Goal: Task Accomplishment & Management: Use online tool/utility

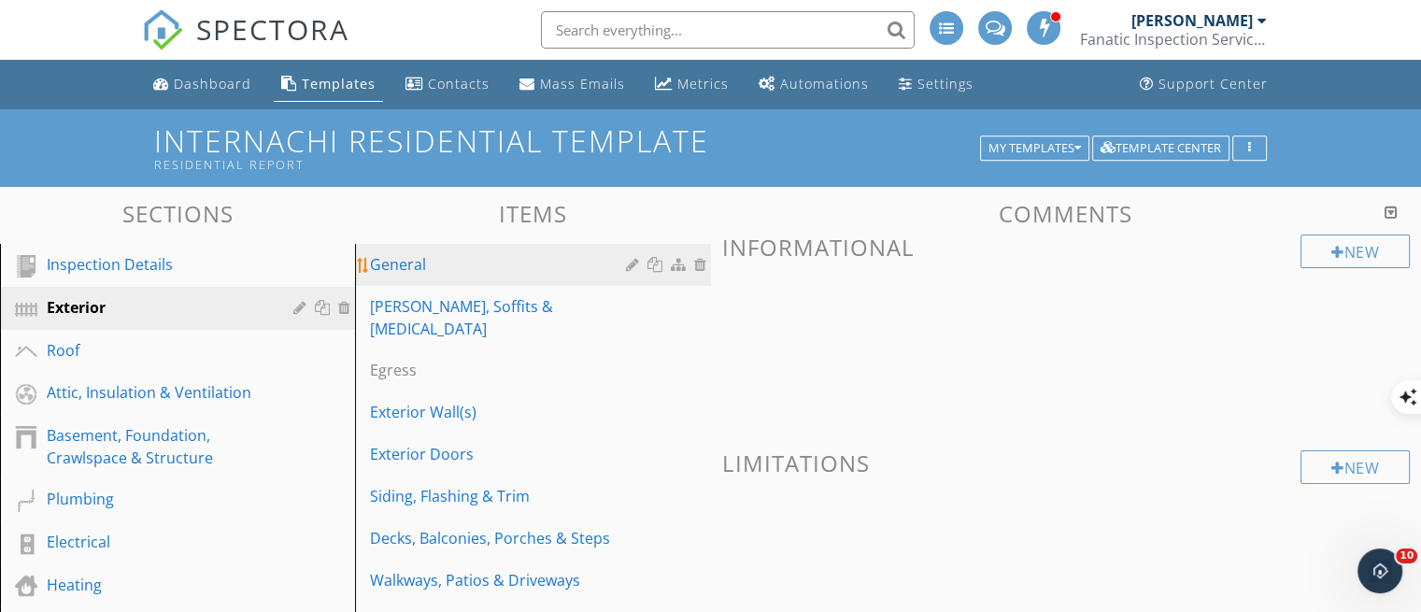
click at [405, 266] on div "General" at bounding box center [500, 264] width 261 height 22
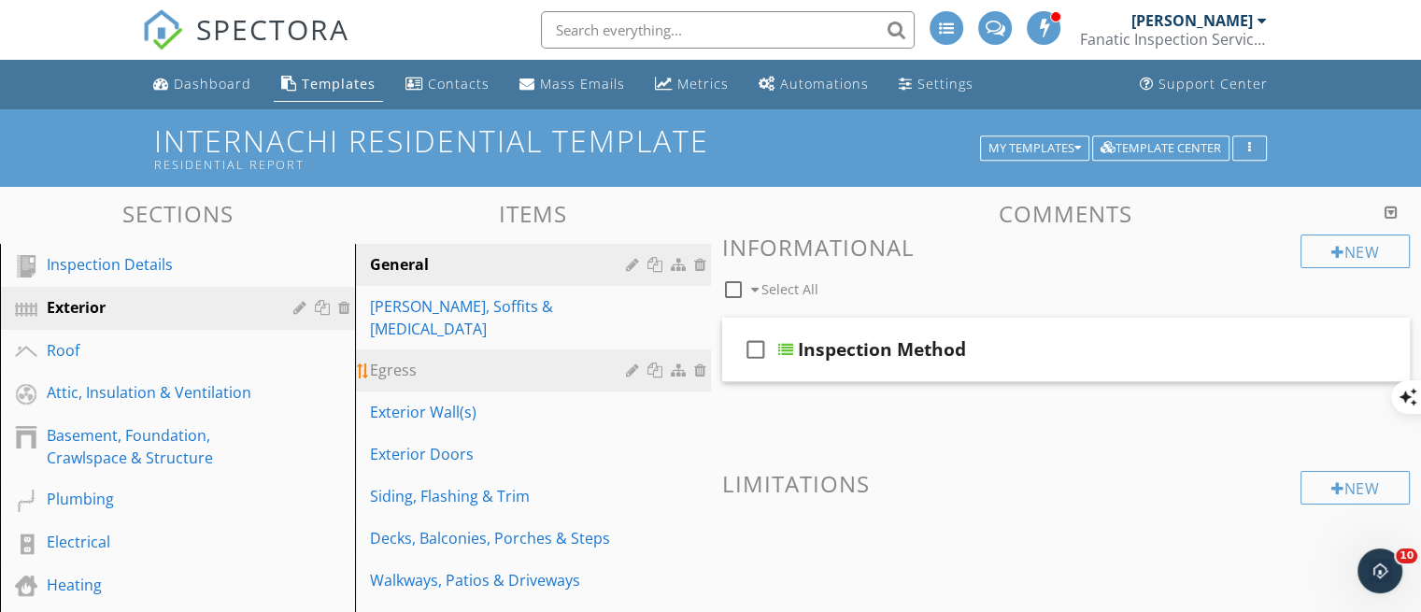
click at [424, 359] on div "Egress" at bounding box center [500, 370] width 261 height 22
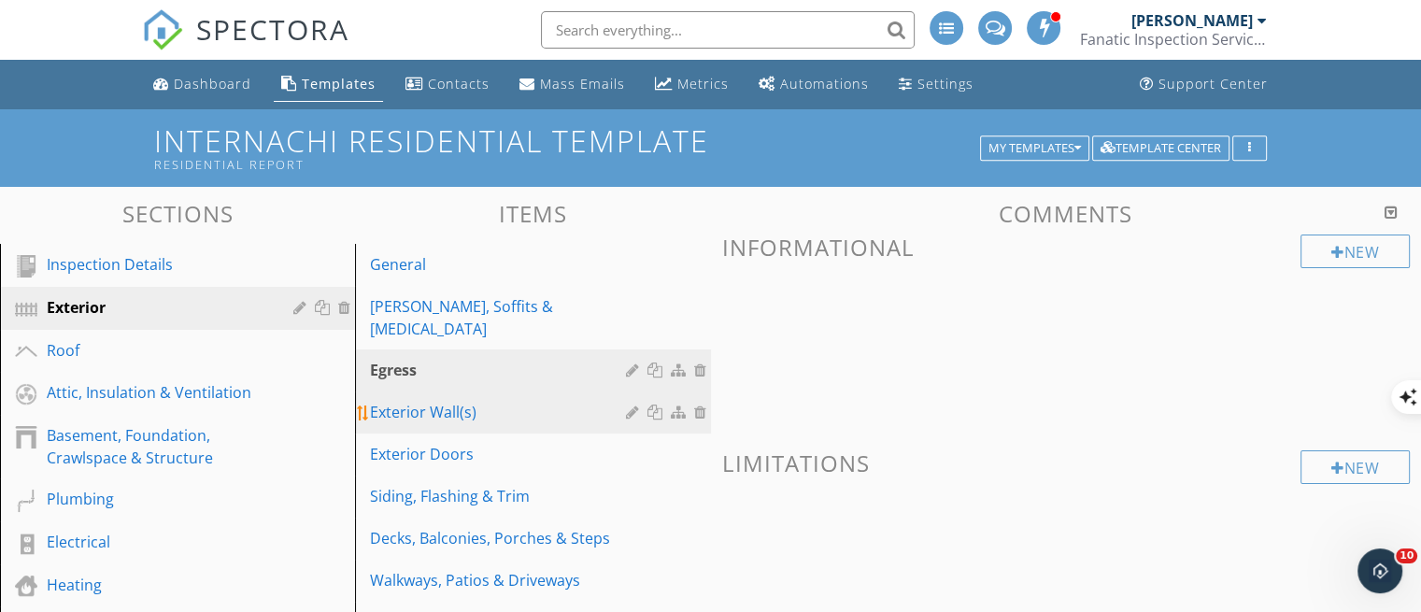
click at [430, 401] on div "Exterior Wall(s)" at bounding box center [500, 412] width 261 height 22
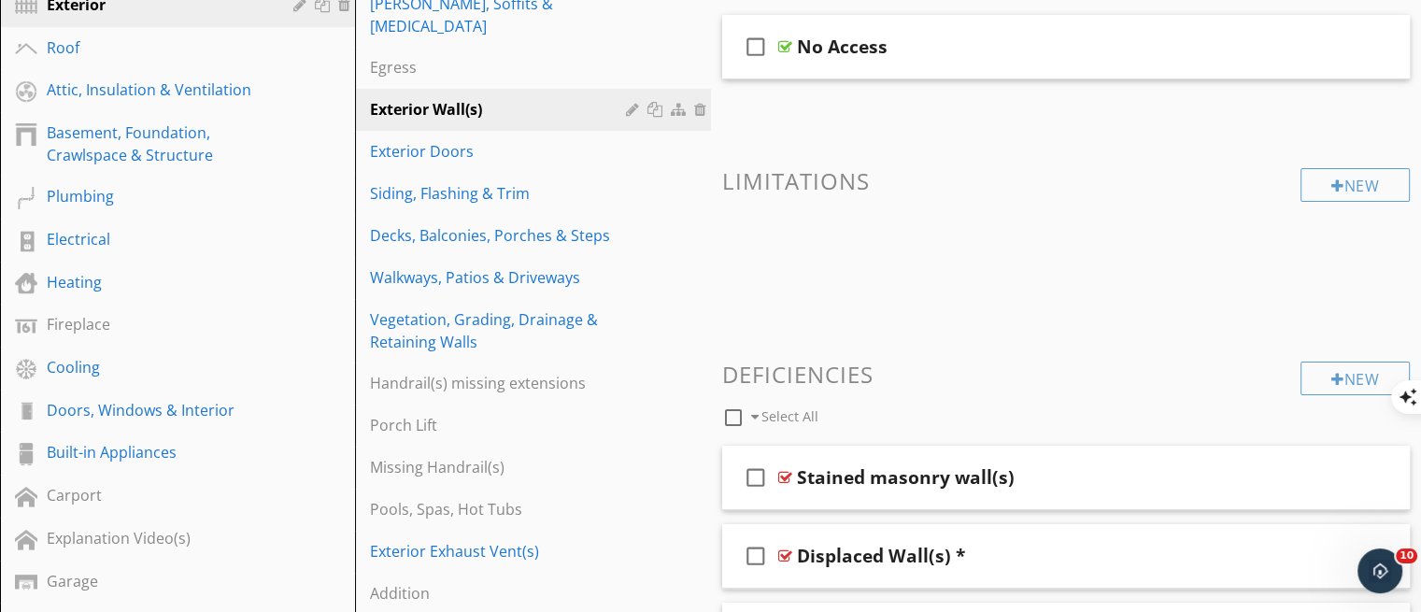
scroll to position [277, 0]
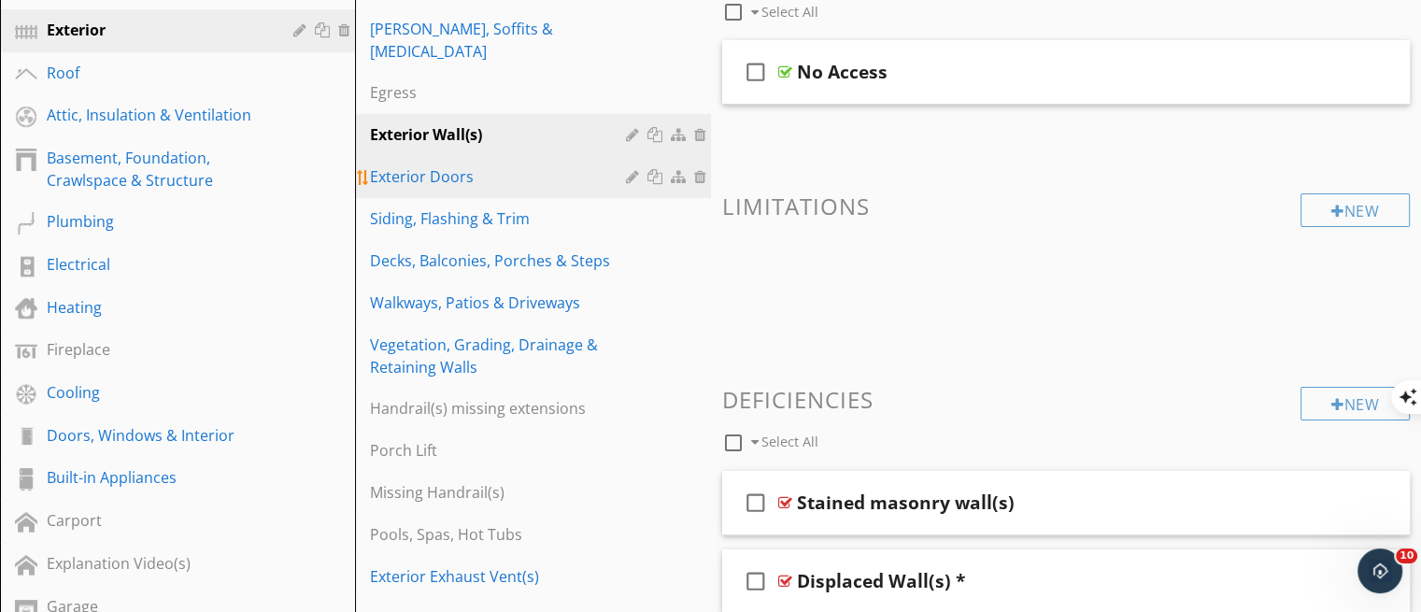
click at [423, 165] on div "Exterior Doors" at bounding box center [500, 176] width 261 height 22
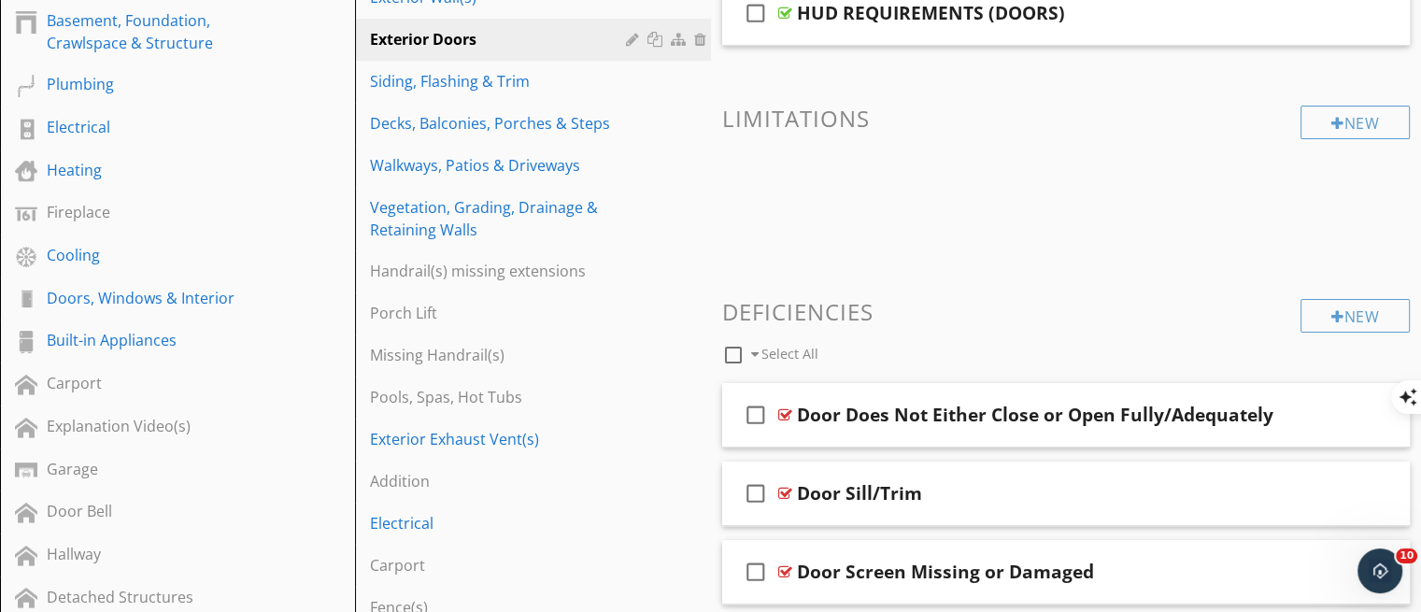
scroll to position [388, 0]
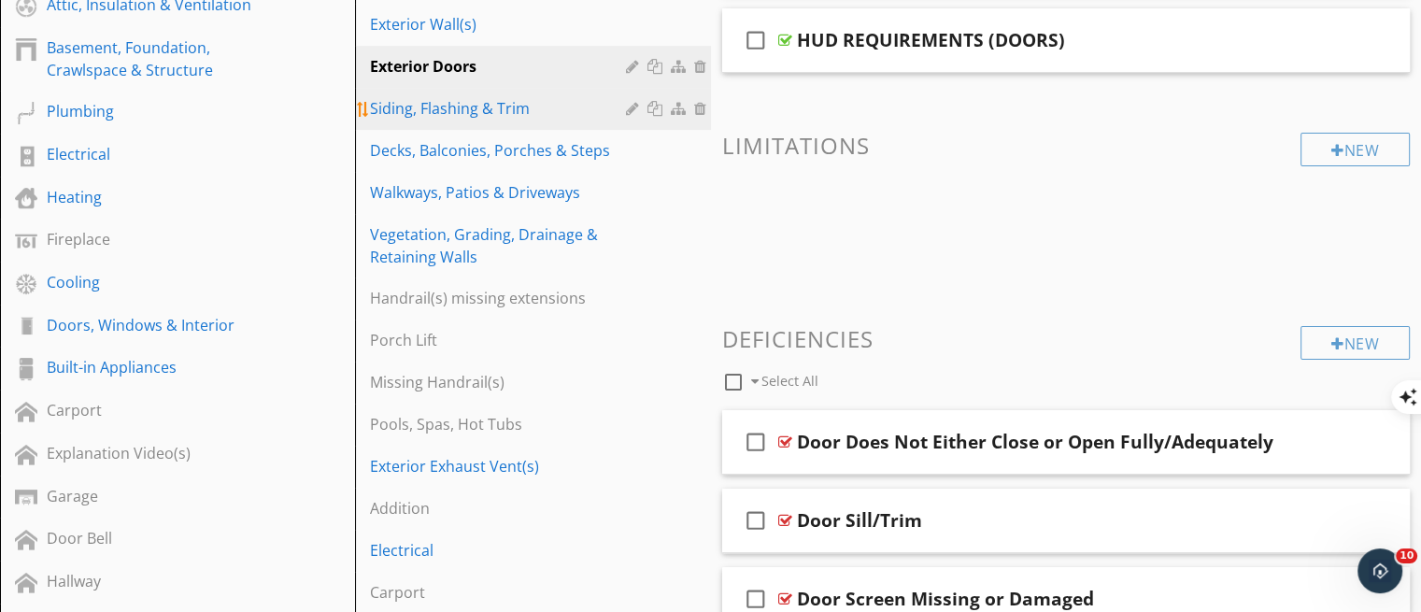
click at [394, 97] on div "Siding, Flashing & Trim" at bounding box center [500, 108] width 261 height 22
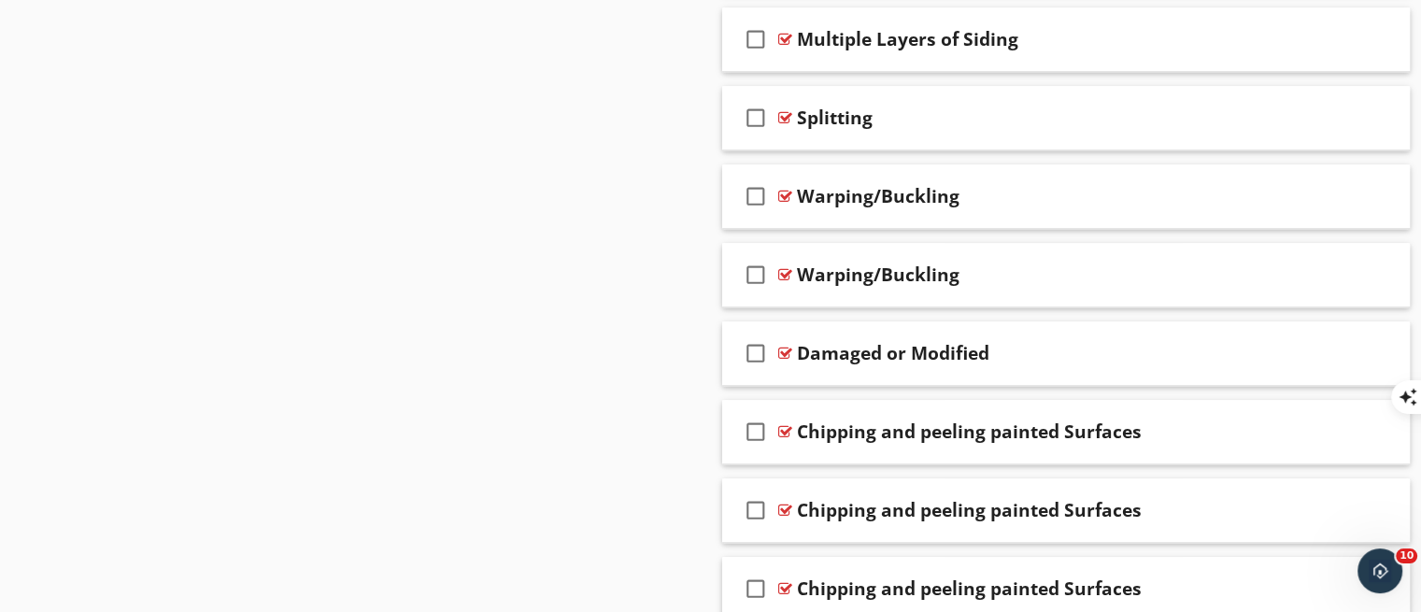
scroll to position [1633, 0]
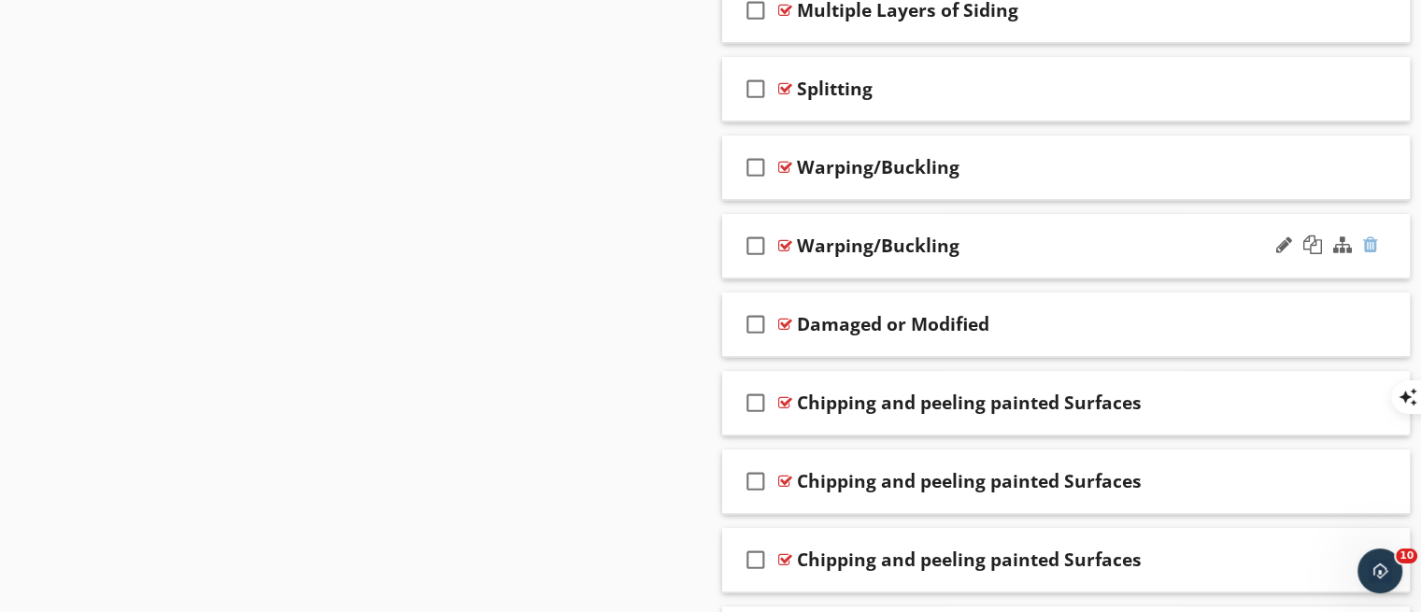
click at [1367, 238] on div at bounding box center [1370, 244] width 15 height 19
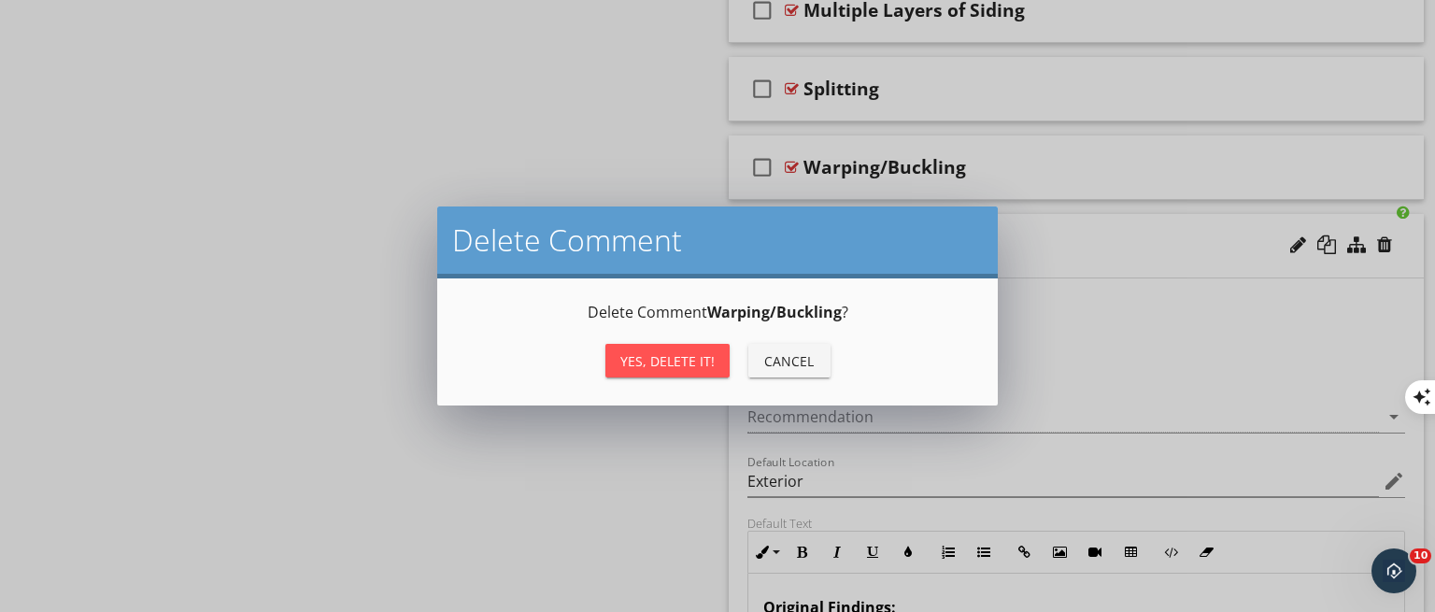
click at [704, 351] on div "Yes, Delete it!" at bounding box center [667, 361] width 94 height 20
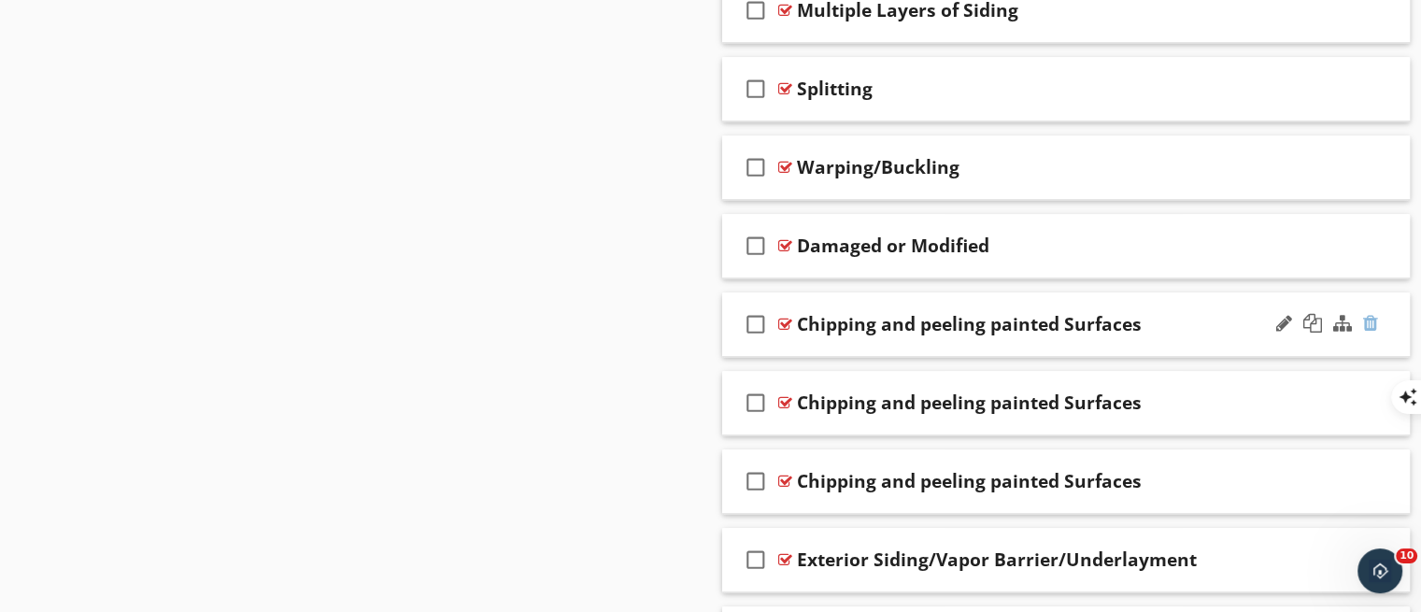
click at [1367, 322] on div at bounding box center [1370, 323] width 15 height 19
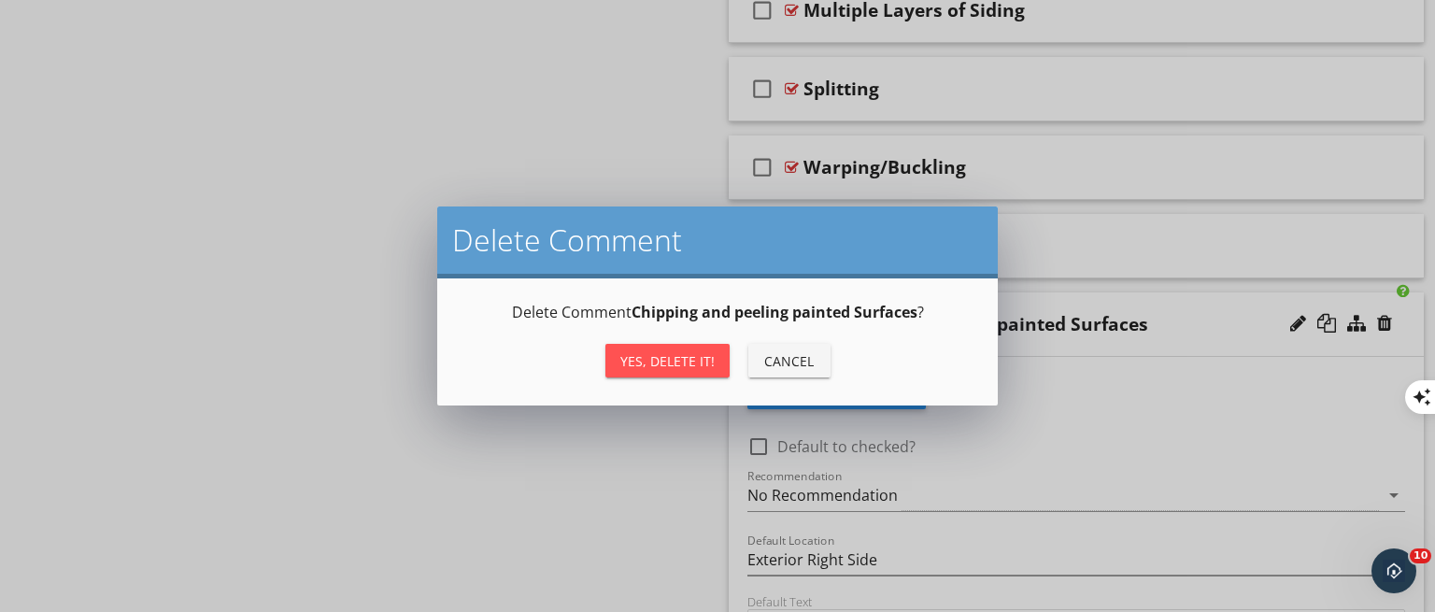
click at [660, 376] on button "Yes, Delete it!" at bounding box center [667, 361] width 124 height 34
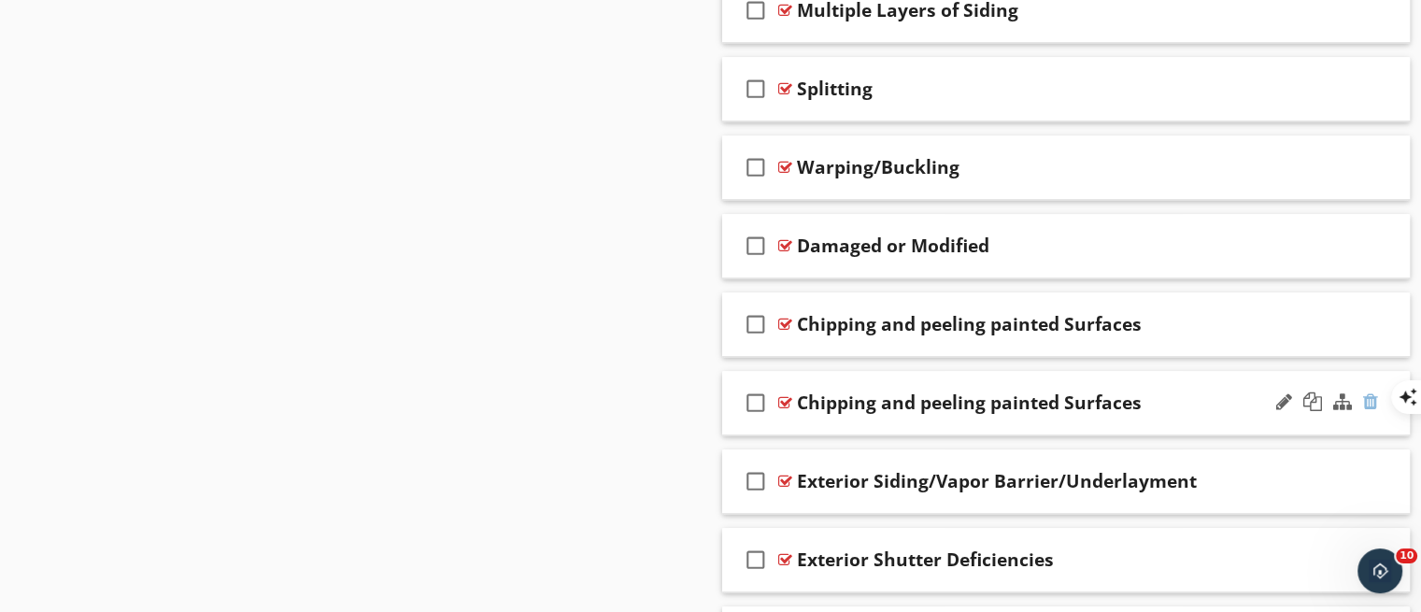
click at [1367, 402] on div at bounding box center [1370, 401] width 15 height 19
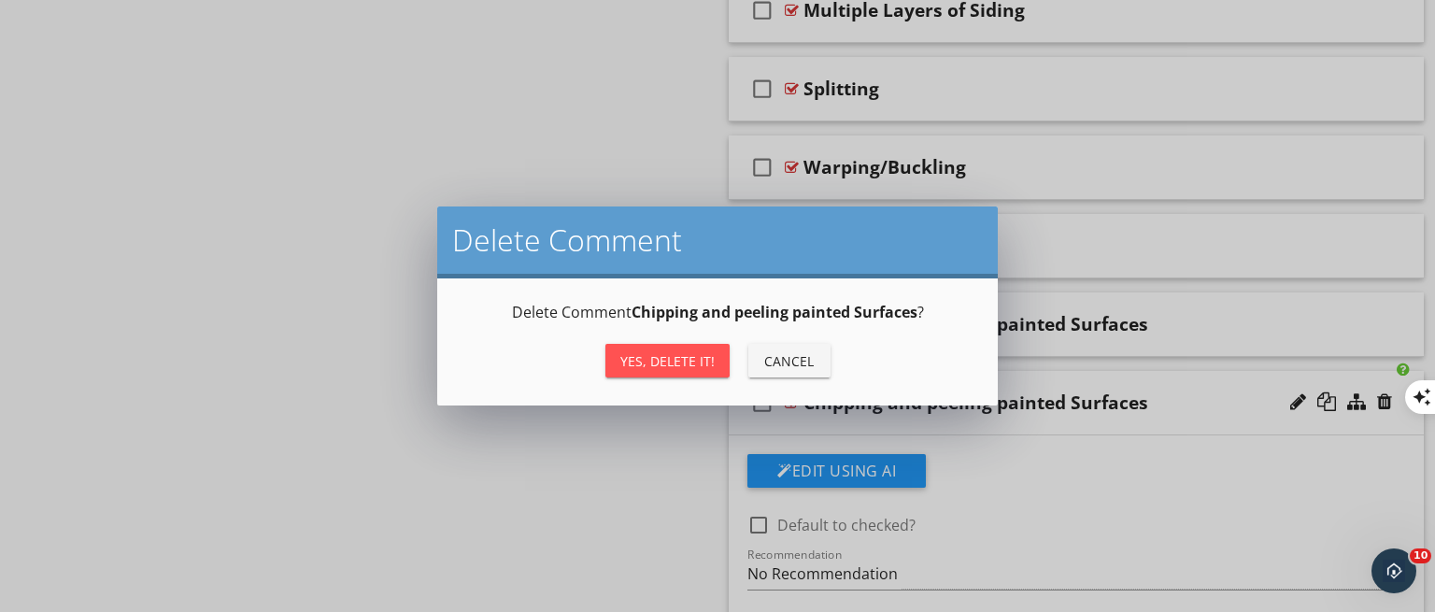
click at [695, 361] on div "Yes, Delete it!" at bounding box center [667, 361] width 94 height 20
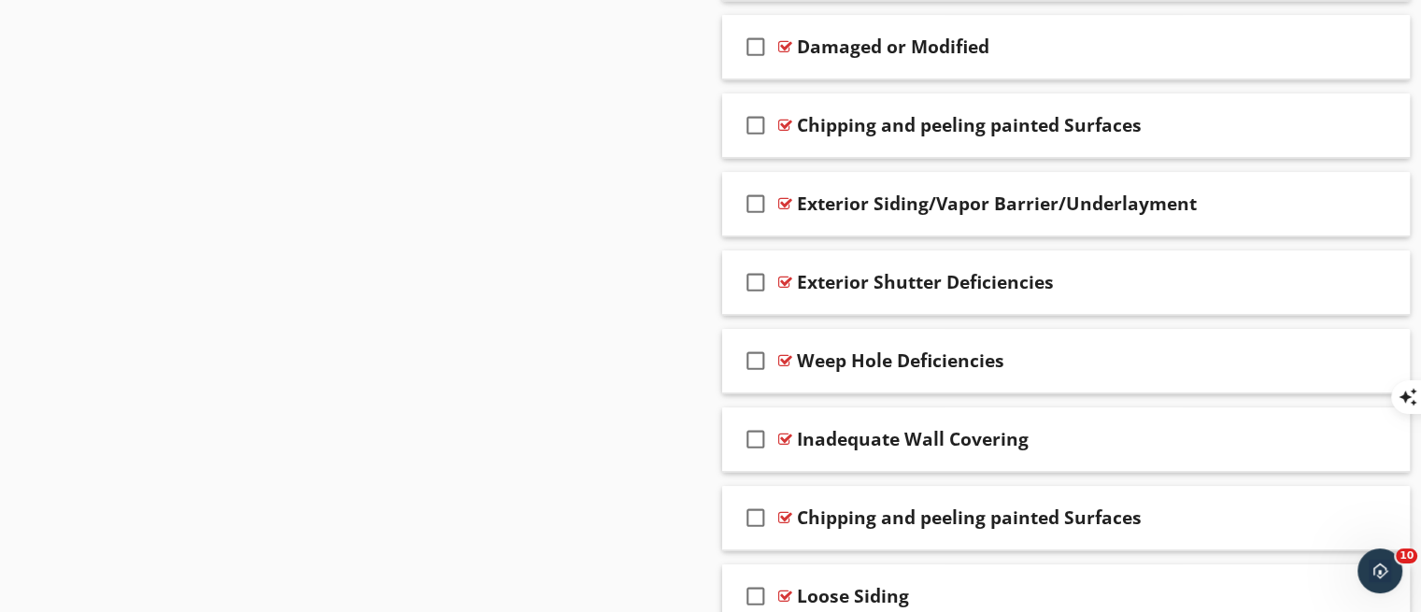
scroll to position [1828, 0]
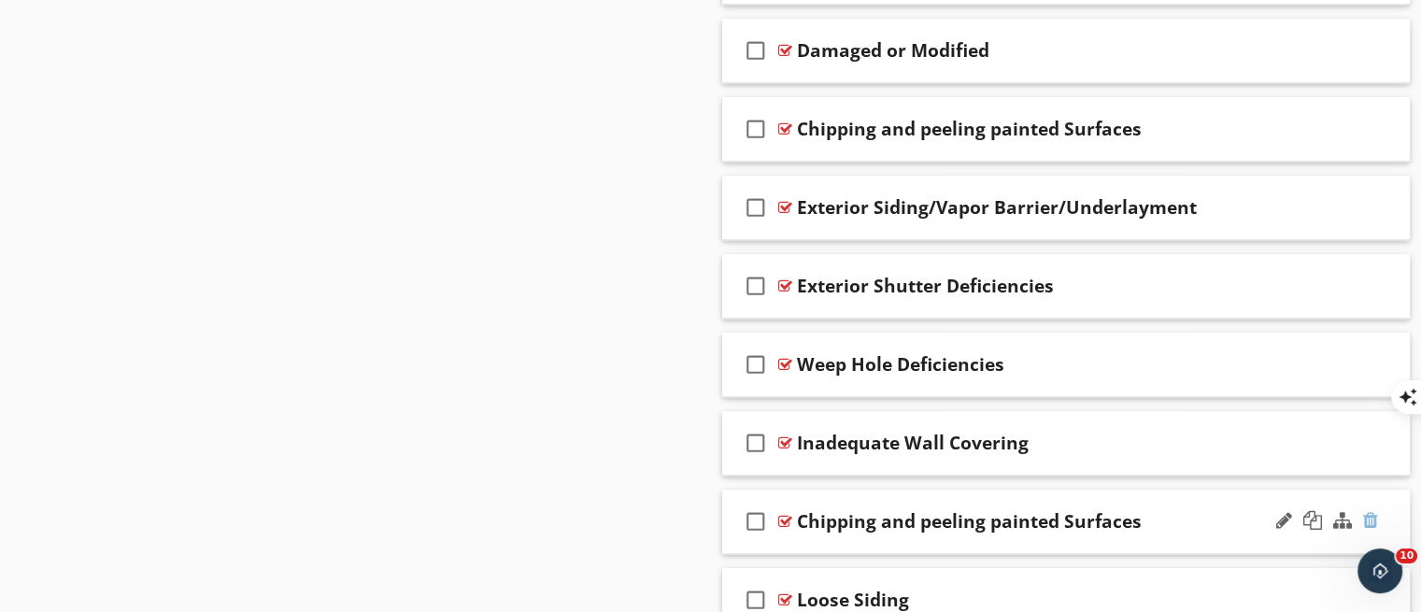
click at [1377, 518] on div at bounding box center [1370, 520] width 15 height 19
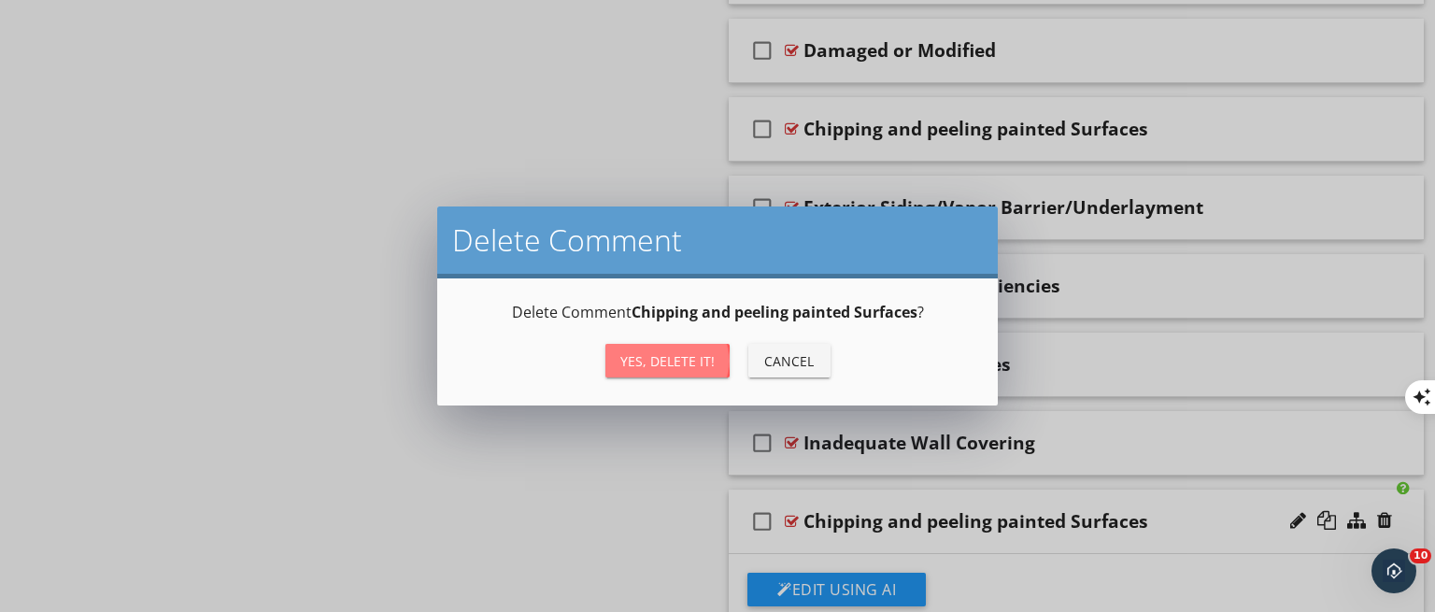
click at [651, 347] on button "Yes, Delete it!" at bounding box center [667, 361] width 124 height 34
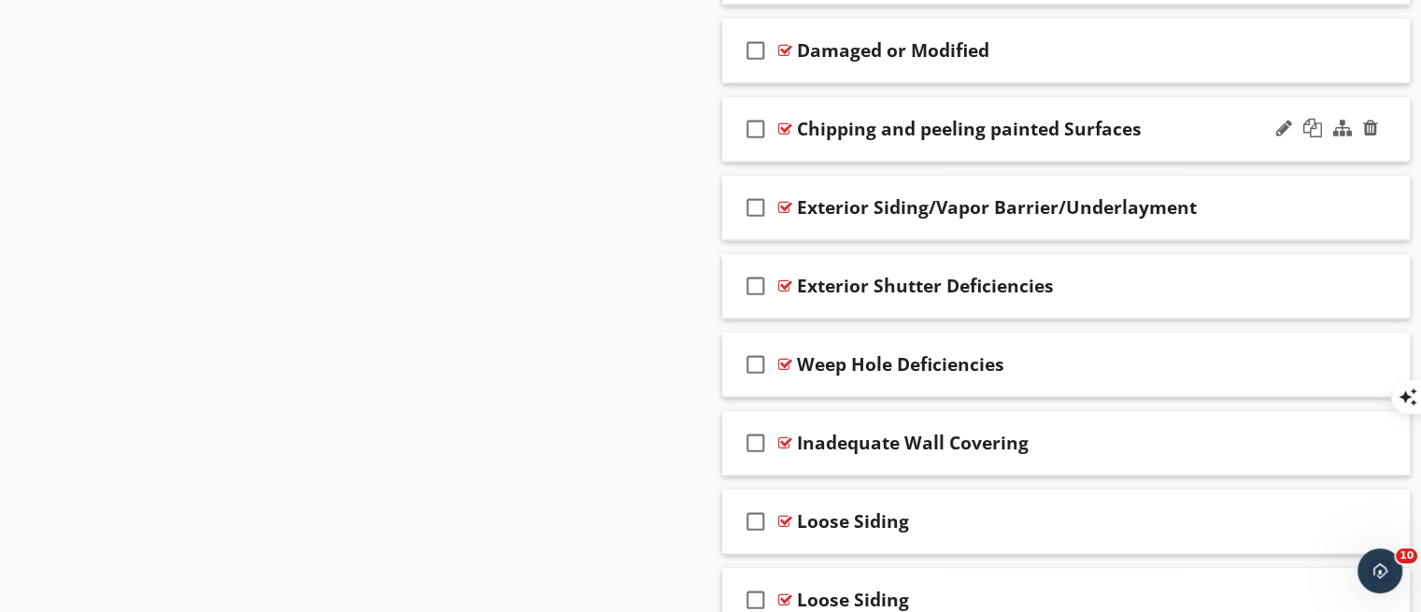
click at [857, 146] on div "check_box_outline_blank Chipping and peeling painted Surfaces" at bounding box center [1066, 129] width 688 height 64
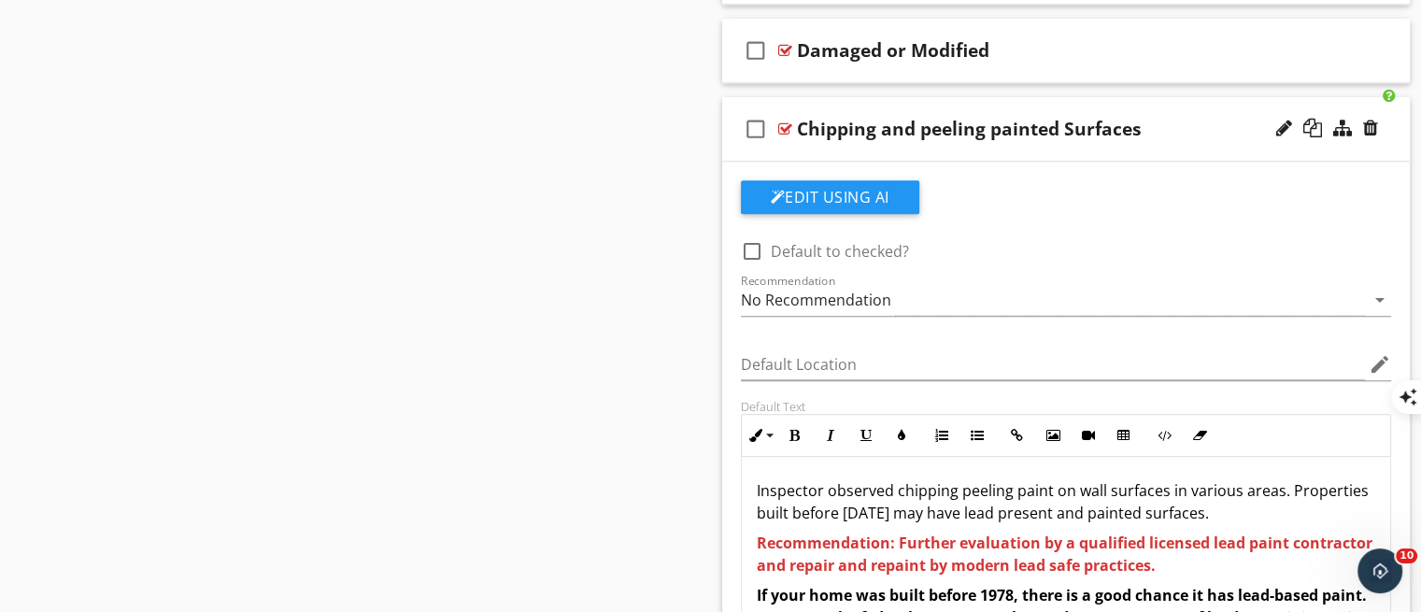
click at [822, 149] on div "check_box_outline_blank Chipping and peeling painted Surfaces" at bounding box center [1066, 129] width 688 height 64
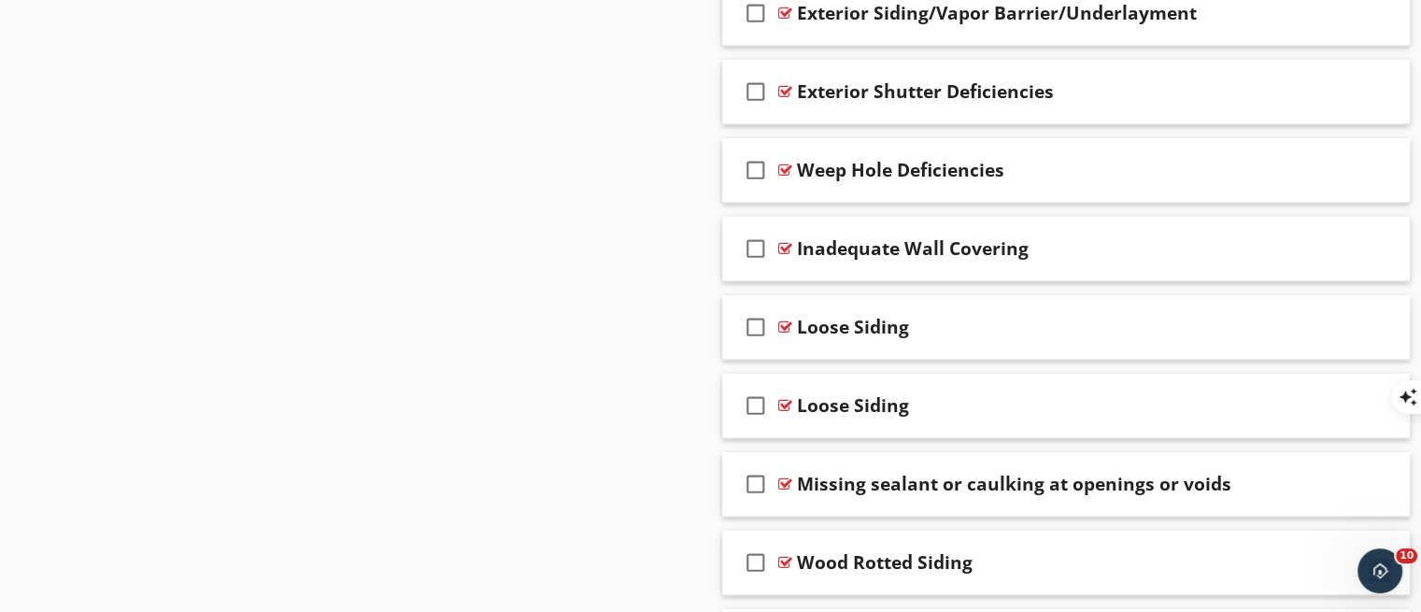
scroll to position [2033, 0]
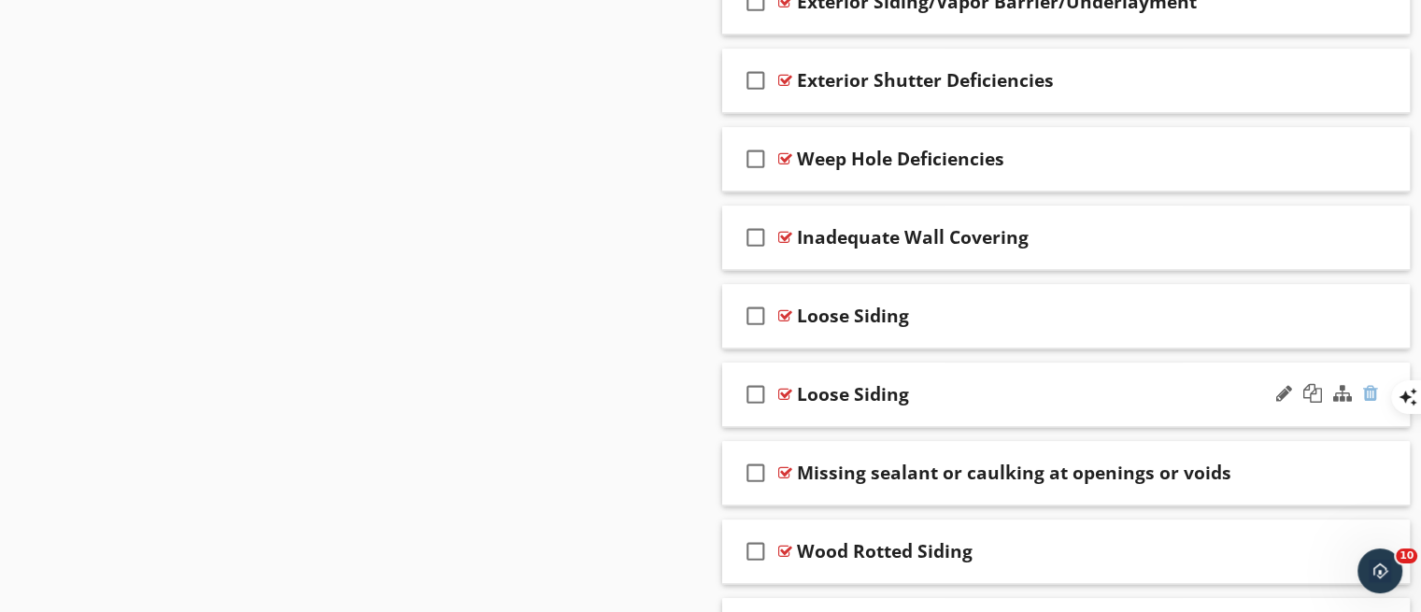
click at [1372, 388] on div at bounding box center [1370, 393] width 15 height 19
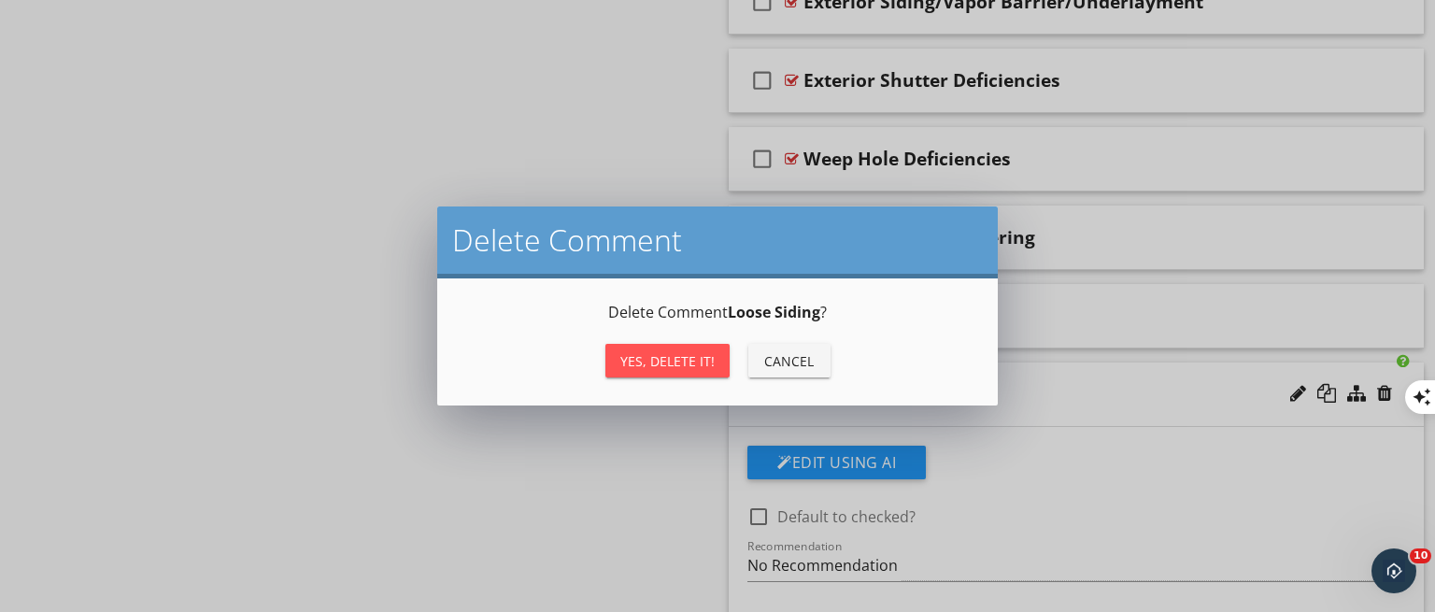
click at [700, 364] on div "Yes, Delete it!" at bounding box center [667, 361] width 94 height 20
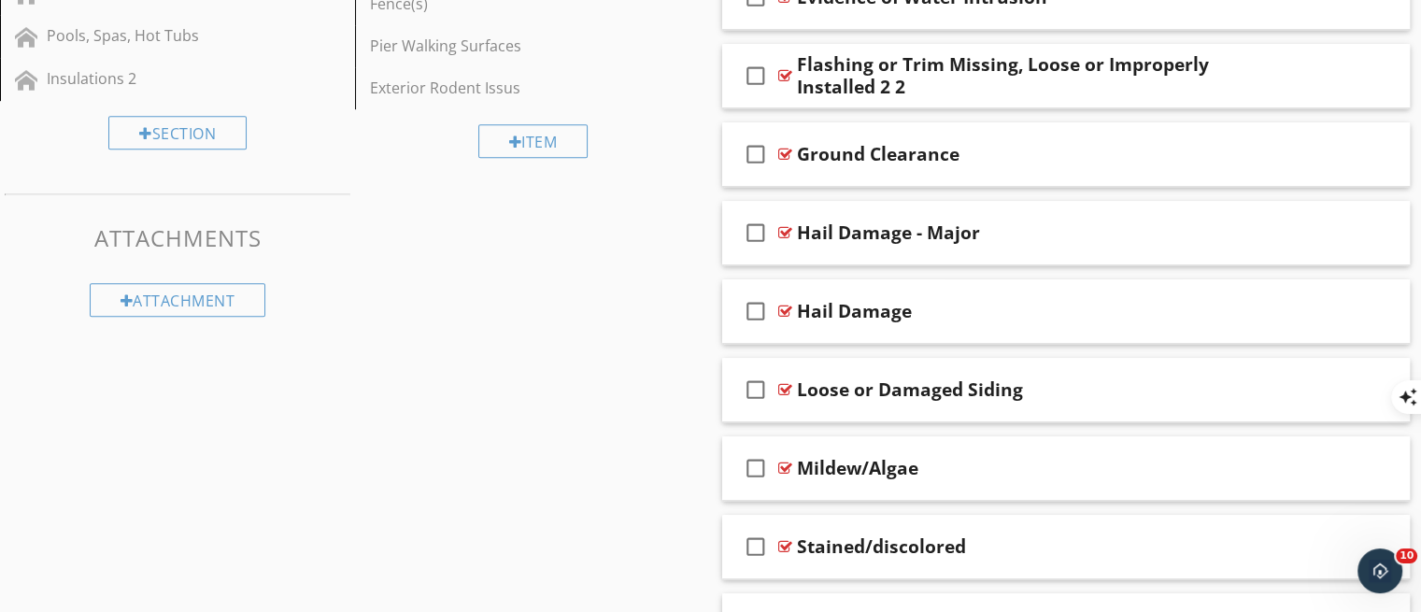
scroll to position [1011, 0]
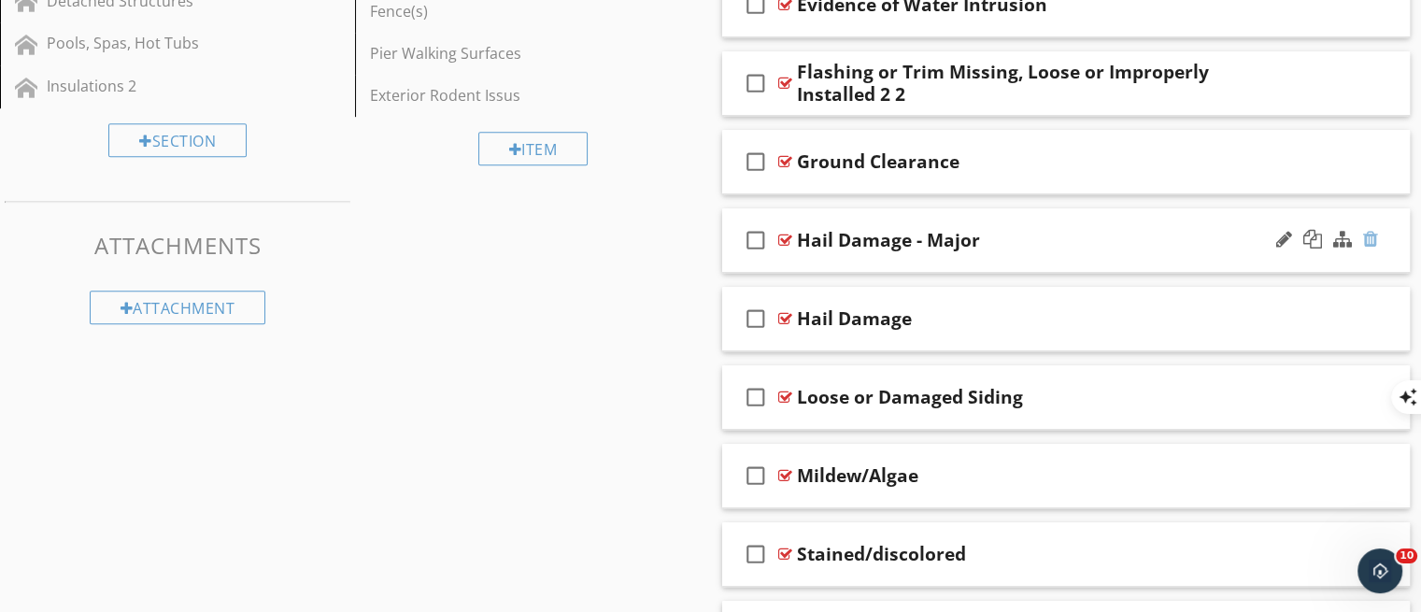
click at [1369, 241] on div at bounding box center [1370, 239] width 15 height 19
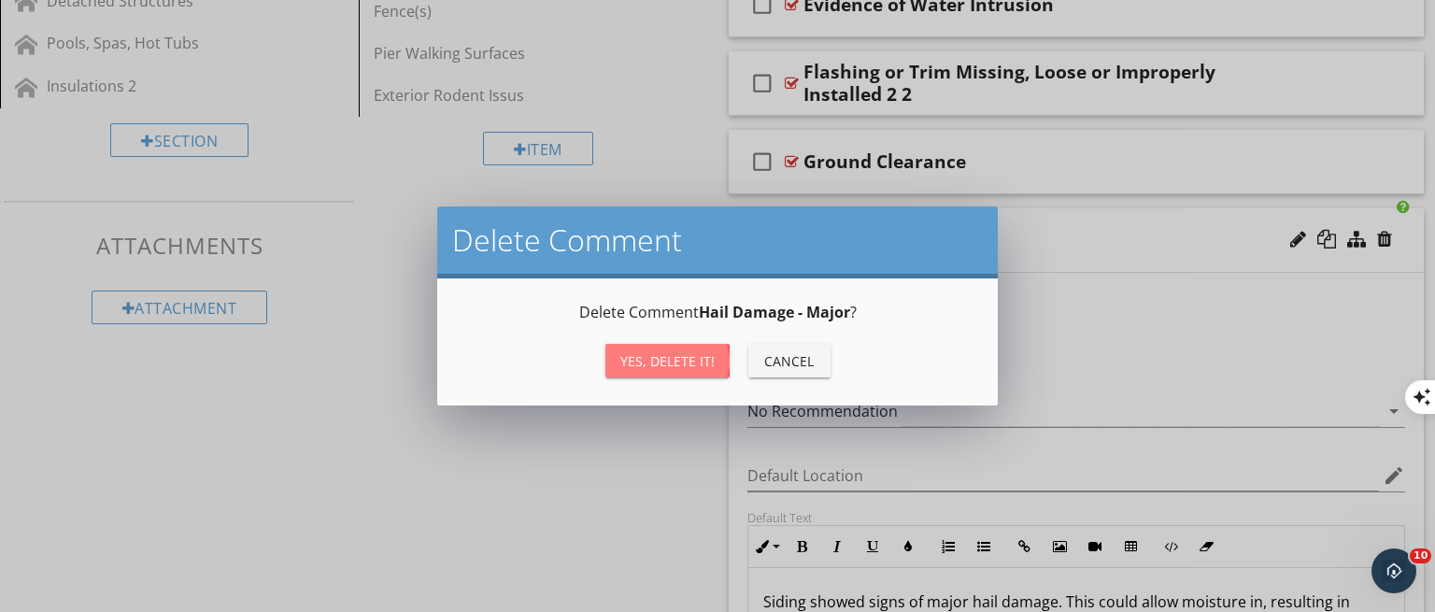
click at [646, 371] on button "Yes, Delete it!" at bounding box center [667, 361] width 124 height 34
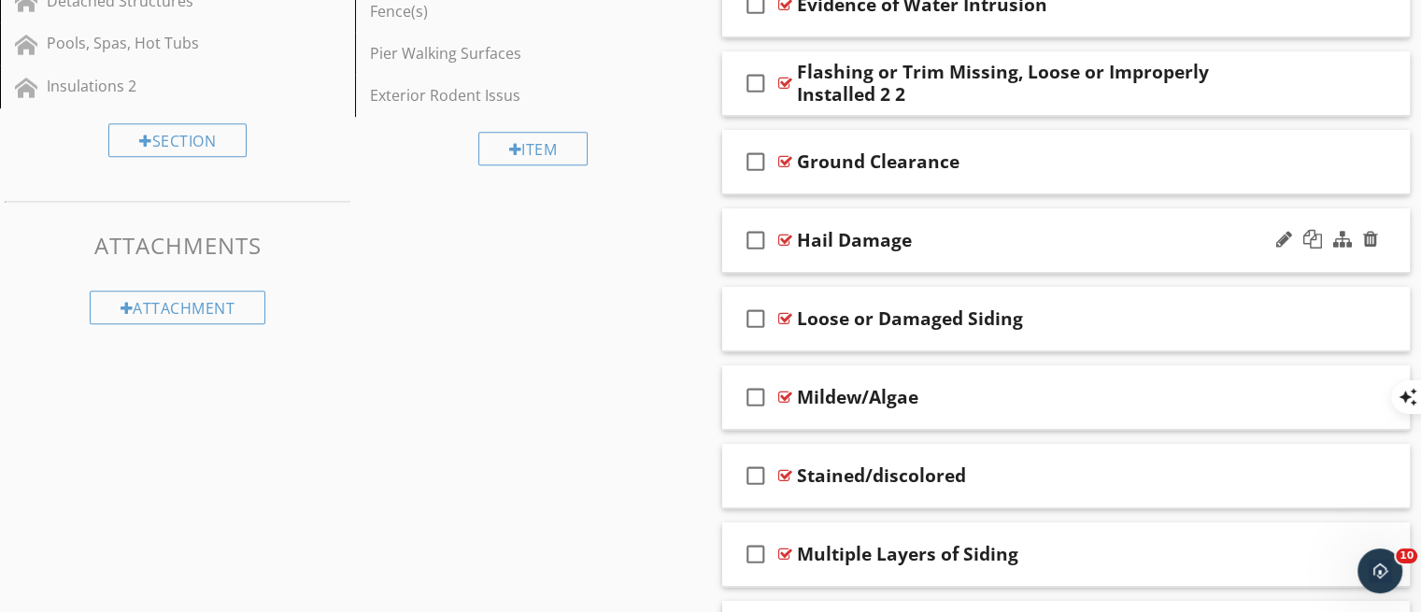
click at [828, 262] on div "check_box_outline_blank Hail Damage" at bounding box center [1066, 240] width 688 height 64
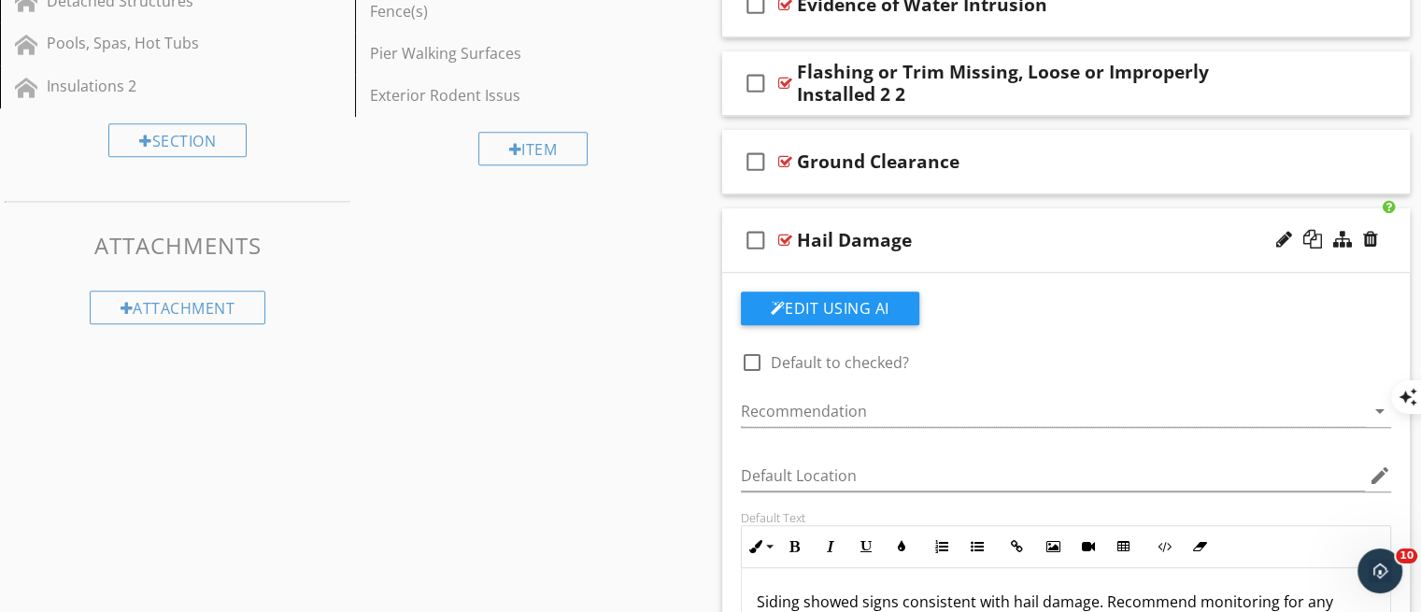
click at [882, 262] on div "check_box_outline_blank Hail Damage" at bounding box center [1066, 240] width 688 height 64
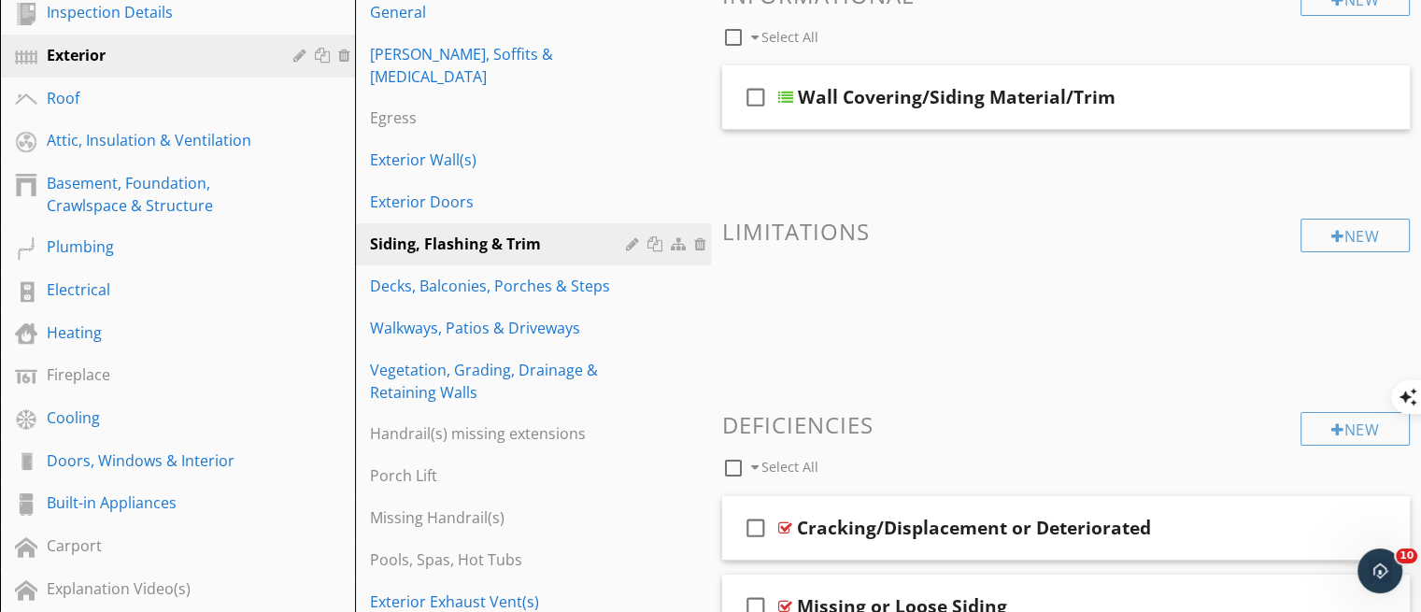
scroll to position [249, 0]
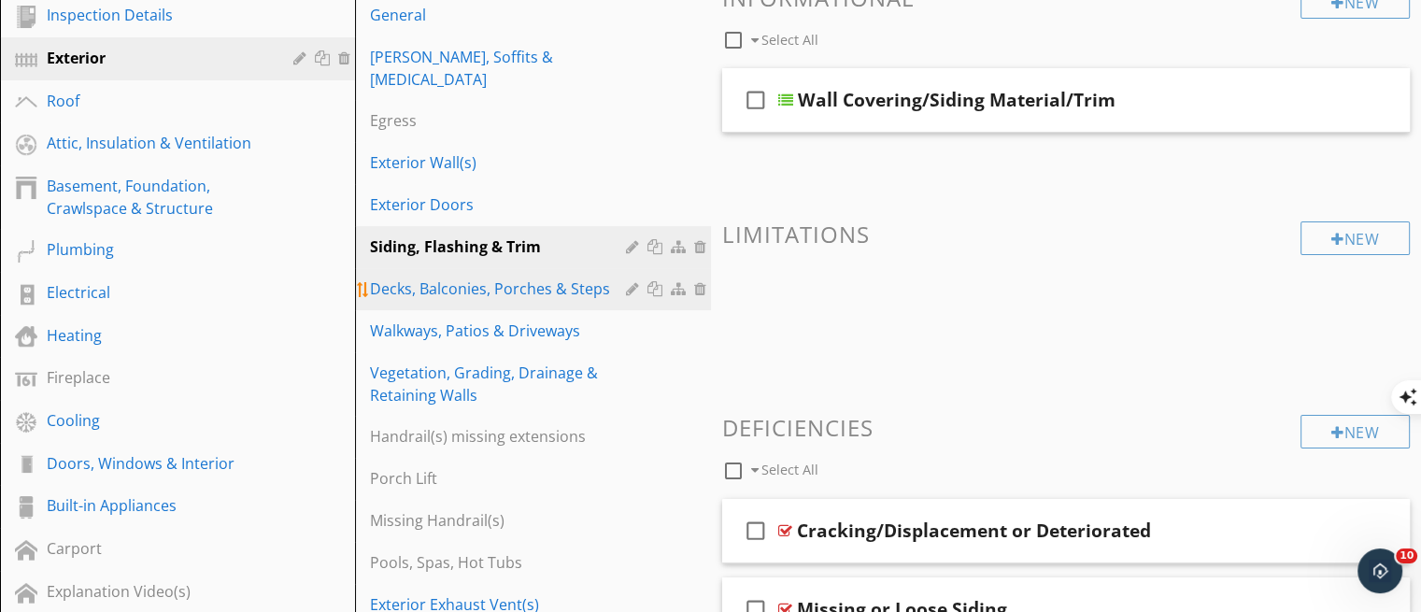
click at [527, 277] on div "Decks, Balconies, Porches & Steps" at bounding box center [500, 288] width 261 height 22
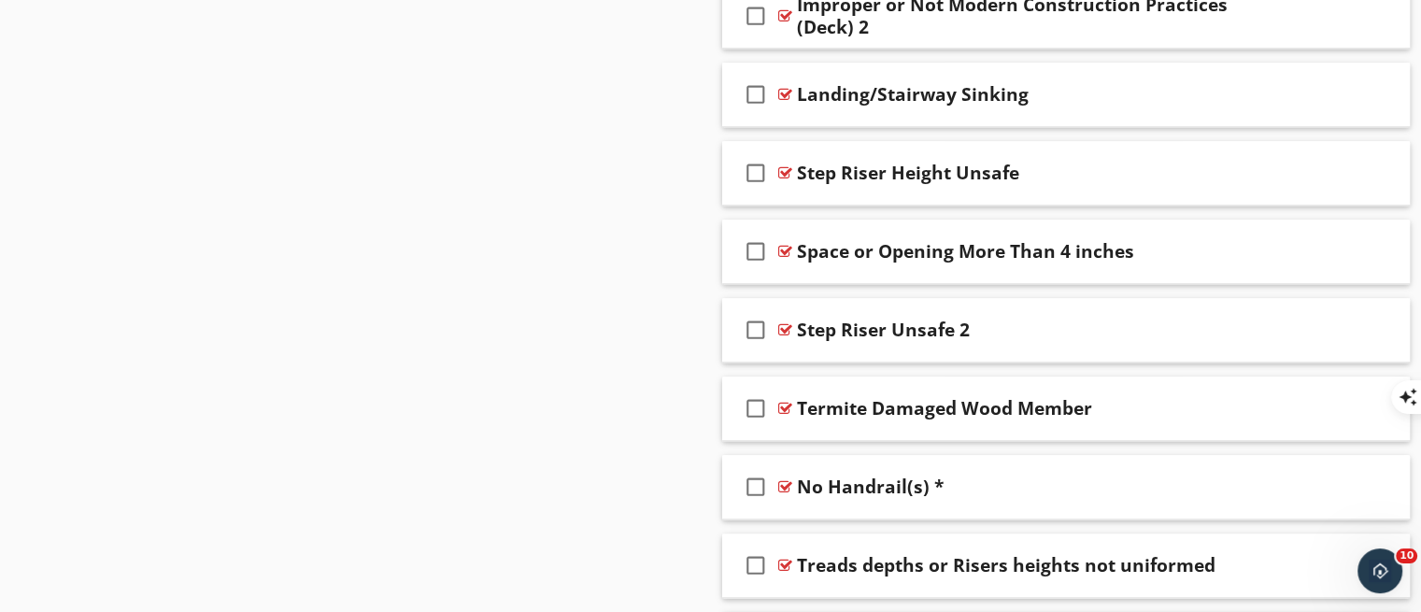
scroll to position [2171, 0]
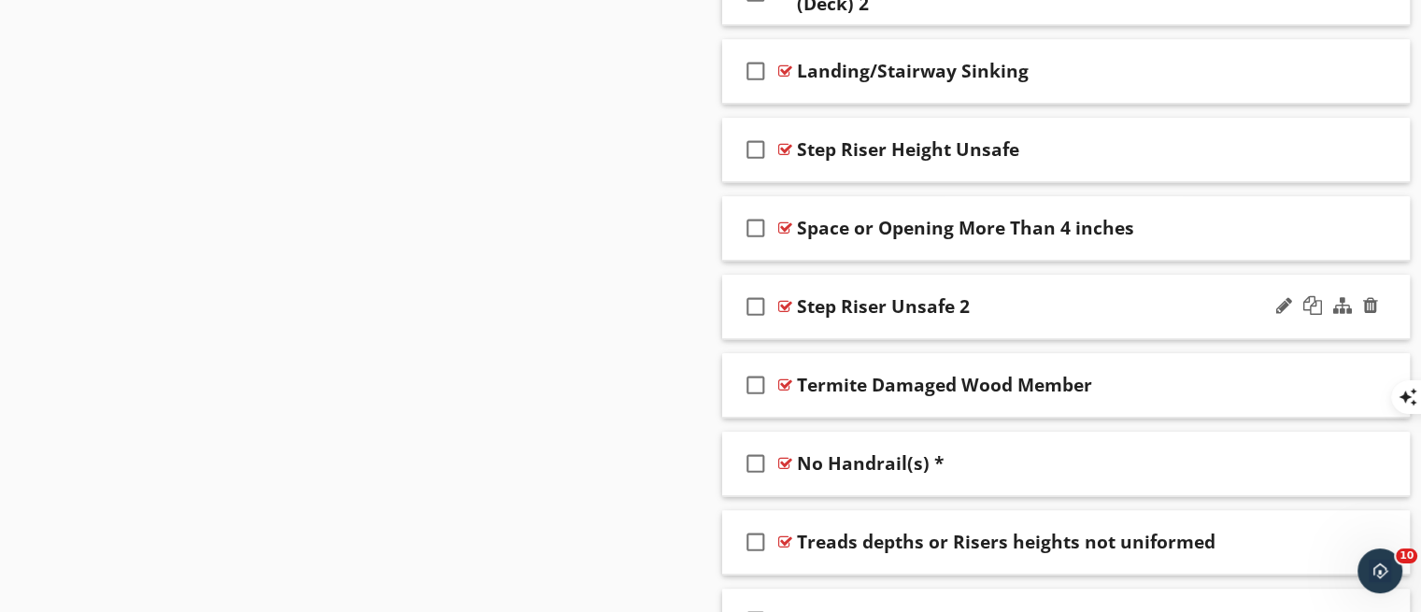
click at [1210, 323] on div "check_box_outline_blank Step Riser Unsafe 2" at bounding box center [1066, 307] width 688 height 64
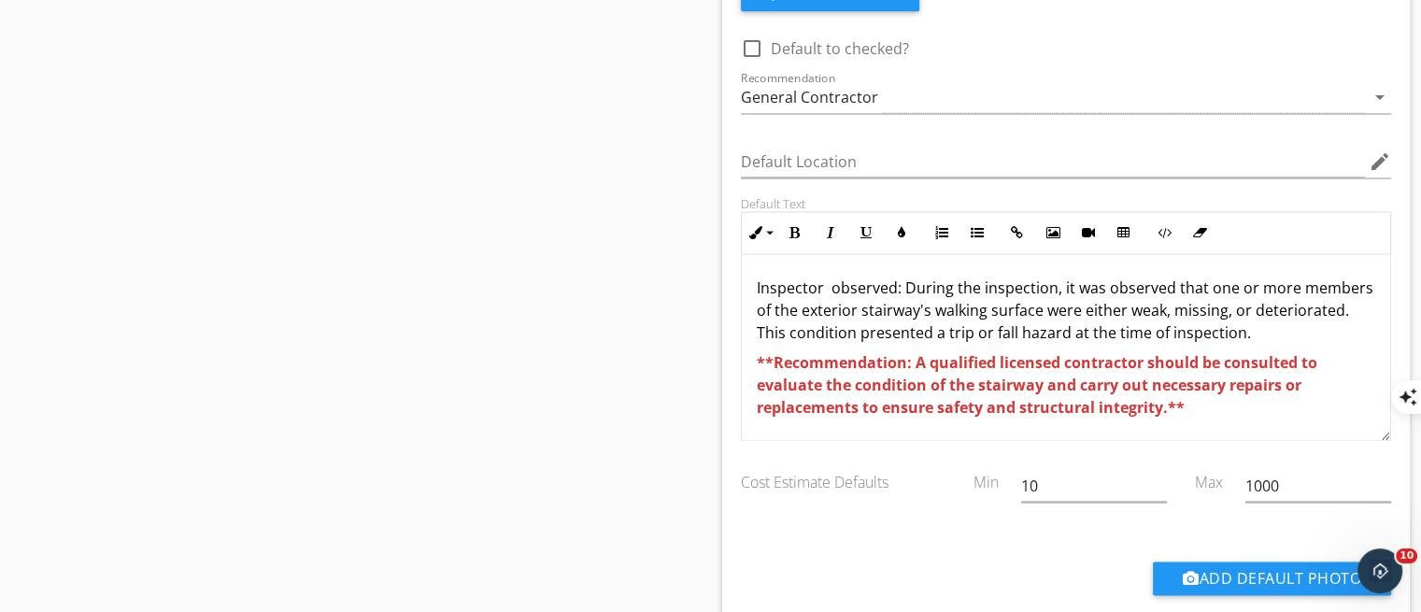
scroll to position [2544, 0]
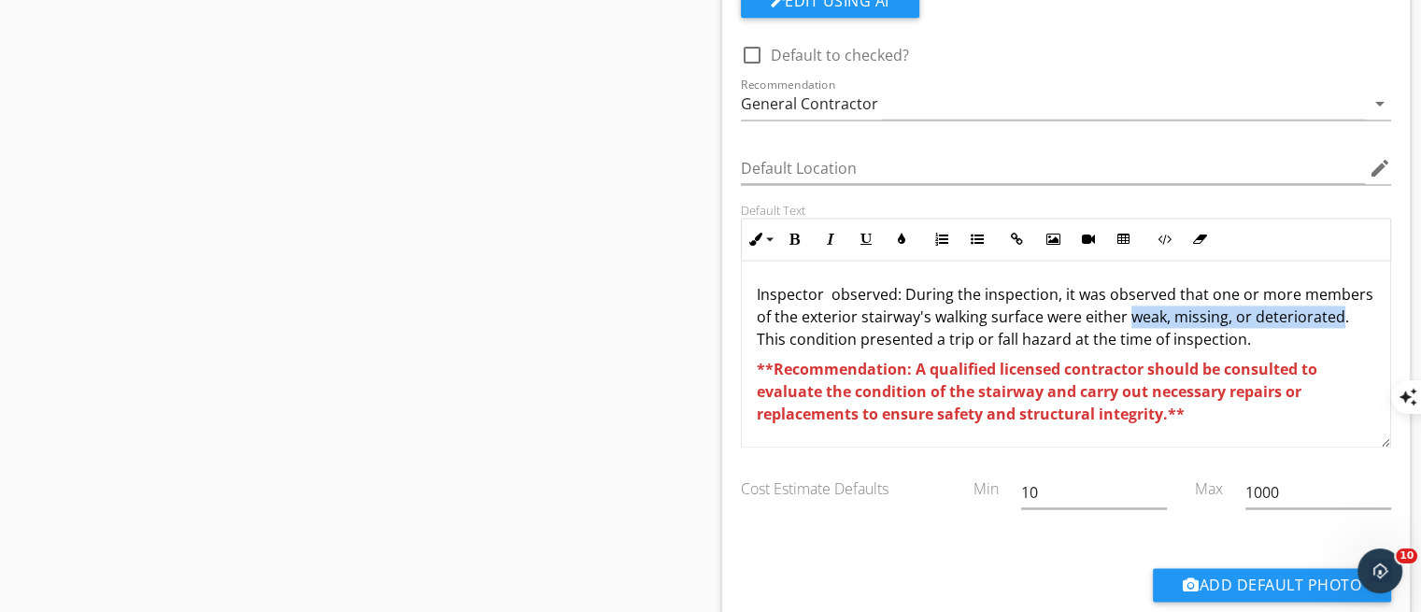
drag, startPoint x: 1196, startPoint y: 308, endPoint x: 844, endPoint y: 330, distance: 352.8
click at [844, 330] on p "Inspector observed: During the inspection, it was observed that one or more mem…" at bounding box center [1066, 316] width 619 height 67
copy p "weak, missing, or deteriorated"
click at [1147, 39] on div "check_box_outline_blank Default to checked? Recommendation General Contractor a…" at bounding box center [1065, 309] width 673 height 650
click at [1147, 23] on div "Edit Using AI" at bounding box center [1066, 8] width 651 height 49
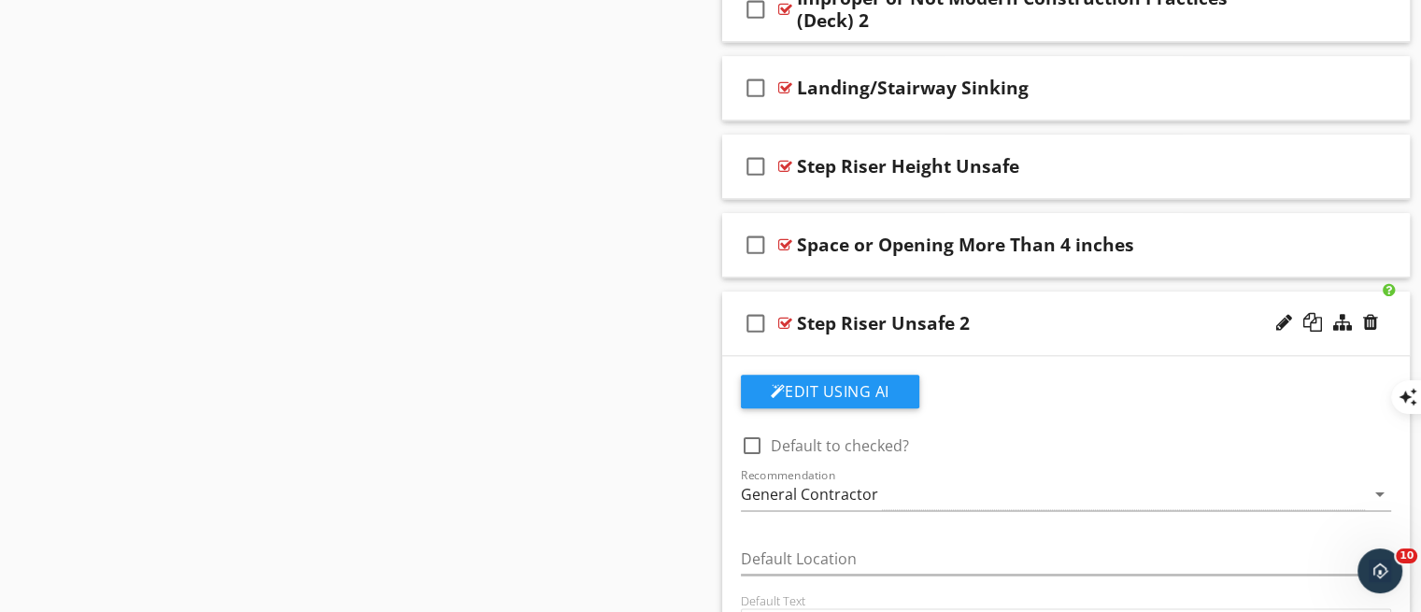
scroll to position [2133, 0]
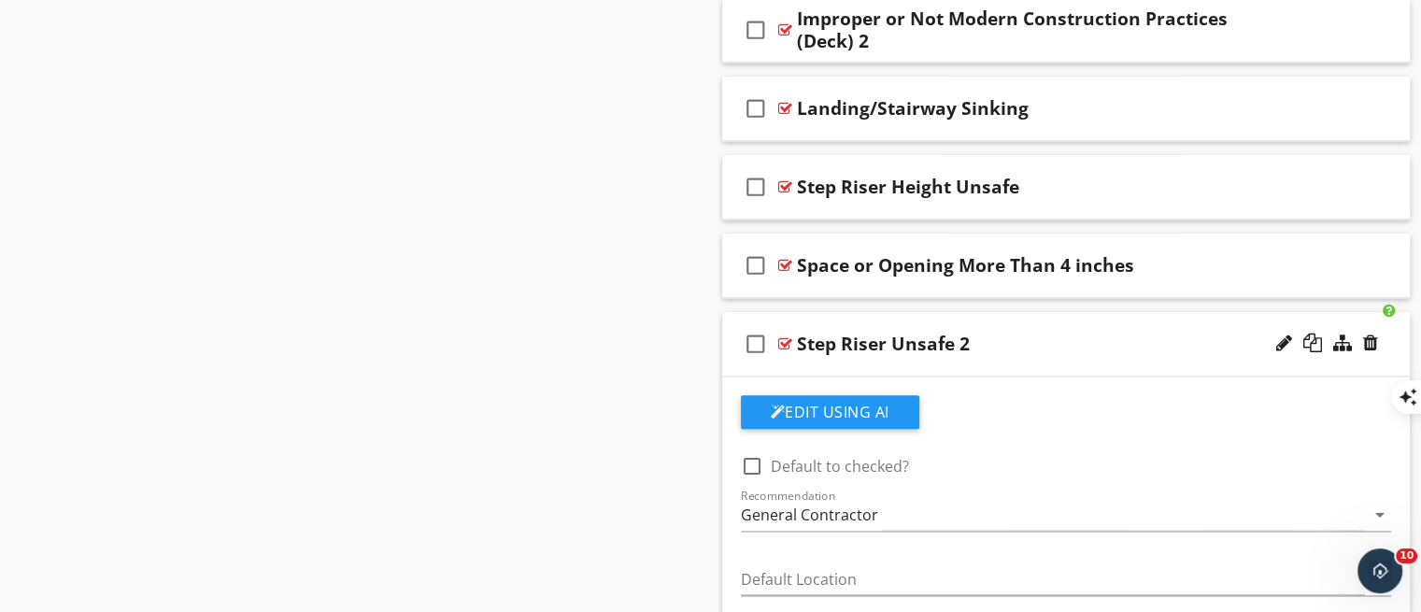
click at [1128, 355] on div "check_box_outline_blank Step Riser Unsafe 2" at bounding box center [1066, 344] width 688 height 64
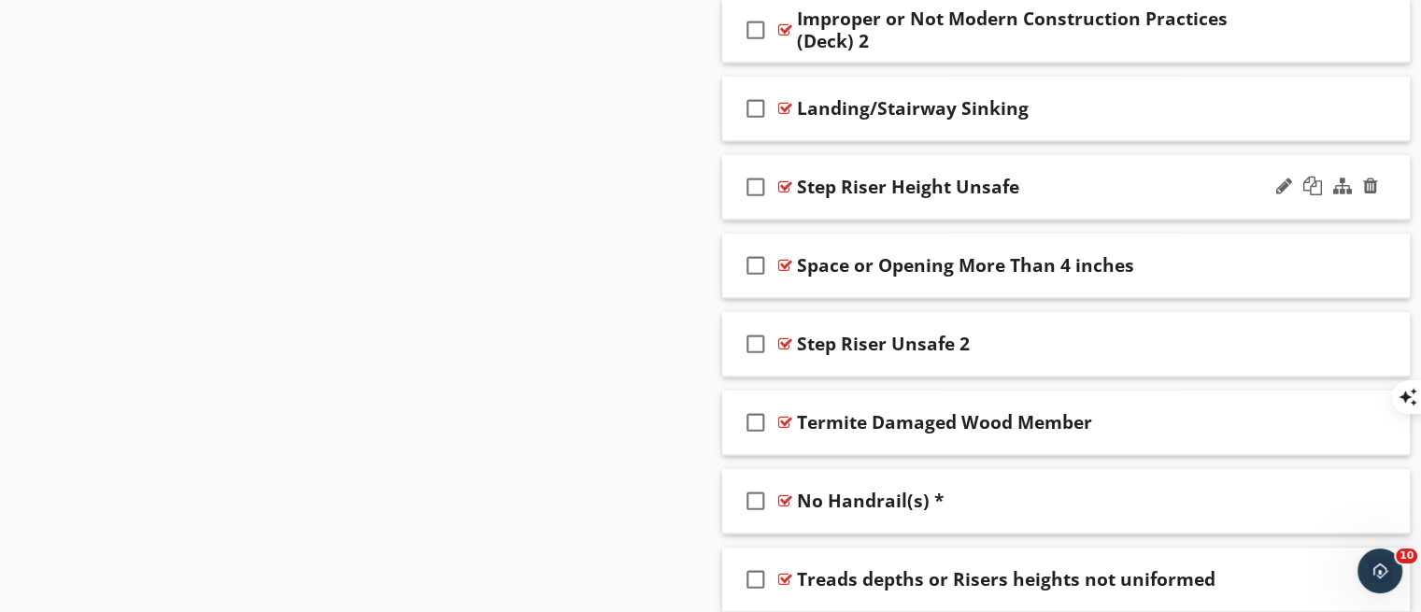
click at [1068, 195] on div "check_box_outline_blank Step Riser Height Unsafe" at bounding box center [1066, 187] width 688 height 64
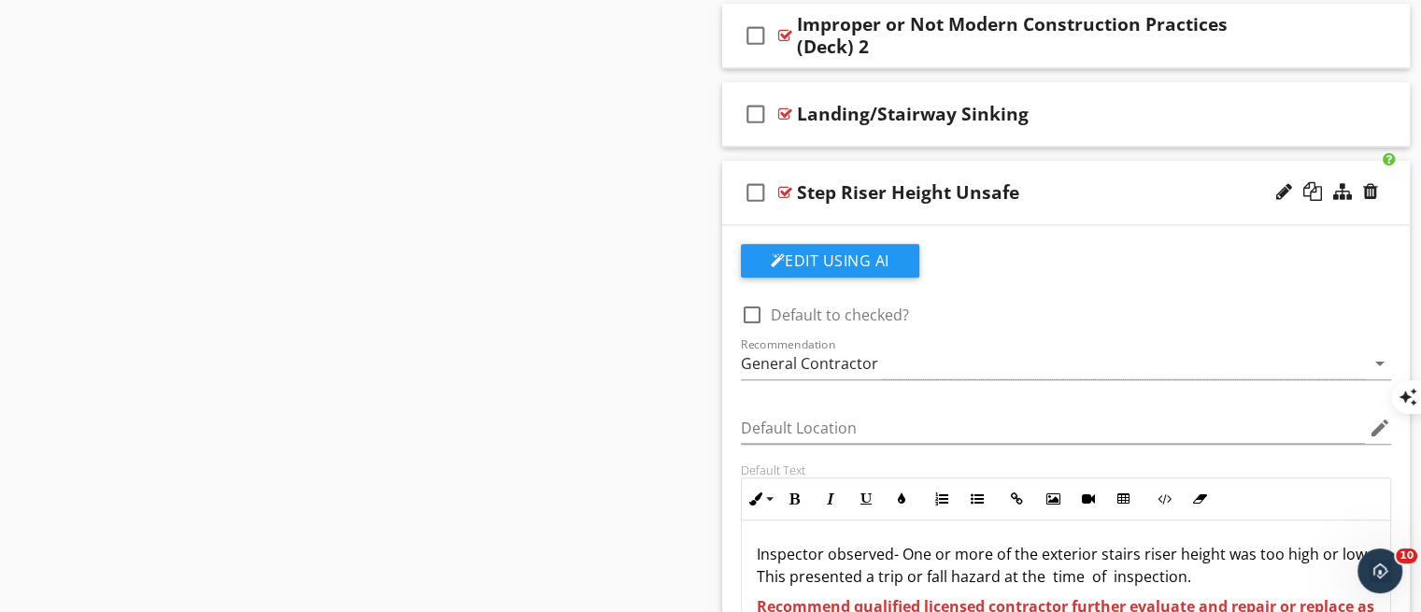
scroll to position [2051, 0]
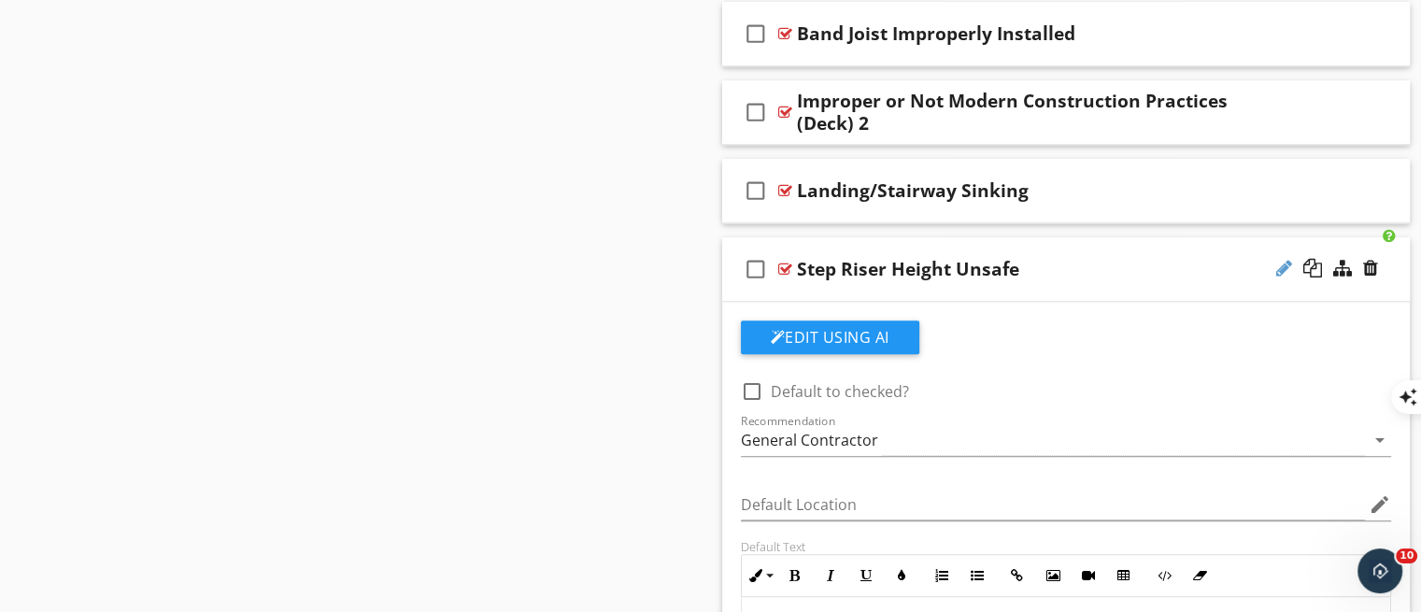
click at [1283, 269] on div at bounding box center [1284, 268] width 16 height 19
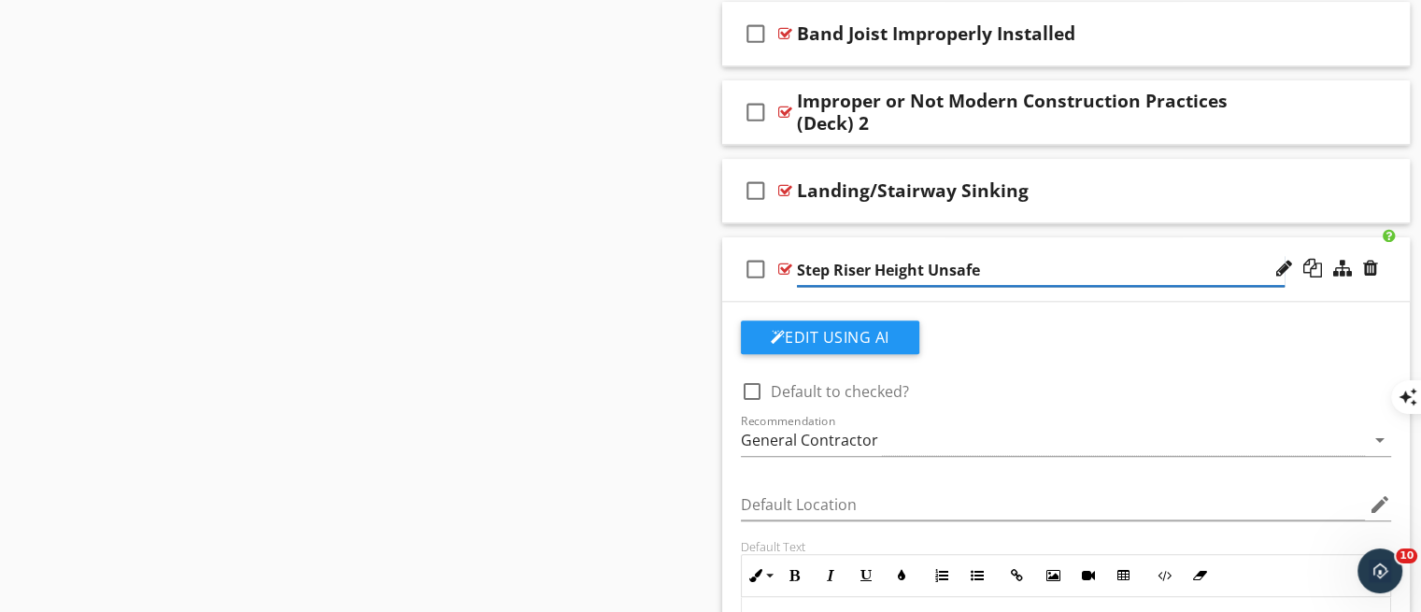
click at [1078, 270] on input "Step Riser Height Unsafe" at bounding box center [1041, 270] width 488 height 31
type input "Step Riser Height Unsafe (Too high or Too Low)"
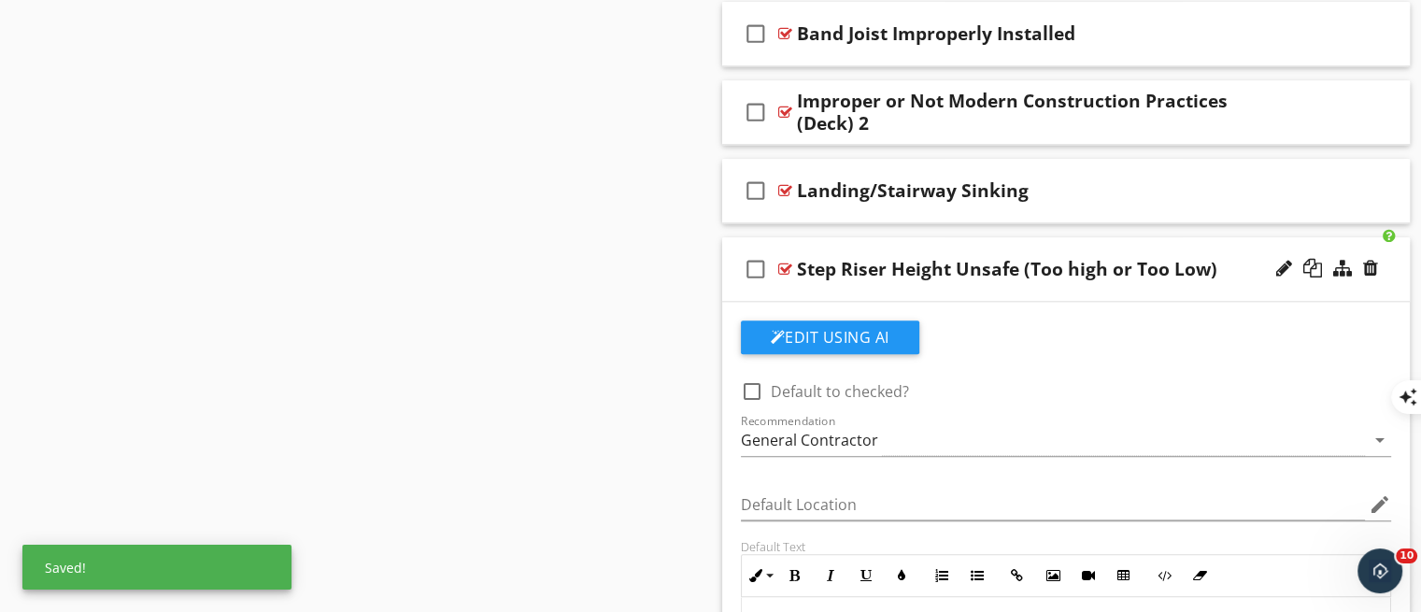
click at [1092, 296] on div "check_box_outline_blank Step Riser Height Unsafe (Too high or Too Low)" at bounding box center [1066, 269] width 688 height 64
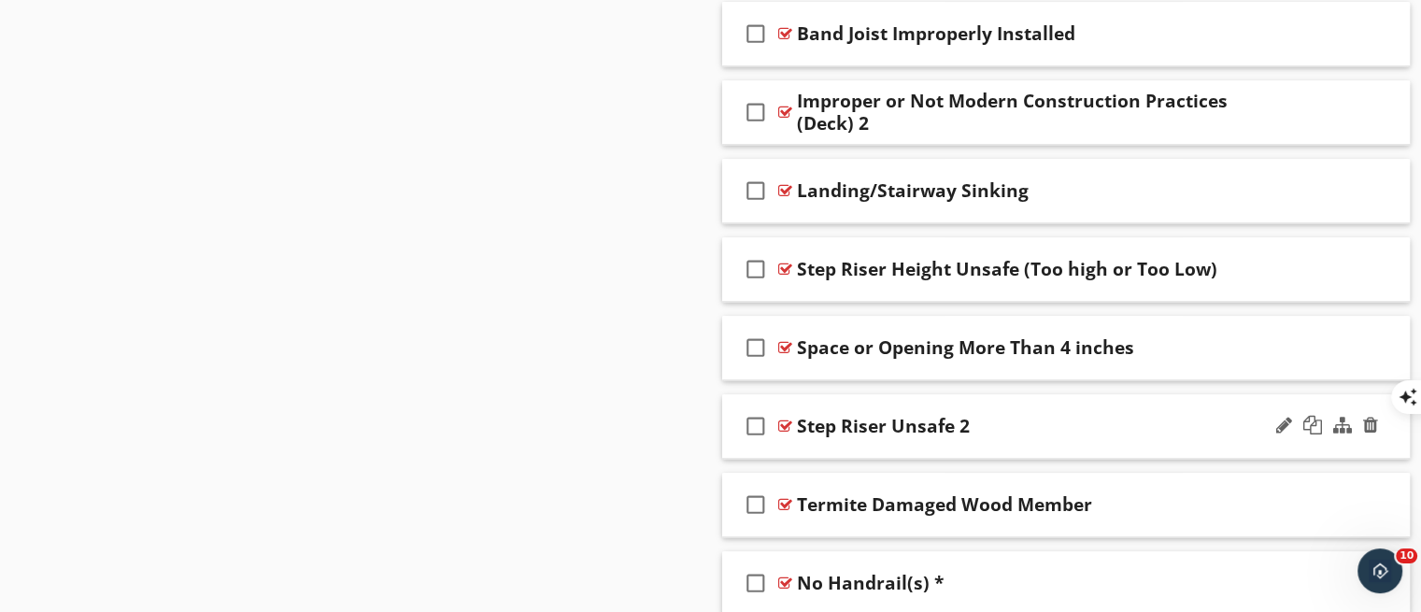
drag, startPoint x: 1426, startPoint y: 306, endPoint x: 1064, endPoint y: 405, distance: 375.7
click at [1064, 405] on div "check_box_outline_blank Step Riser Unsafe 2" at bounding box center [1066, 426] width 688 height 64
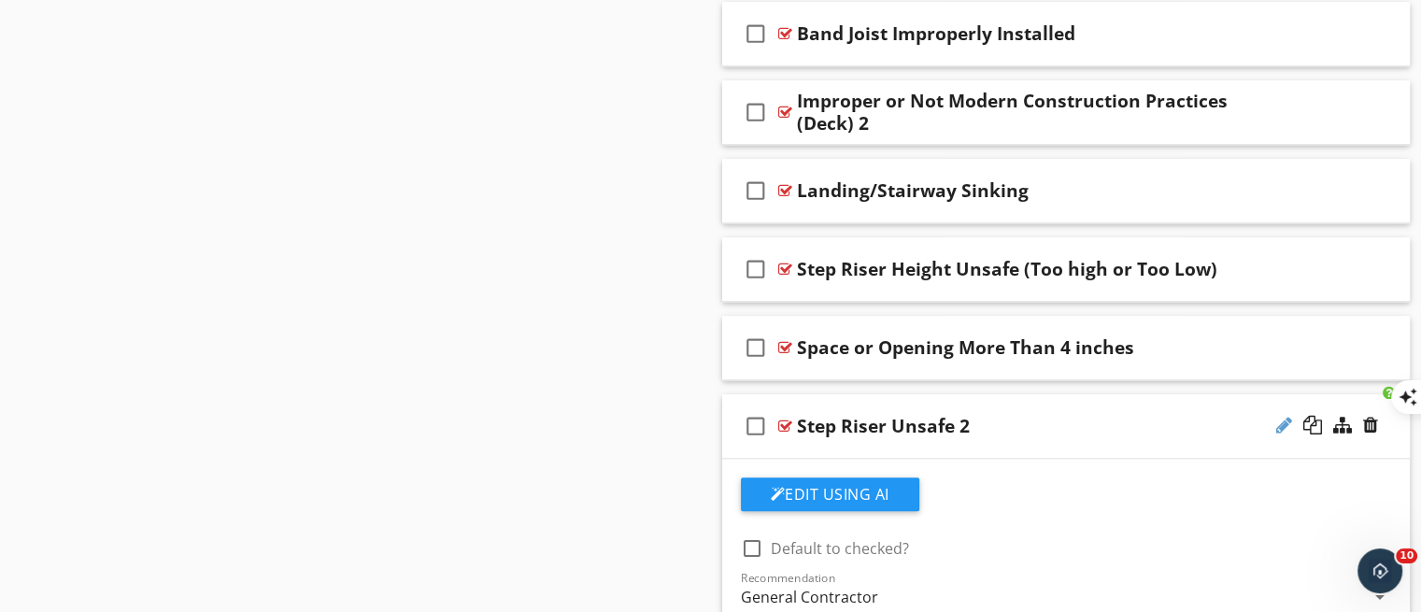
click at [1278, 417] on div at bounding box center [1284, 425] width 16 height 19
paste input "weak, missing, or deteriorated"
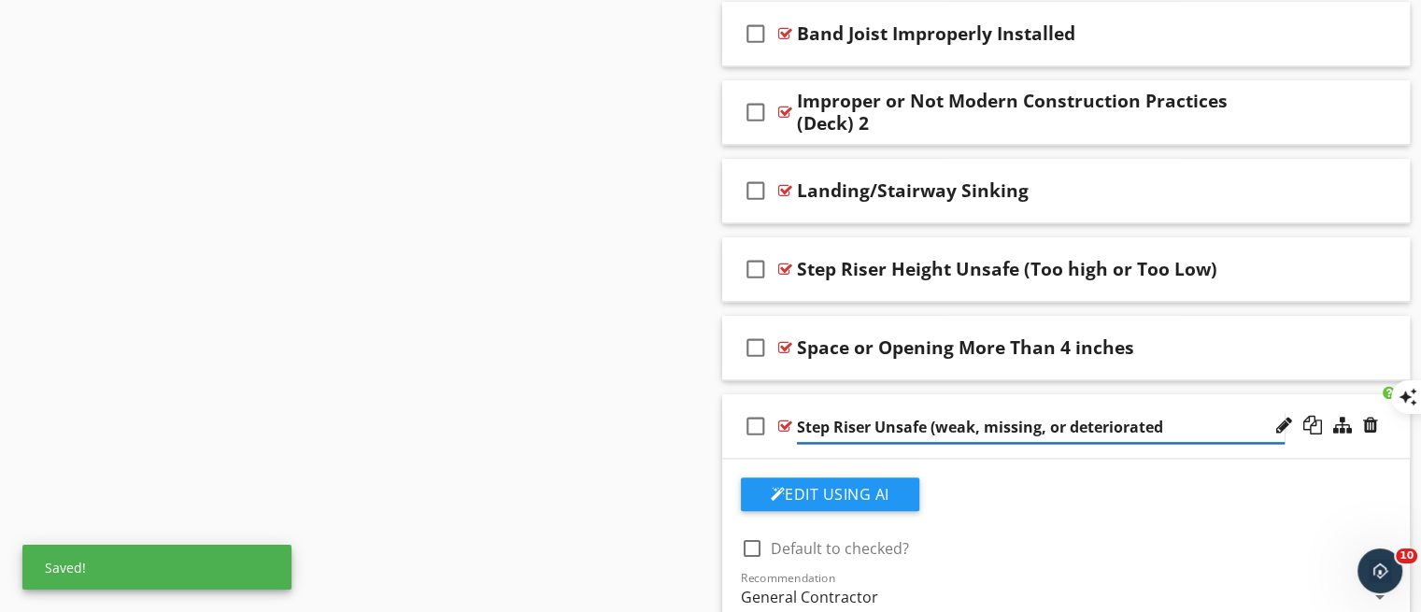
type input "Step Riser Unsafe (weak, missing, or deteriorated)"
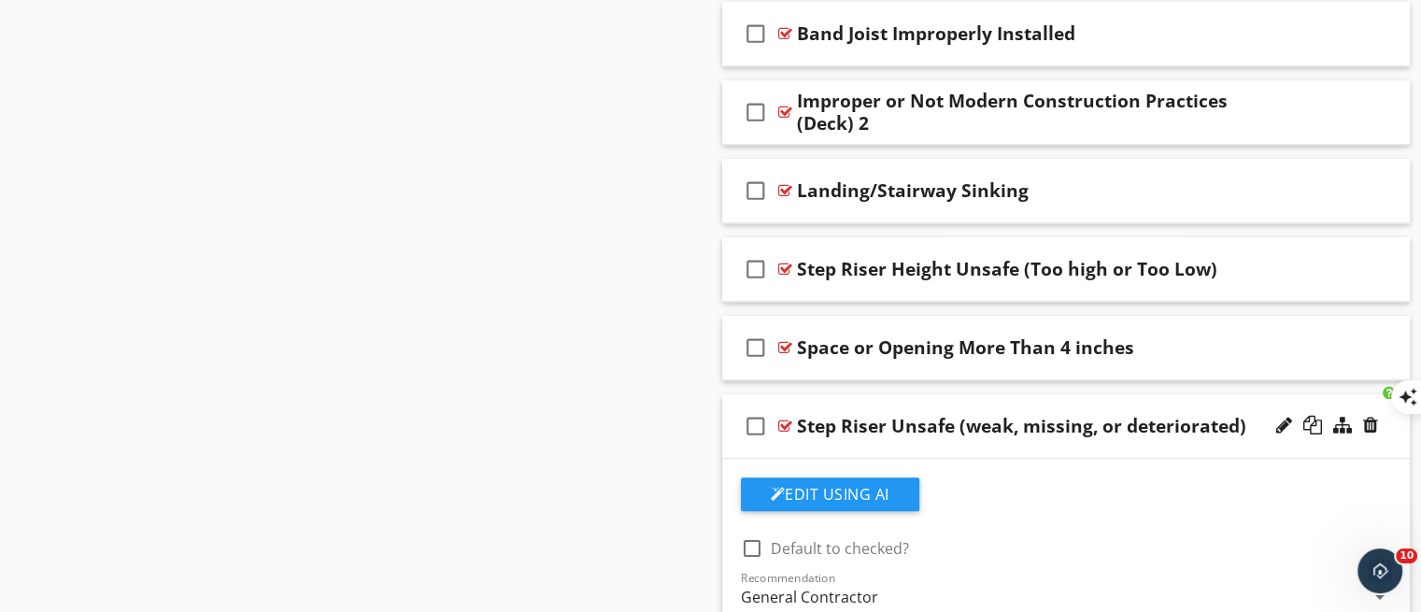
click at [937, 452] on div "check_box_outline_blank Step Riser Unsafe (weak, missing, or deteriorated)" at bounding box center [1066, 426] width 688 height 64
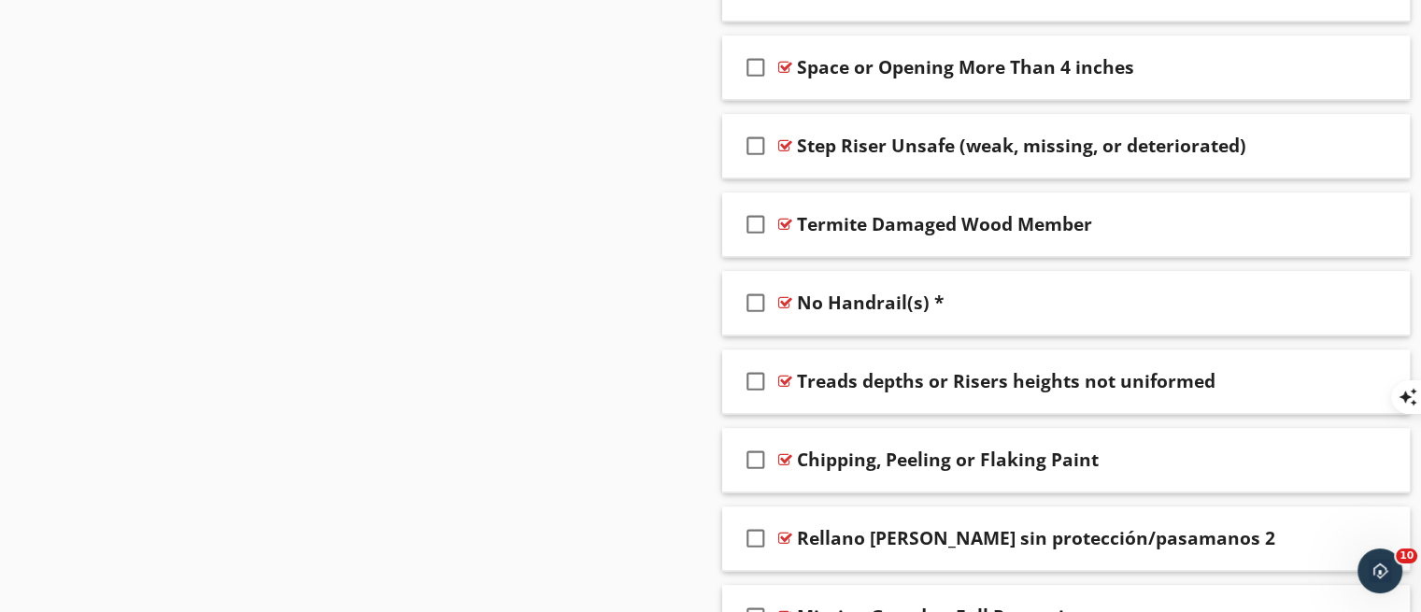
scroll to position [2338, 0]
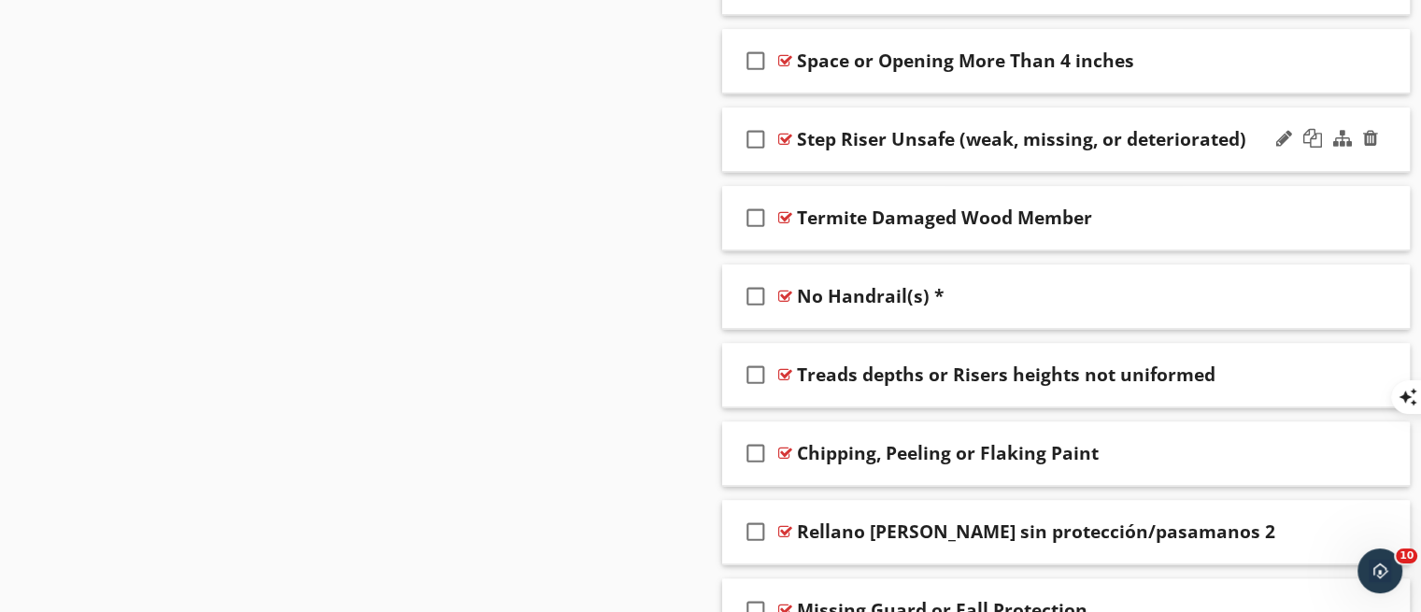
click at [1032, 156] on div "check_box_outline_blank Step Riser Unsafe (weak, missing, or deteriorated)" at bounding box center [1066, 139] width 688 height 64
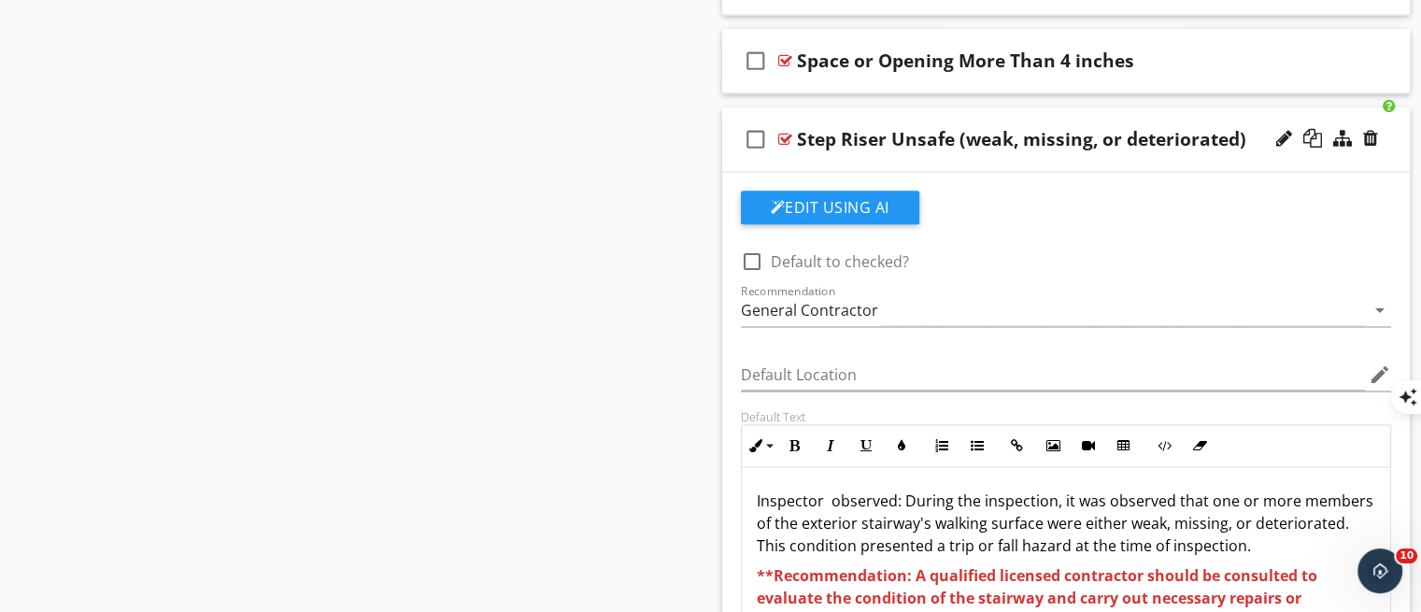
click at [888, 145] on div "Step Riser Unsafe (weak, missing, or deteriorated)" at bounding box center [1021, 139] width 449 height 22
click at [874, 134] on input "Step Riser Unsafe (weak, missing, or deteriorated)" at bounding box center [1041, 140] width 488 height 31
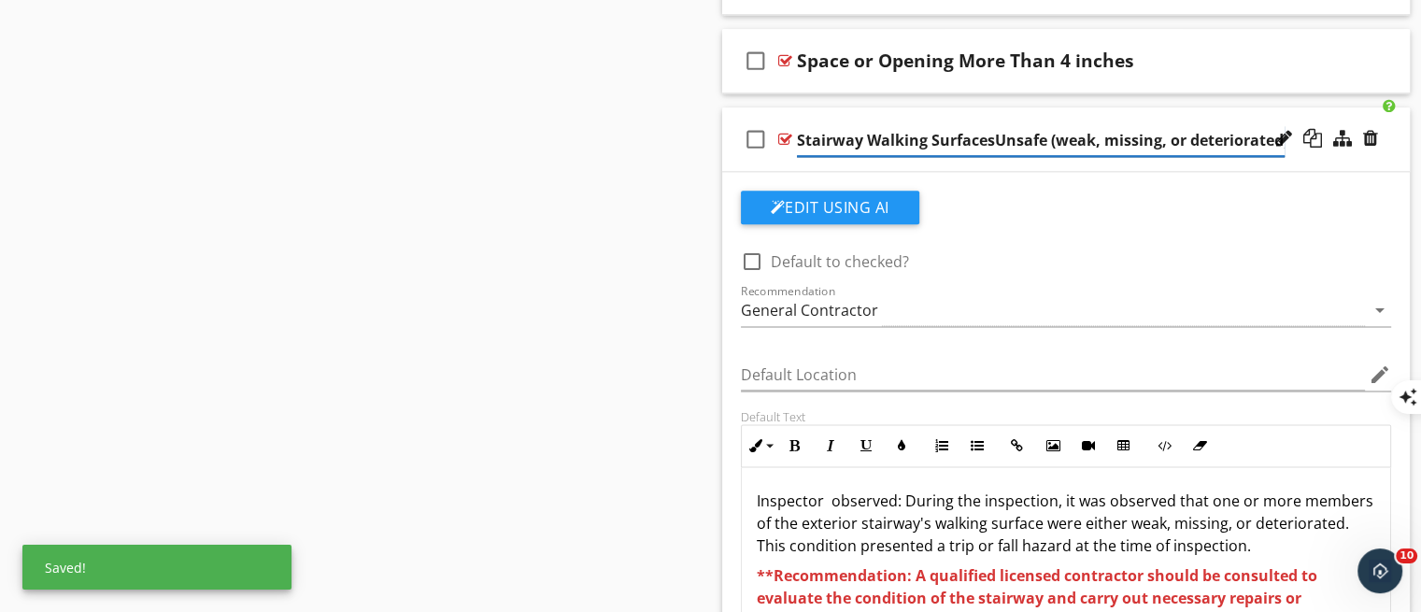
type input "Stairway Walking Surfaces Unsafe (weak, missing, or deteriorated)"
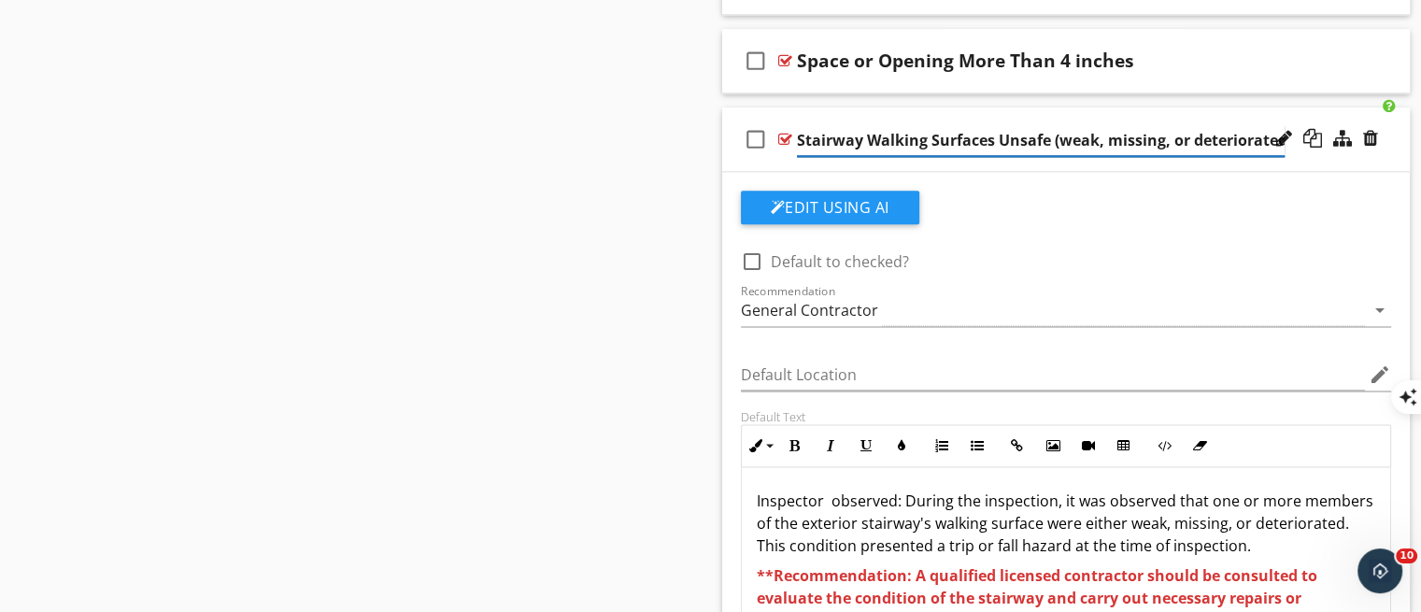
click at [921, 152] on div "Stairway Walking Surfaces Unsafe (weak, missing, or deteriorated)" at bounding box center [1041, 140] width 488 height 31
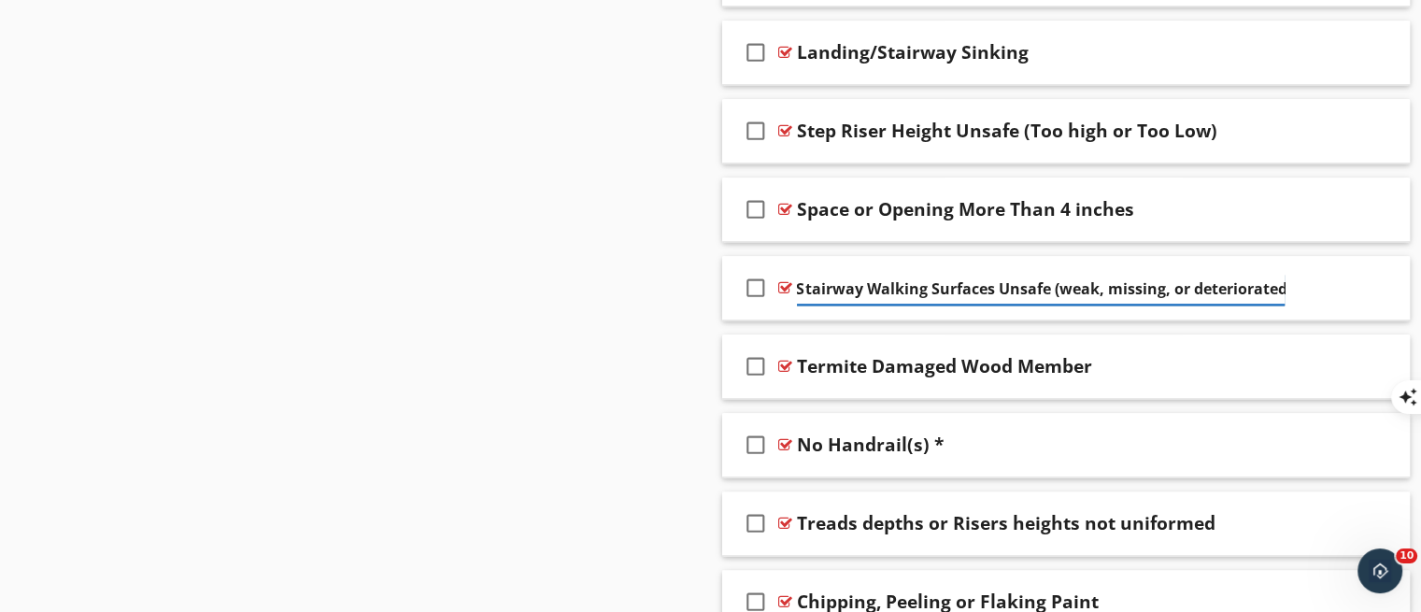
scroll to position [2152, 0]
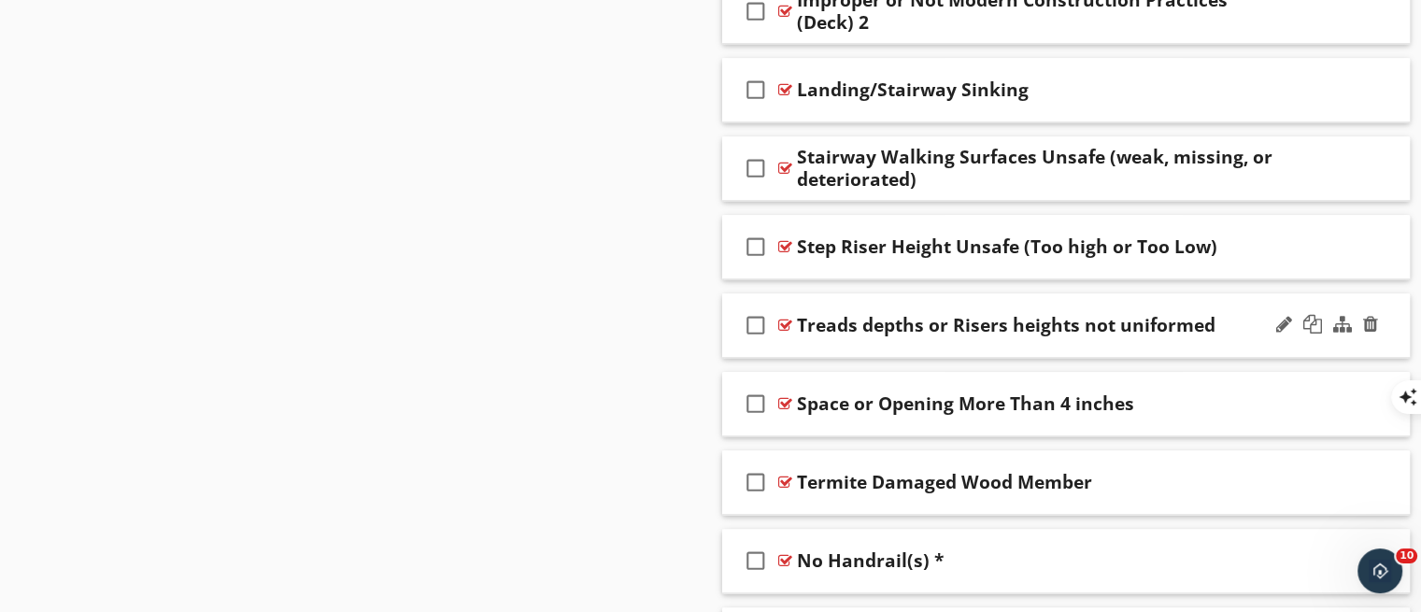
click at [1222, 336] on div "check_box_outline_blank Treads depths or Risers heights not uniformed" at bounding box center [1066, 325] width 688 height 64
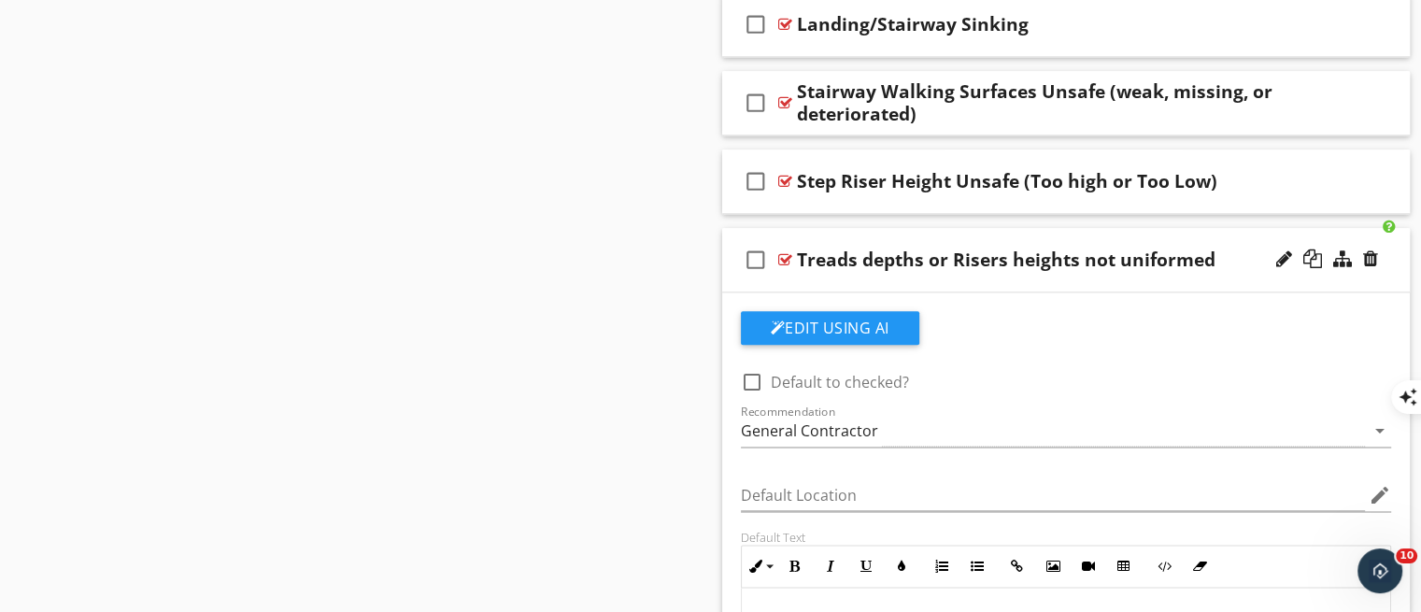
scroll to position [2203, 0]
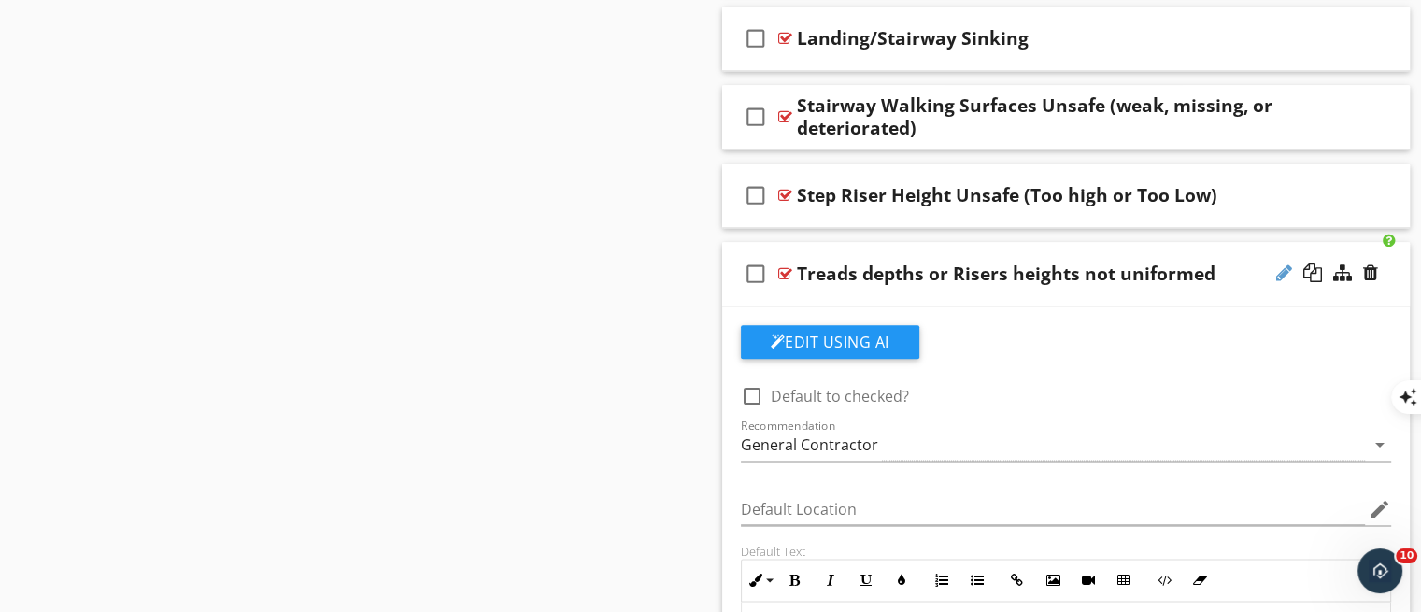
click at [1278, 274] on div at bounding box center [1284, 272] width 16 height 19
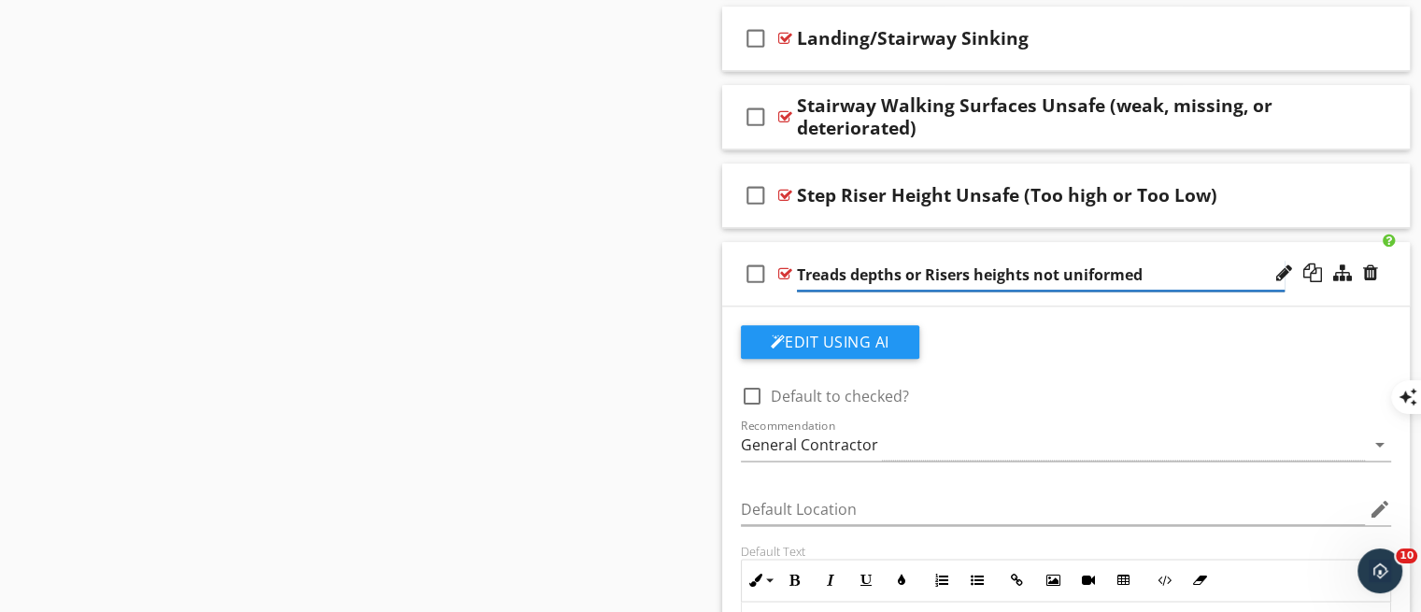
click at [979, 268] on input "Treads depths or Risers heights not uniformed" at bounding box center [1041, 275] width 488 height 31
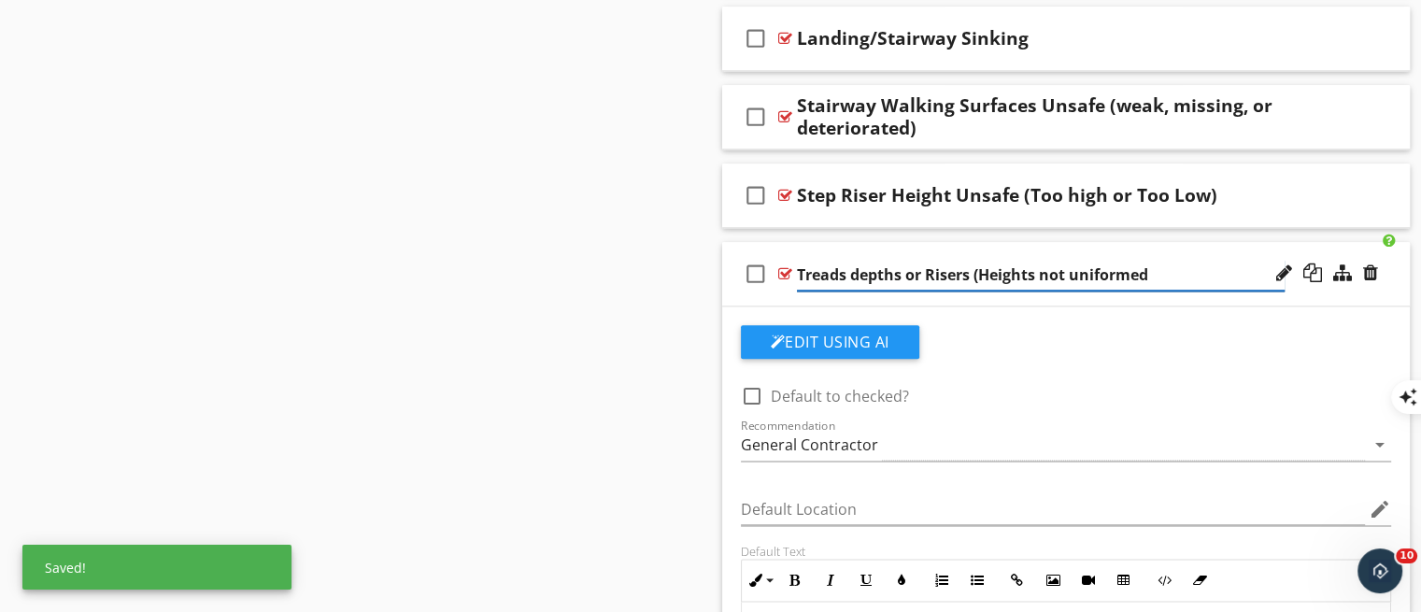
click at [1152, 269] on input "Treads depths or Risers (Heights not uniformed" at bounding box center [1041, 275] width 488 height 31
type input "Treads depths or Risers (Heights not uniformed)"
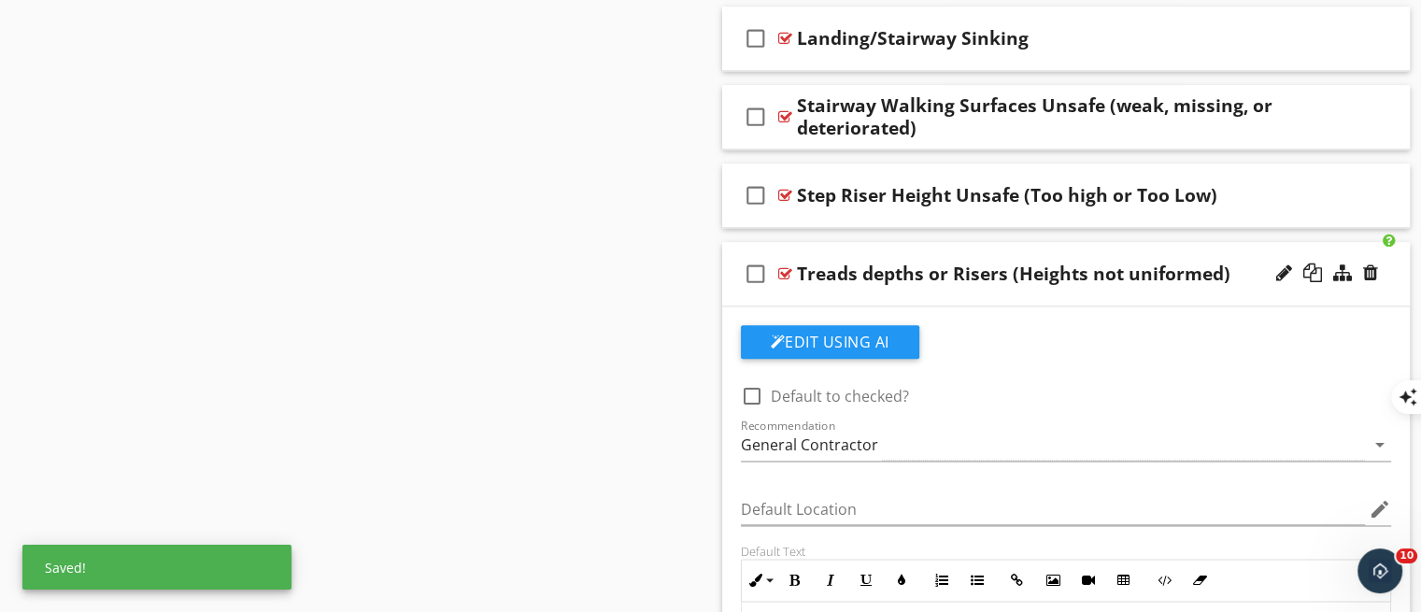
click at [1181, 299] on div "check_box_outline_blank Treads depths or Risers (Heights not uniformed)" at bounding box center [1066, 274] width 688 height 64
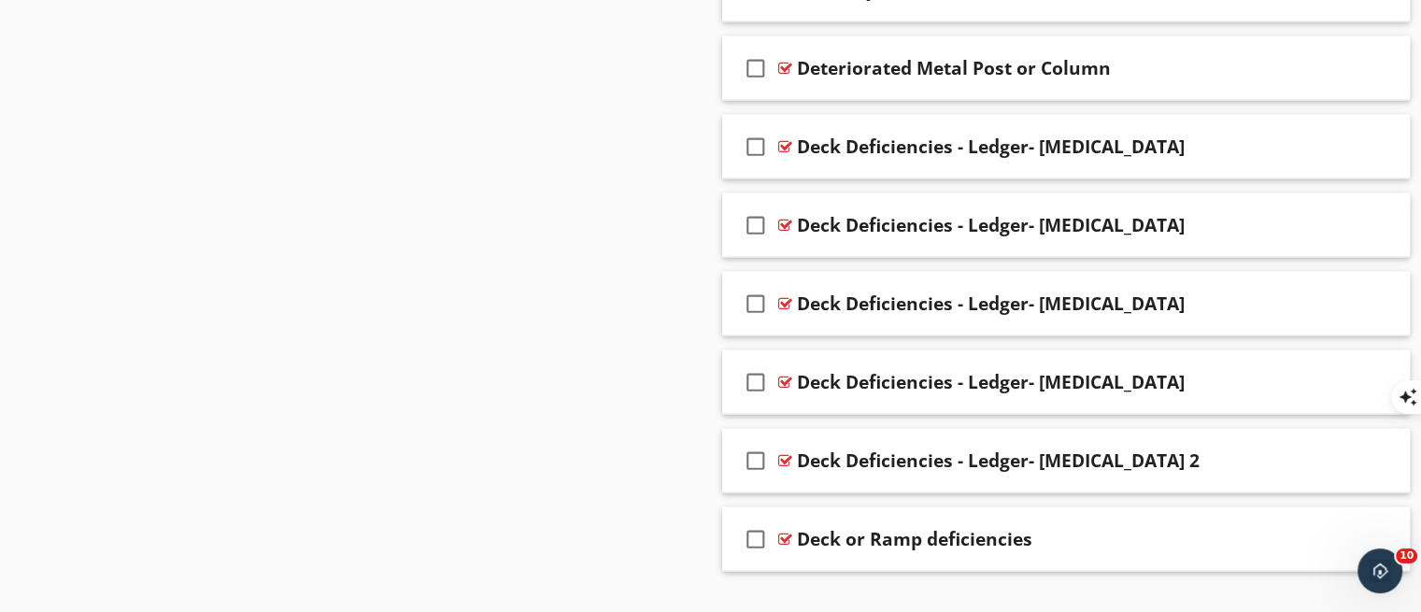
scroll to position [4084, 0]
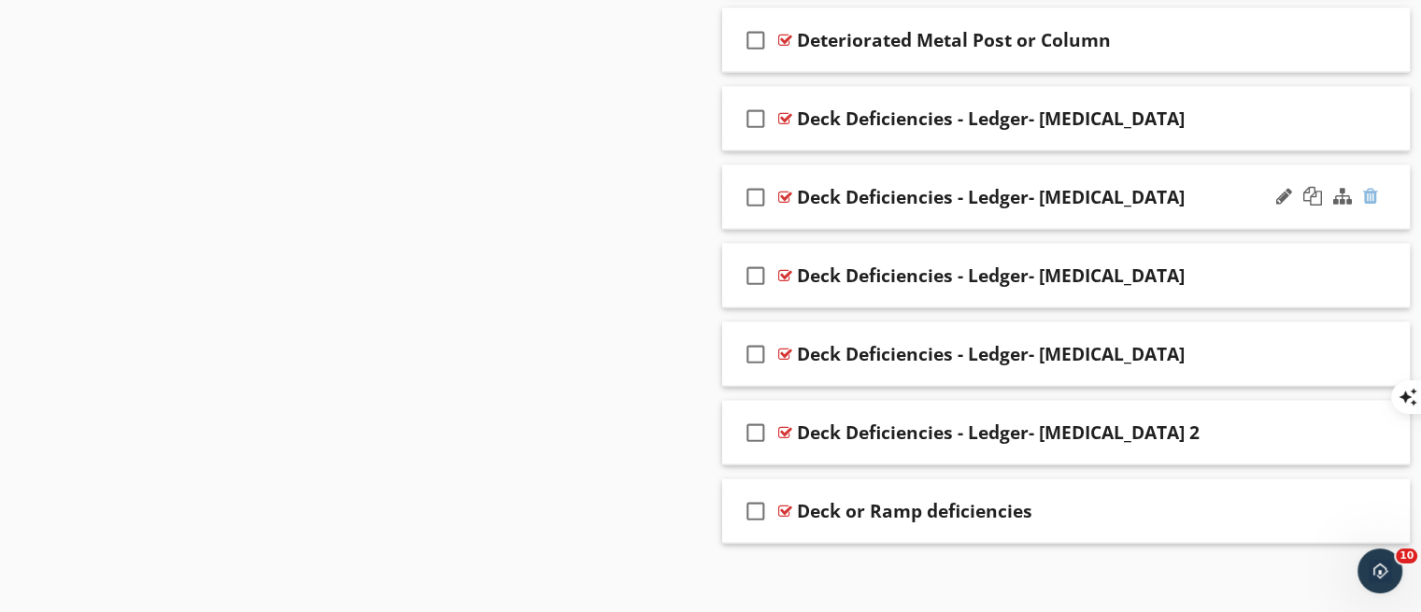
click at [1373, 187] on div at bounding box center [1370, 196] width 15 height 19
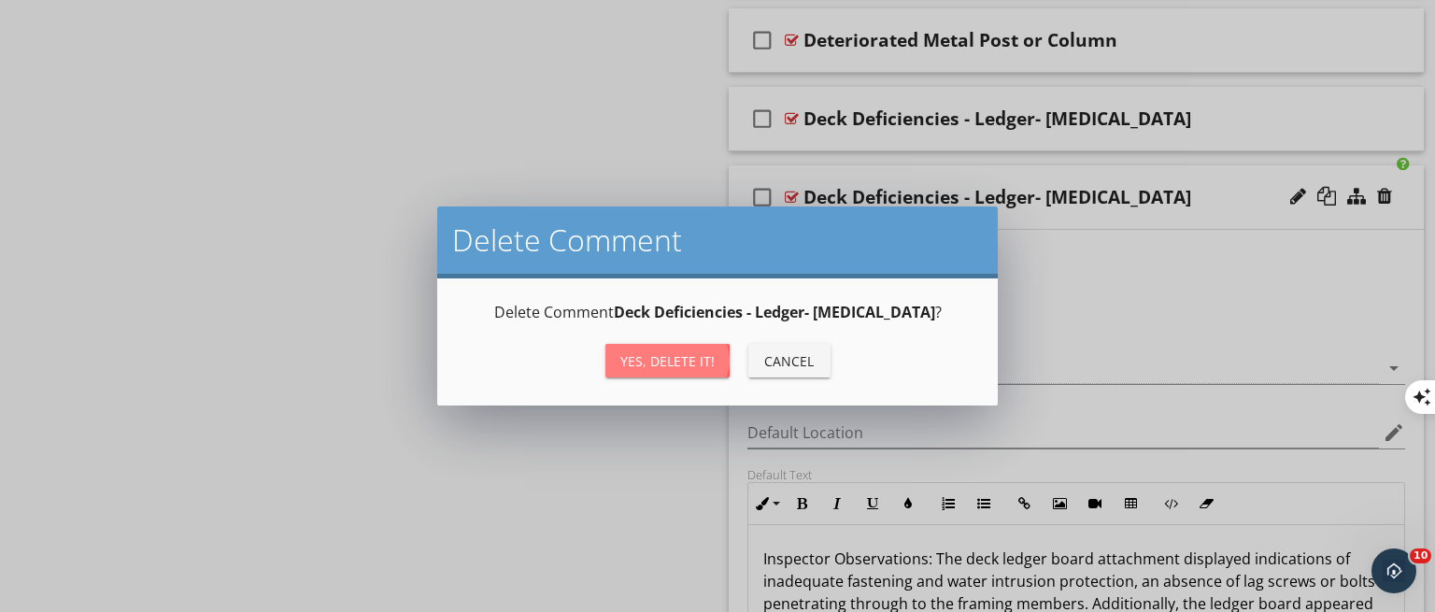
click at [633, 365] on div "Yes, Delete it!" at bounding box center [667, 361] width 94 height 20
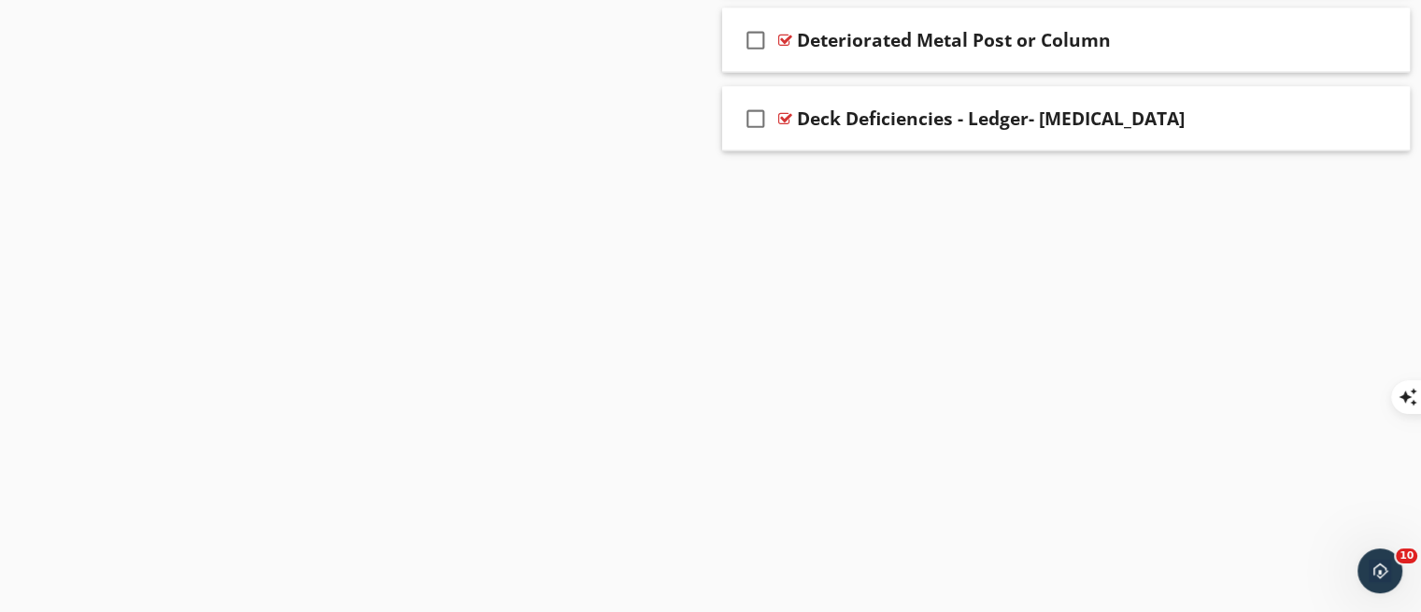
scroll to position [4006, 0]
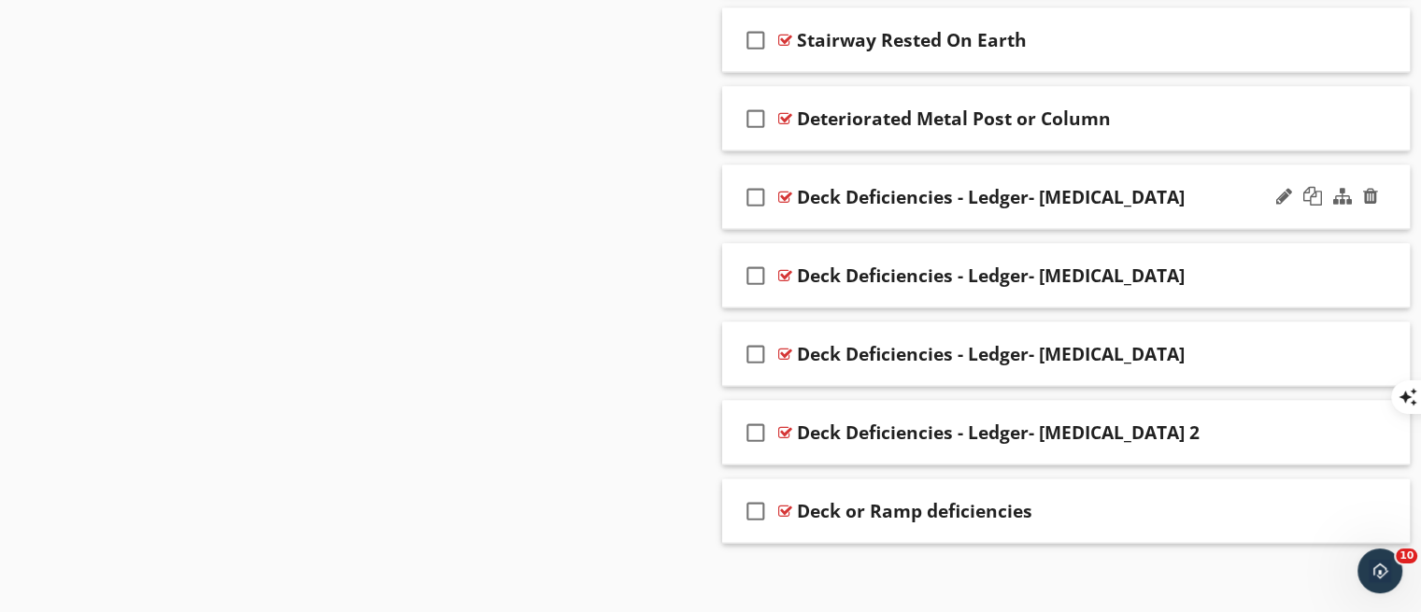
click at [949, 211] on div "check_box_outline_blank Deck Deficiencies - Ledger- [MEDICAL_DATA]" at bounding box center [1066, 197] width 688 height 64
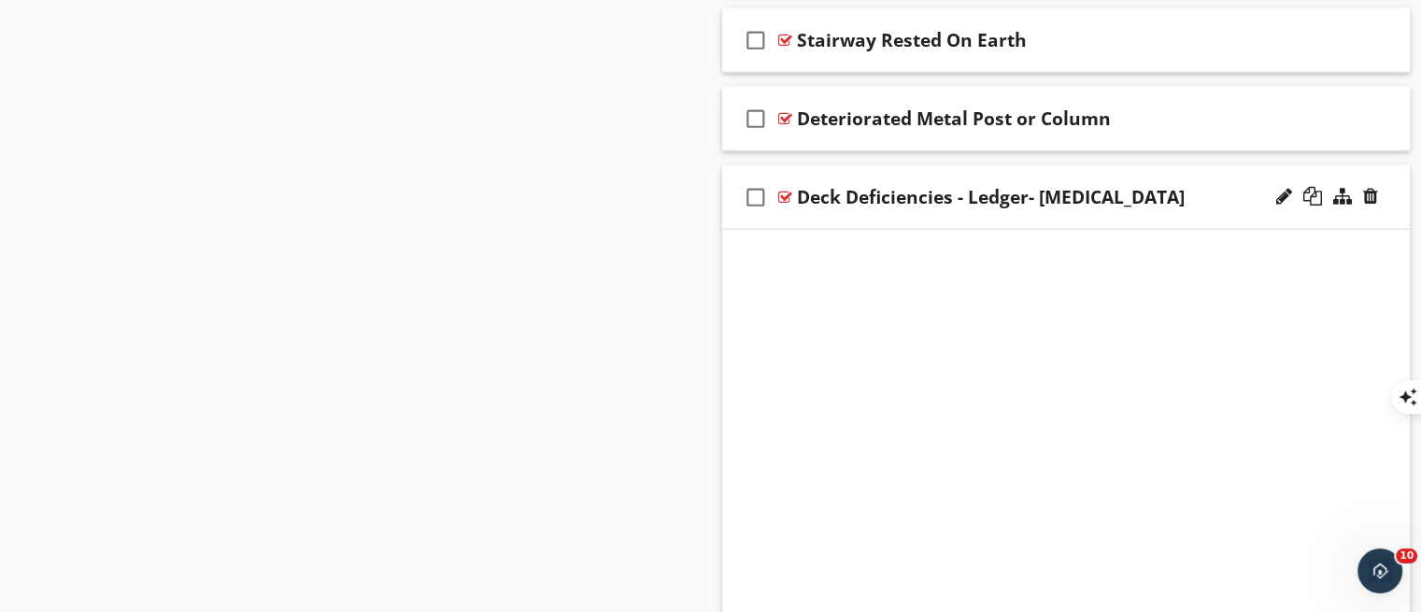
scroll to position [4084, 0]
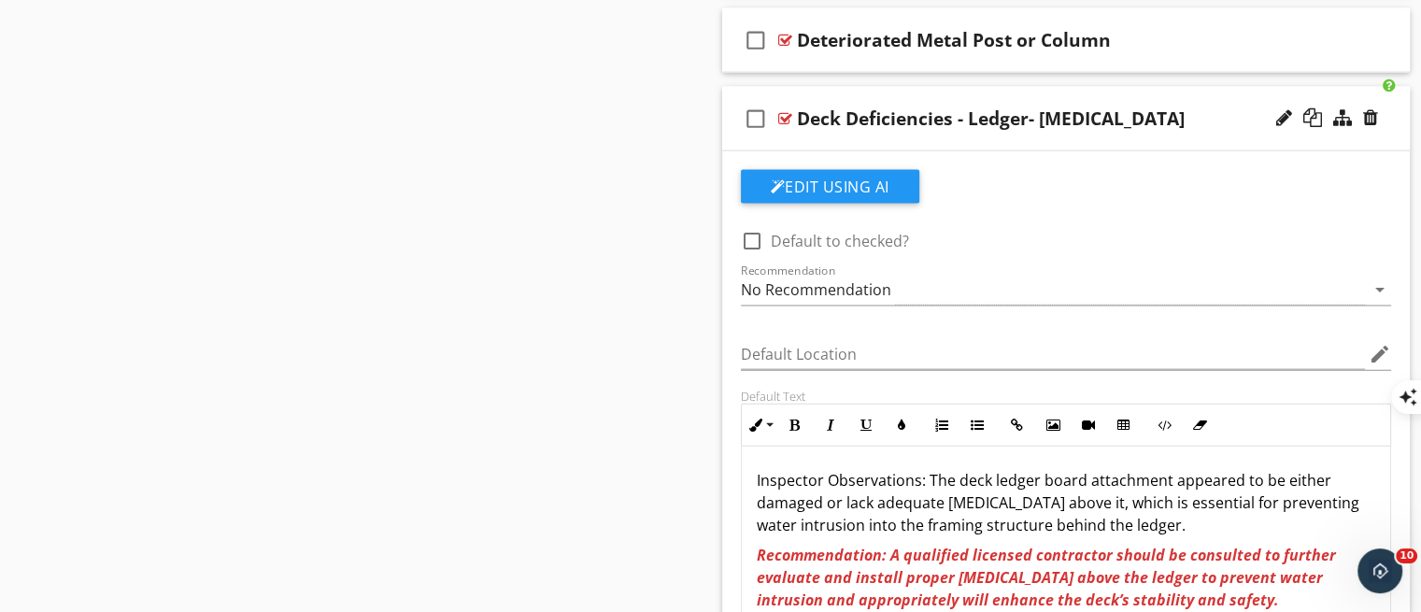
click at [955, 134] on div "check_box_outline_blank Deck Deficiencies - Ledger- [MEDICAL_DATA]" at bounding box center [1066, 119] width 688 height 64
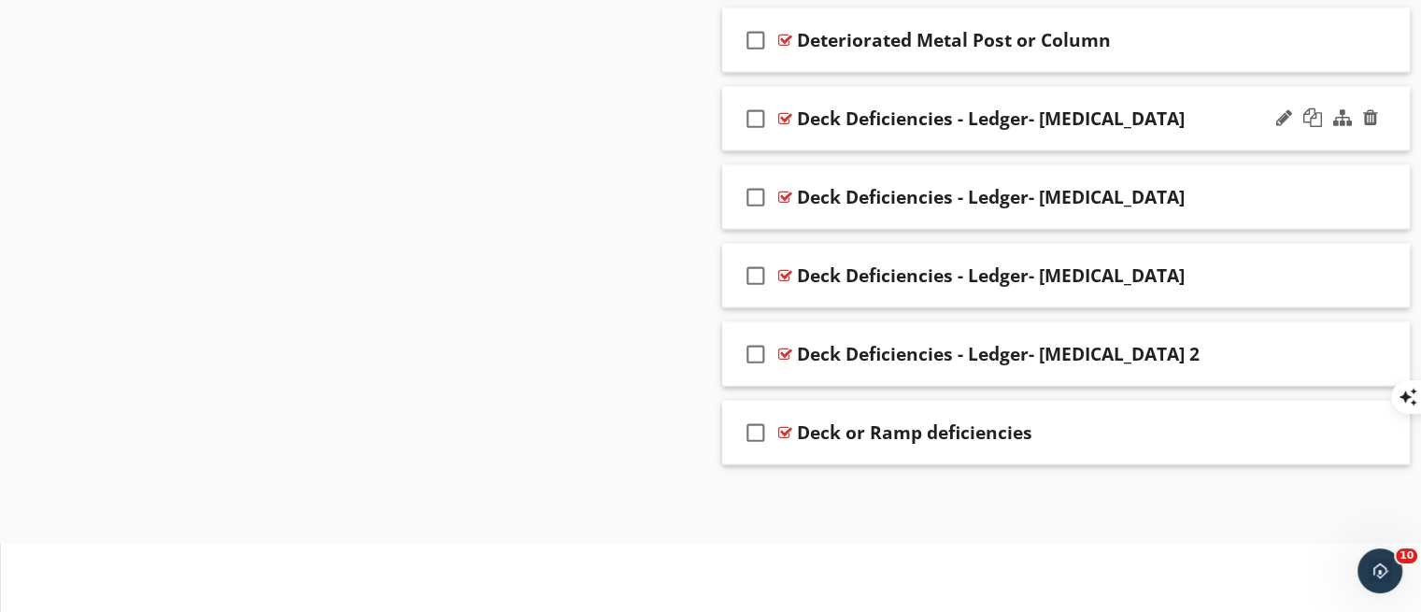
scroll to position [4006, 0]
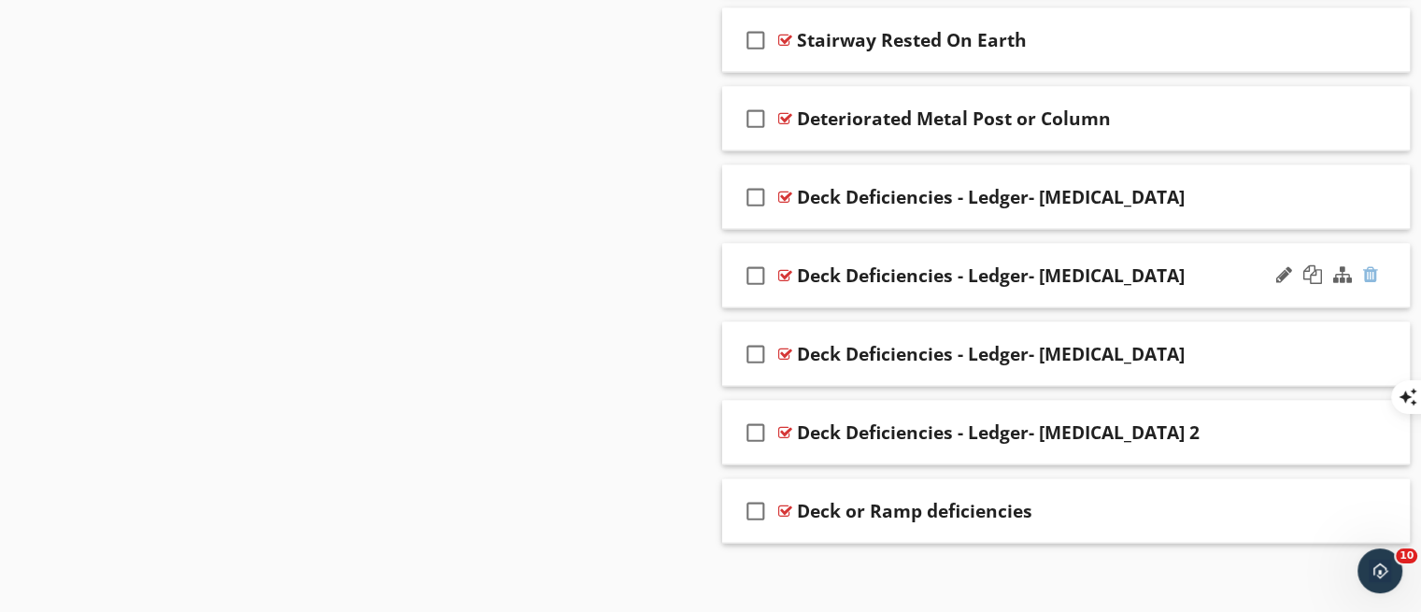
click at [1369, 265] on div at bounding box center [1370, 274] width 15 height 19
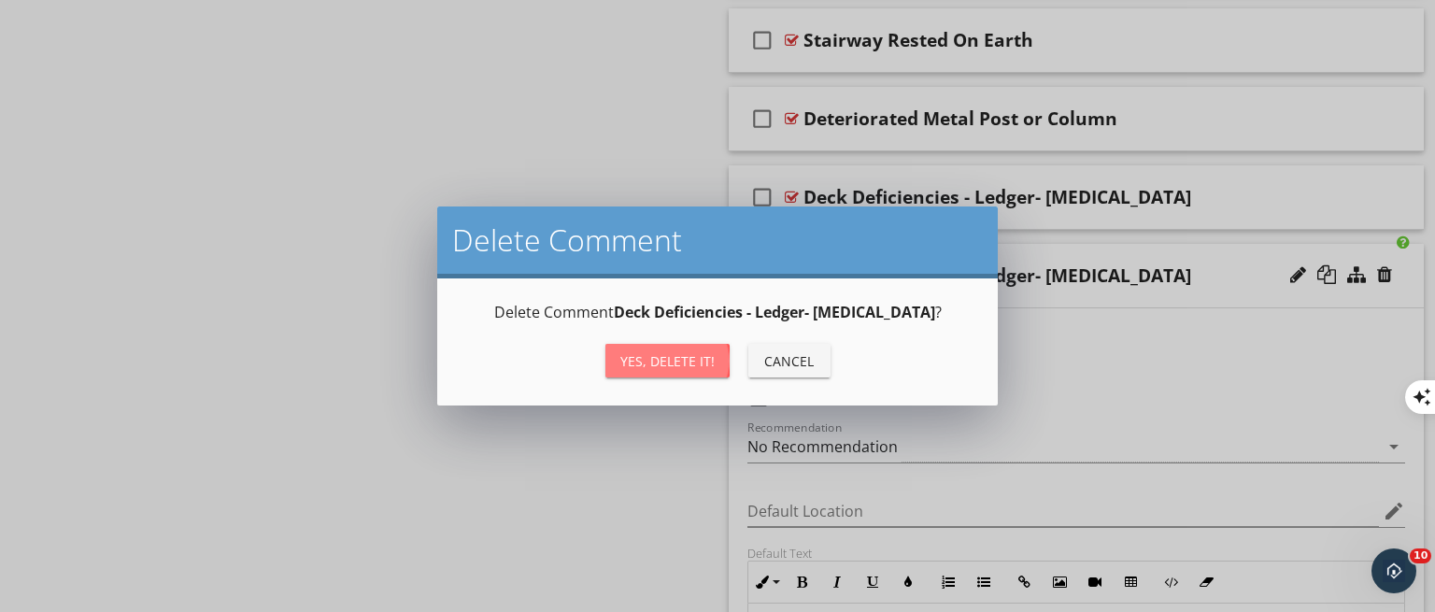
click at [647, 359] on div "Yes, Delete it!" at bounding box center [667, 361] width 94 height 20
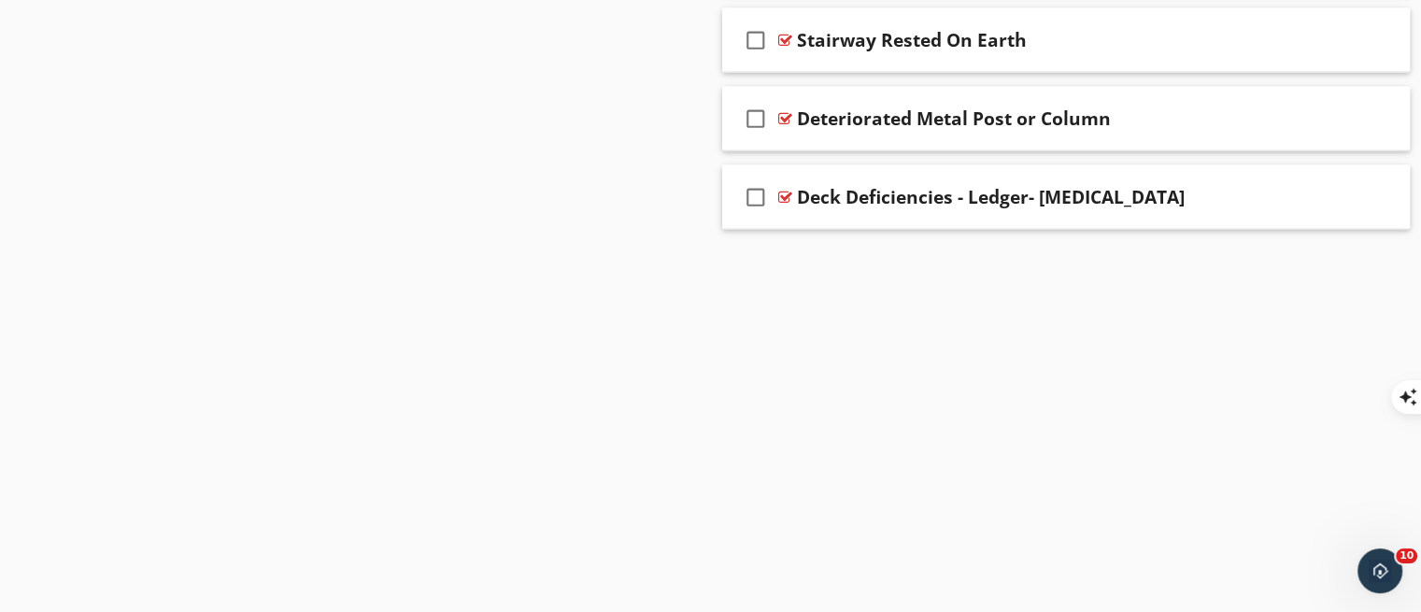
scroll to position [3927, 0]
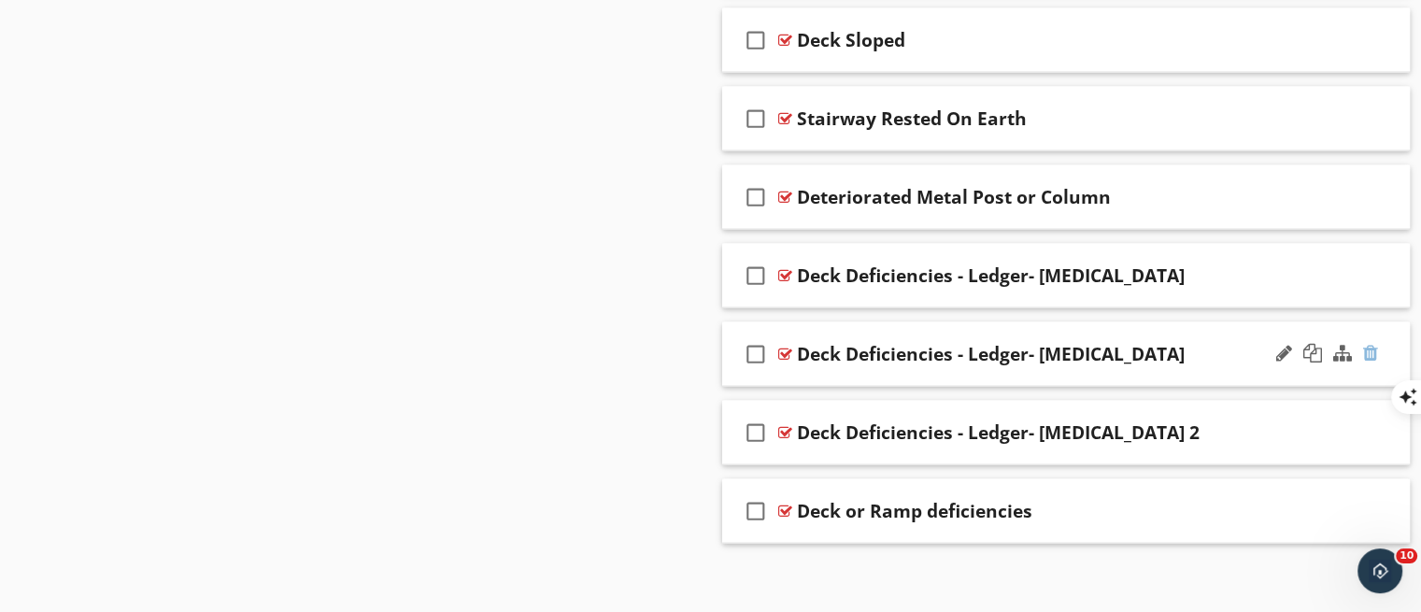
click at [1366, 344] on div at bounding box center [1370, 353] width 15 height 19
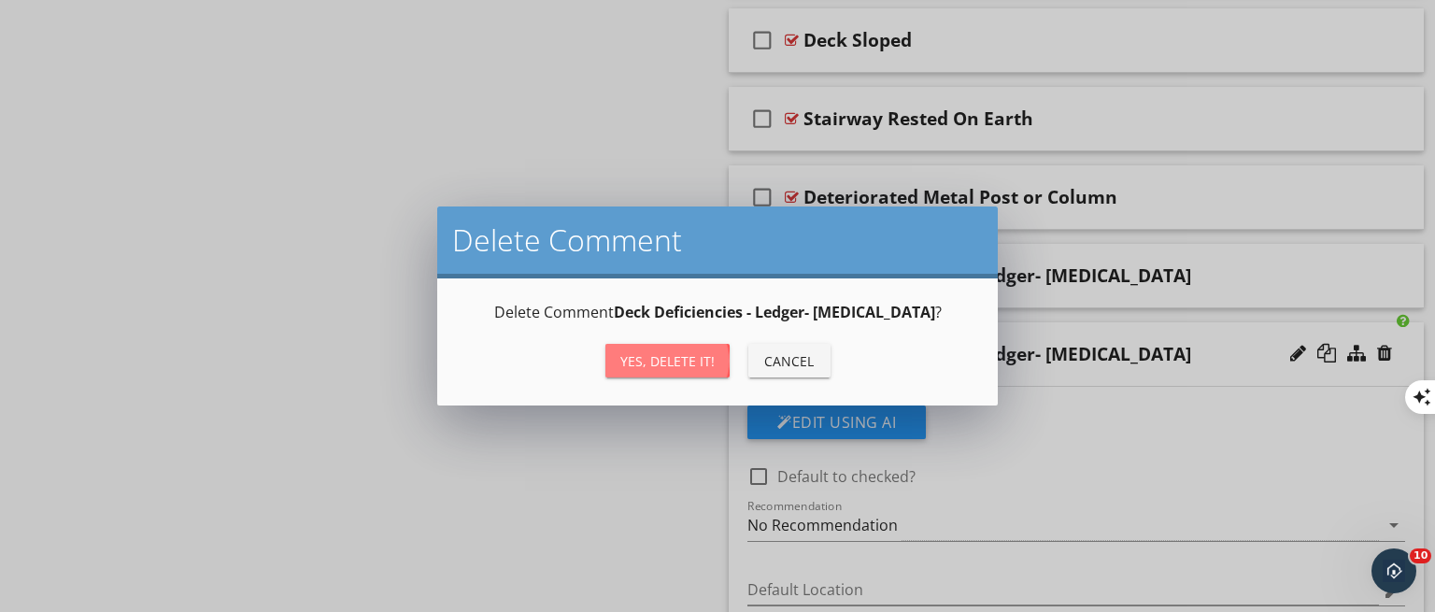
click at [667, 374] on button "Yes, Delete it!" at bounding box center [667, 361] width 124 height 34
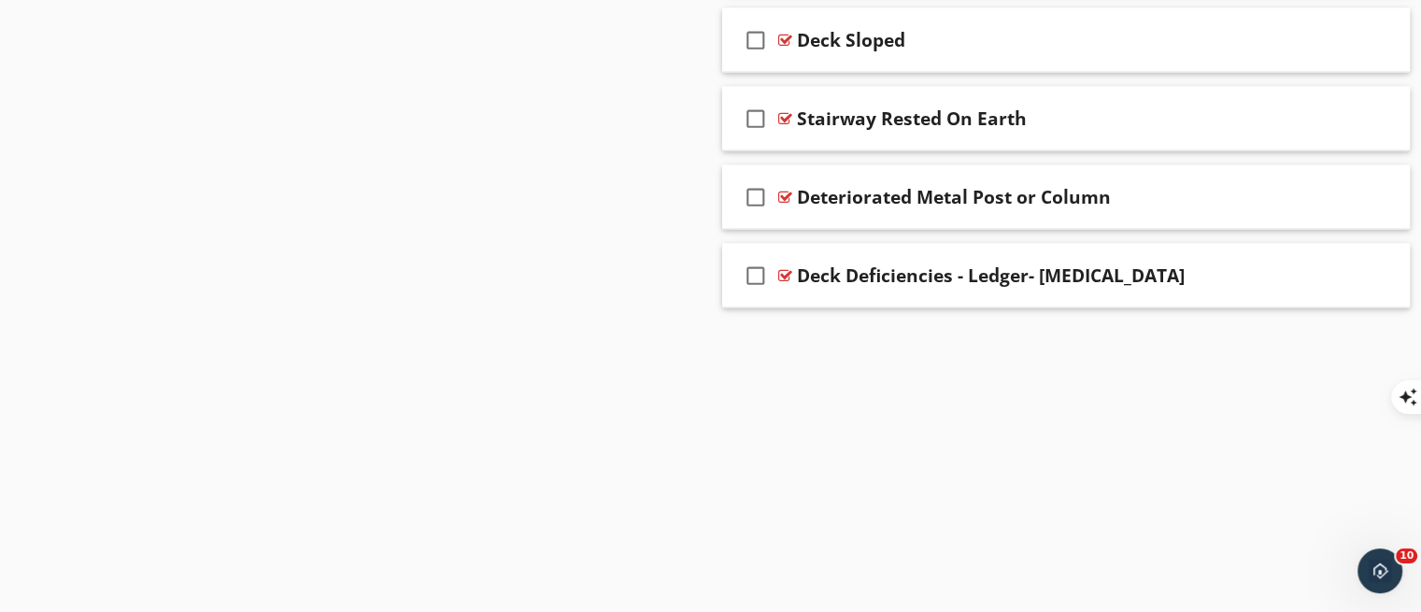
scroll to position [3849, 0]
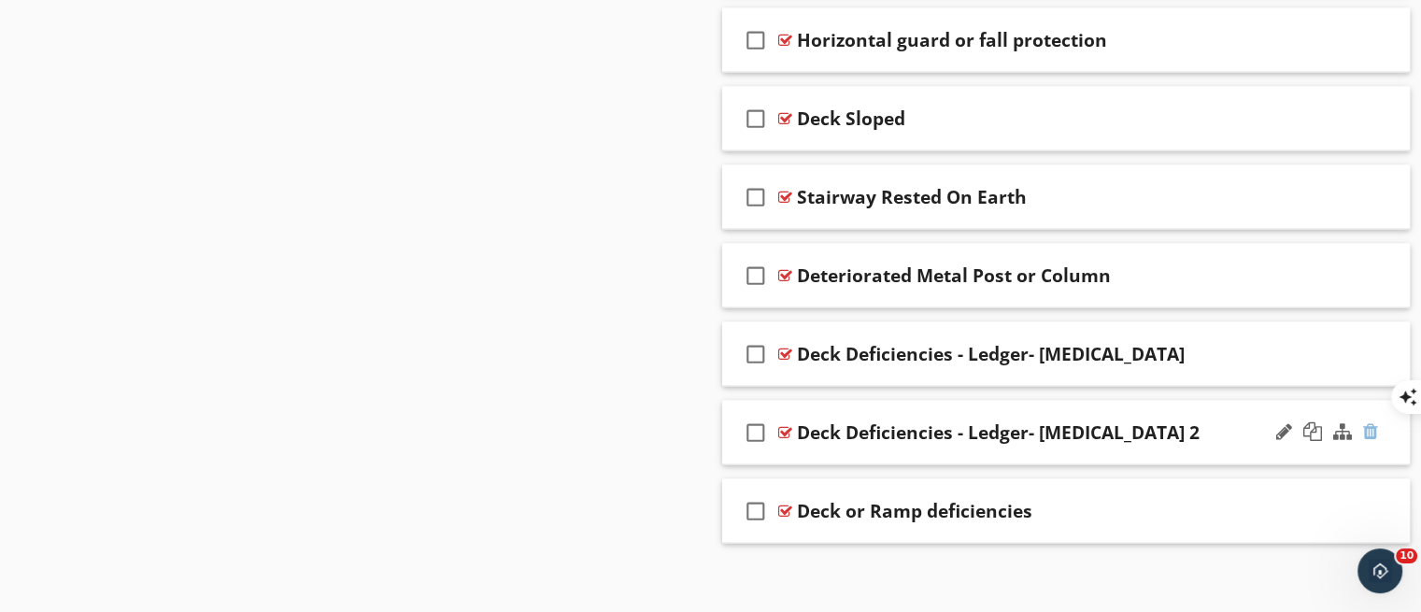
click at [1366, 422] on div at bounding box center [1370, 431] width 15 height 19
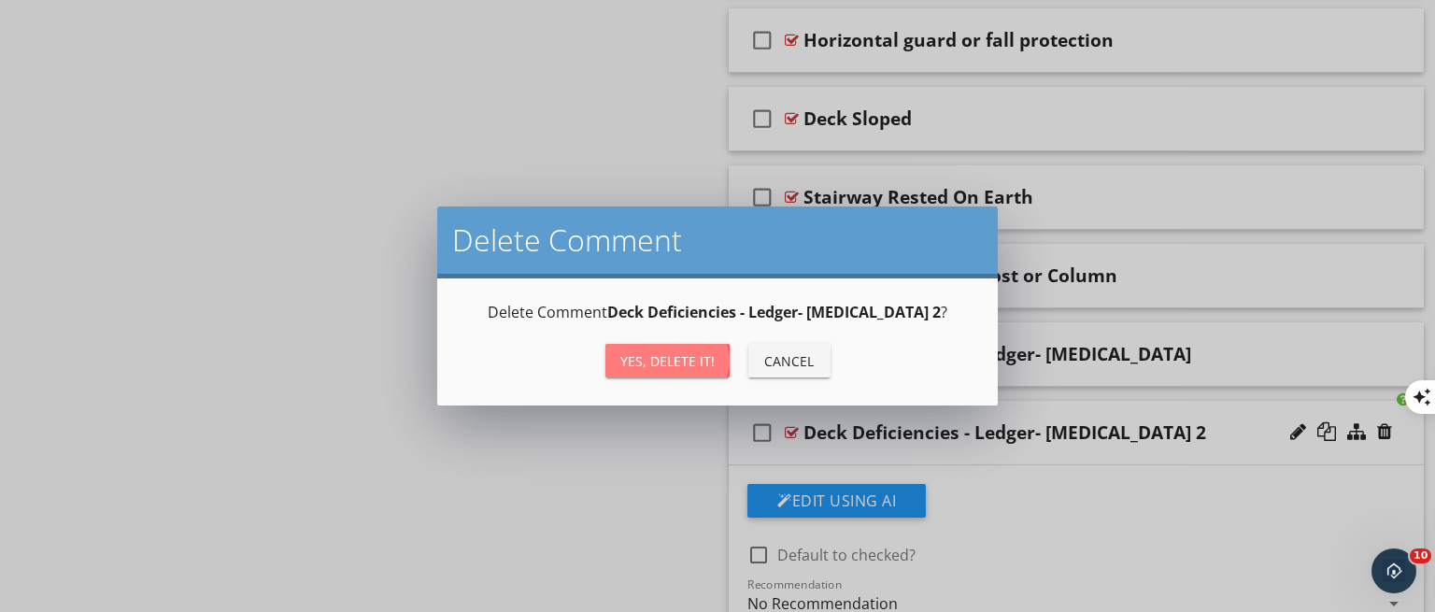
click at [685, 365] on div "Yes, Delete it!" at bounding box center [667, 361] width 94 height 20
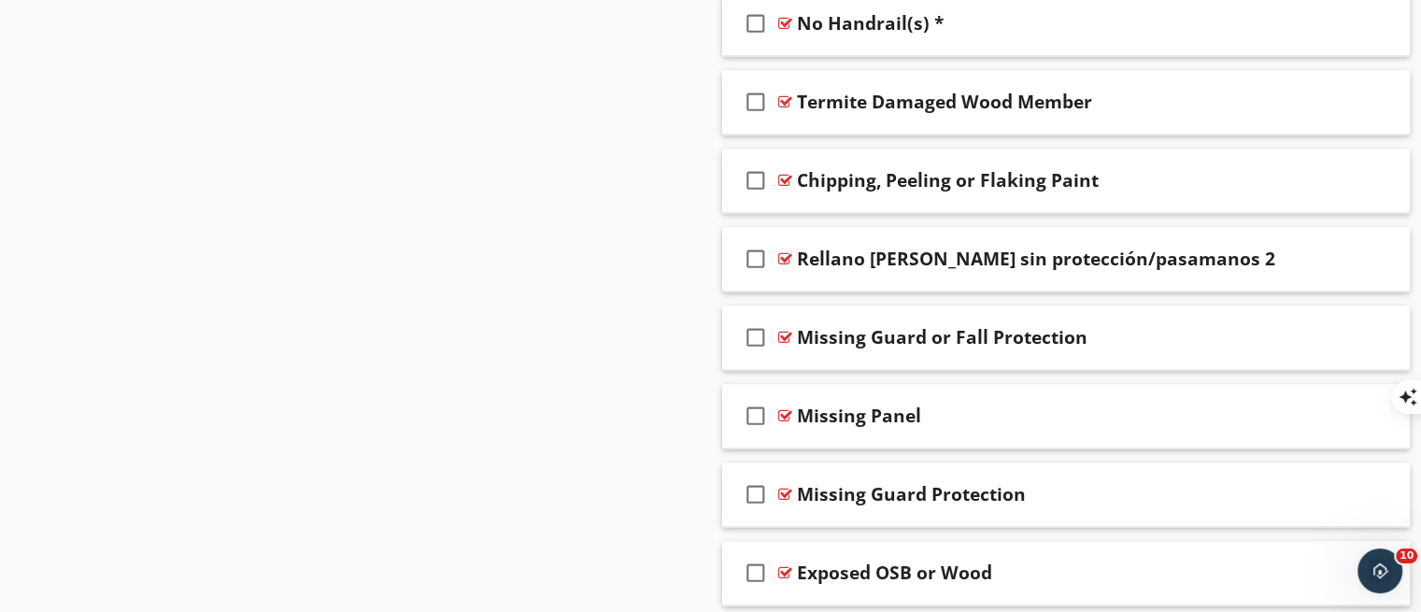
scroll to position [2604, 0]
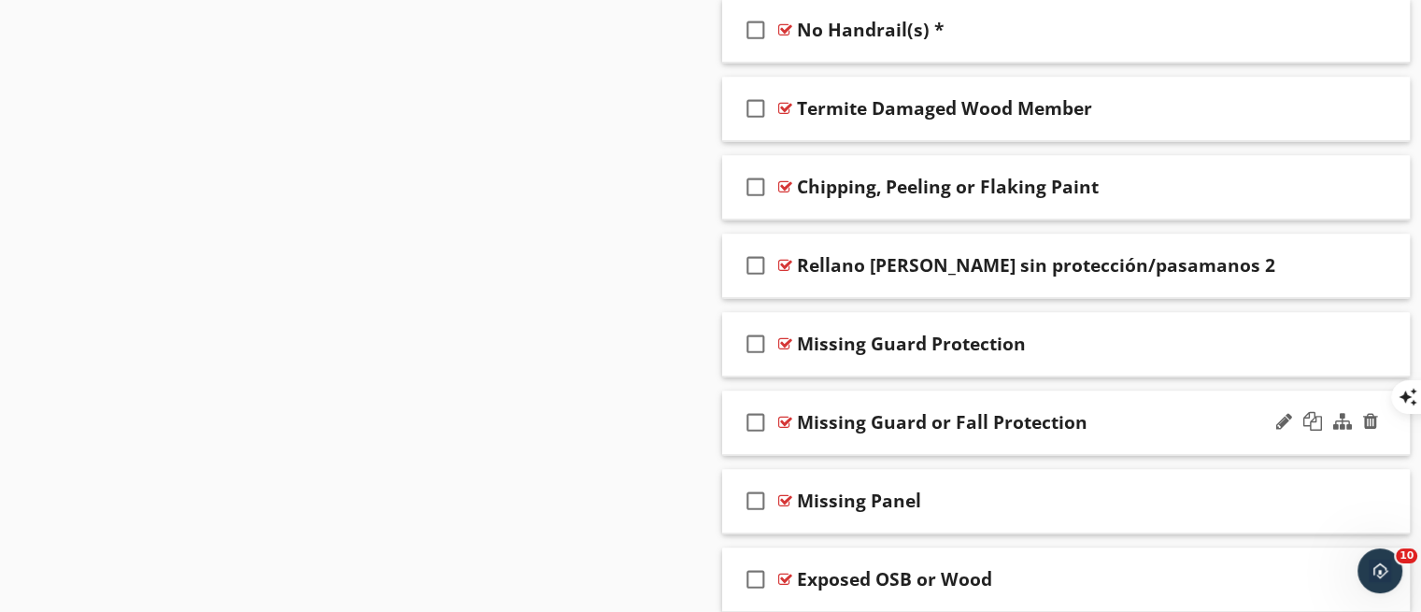
click at [1038, 432] on div "check_box_outline_blank Missing Guard or Fall Protection" at bounding box center [1066, 422] width 688 height 64
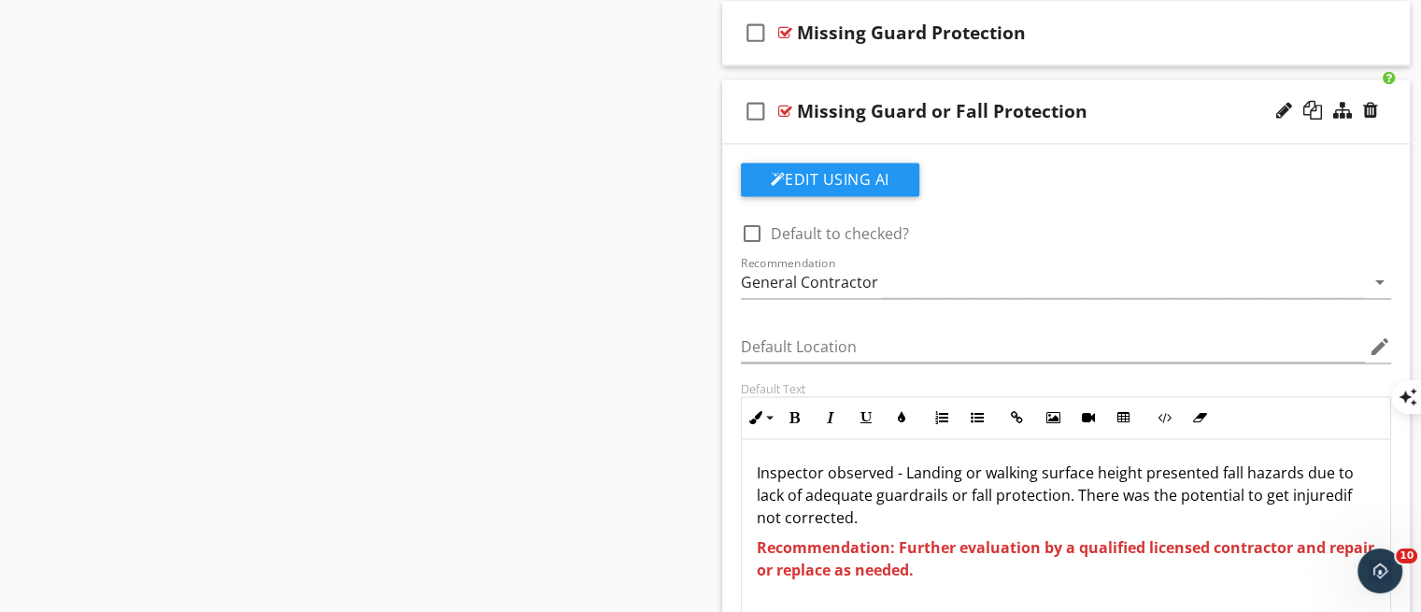
scroll to position [2909, 0]
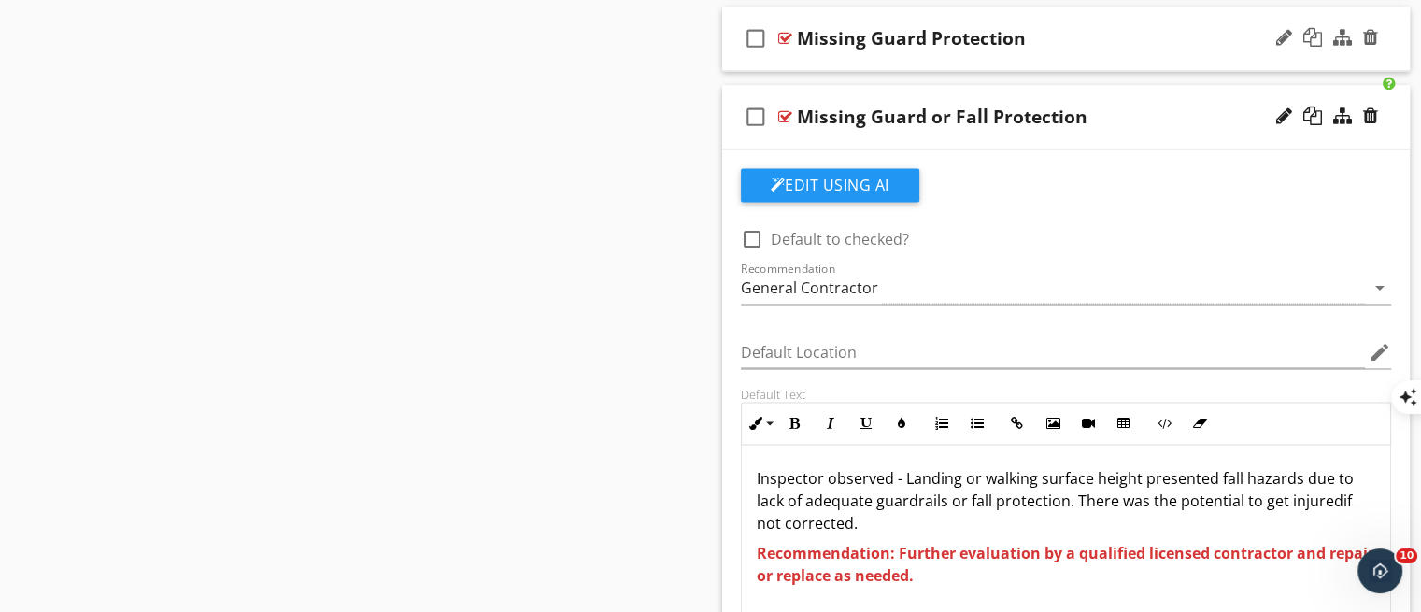
click at [1169, 51] on div "check_box_outline_blank Missing Guard Protection" at bounding box center [1066, 39] width 688 height 64
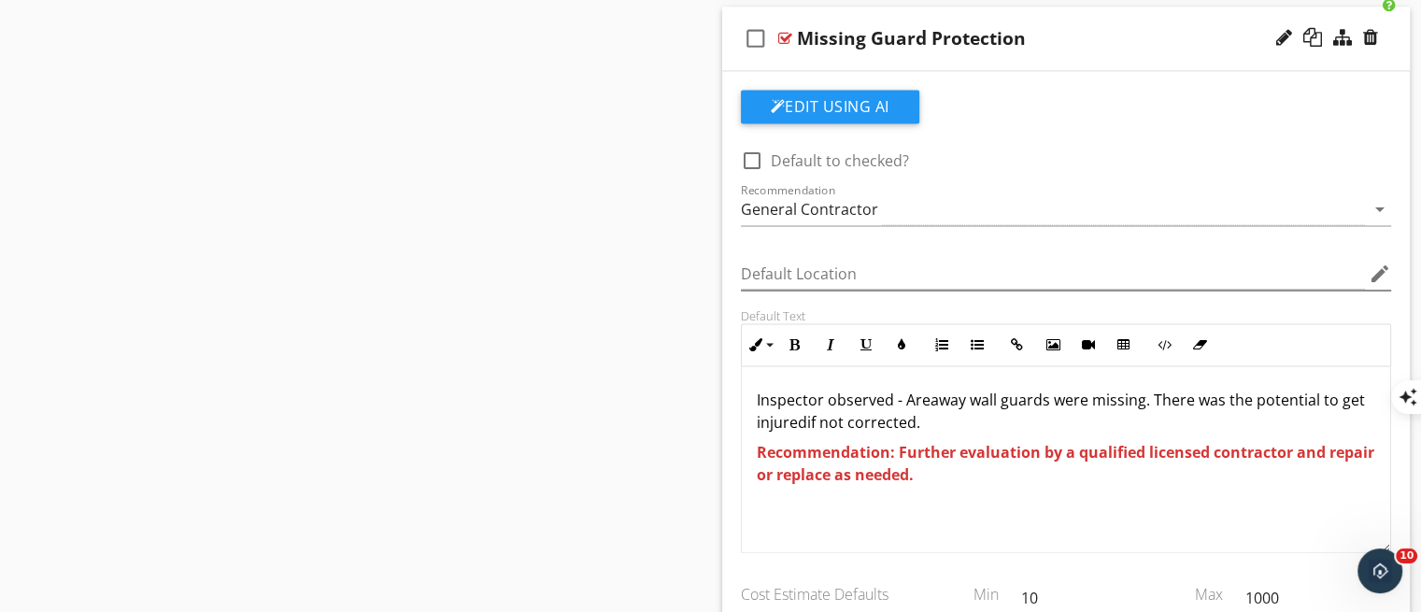
click at [1383, 275] on icon "edit" at bounding box center [1379, 273] width 22 height 22
click at [1255, 121] on div at bounding box center [710, 306] width 1421 height 612
drag, startPoint x: 965, startPoint y: 392, endPoint x: 903, endPoint y: 399, distance: 62.0
click at [903, 399] on p "Inspector observed - Areaway wall guards were missing. There was the potential …" at bounding box center [1066, 411] width 619 height 45
copy p "Areaway"
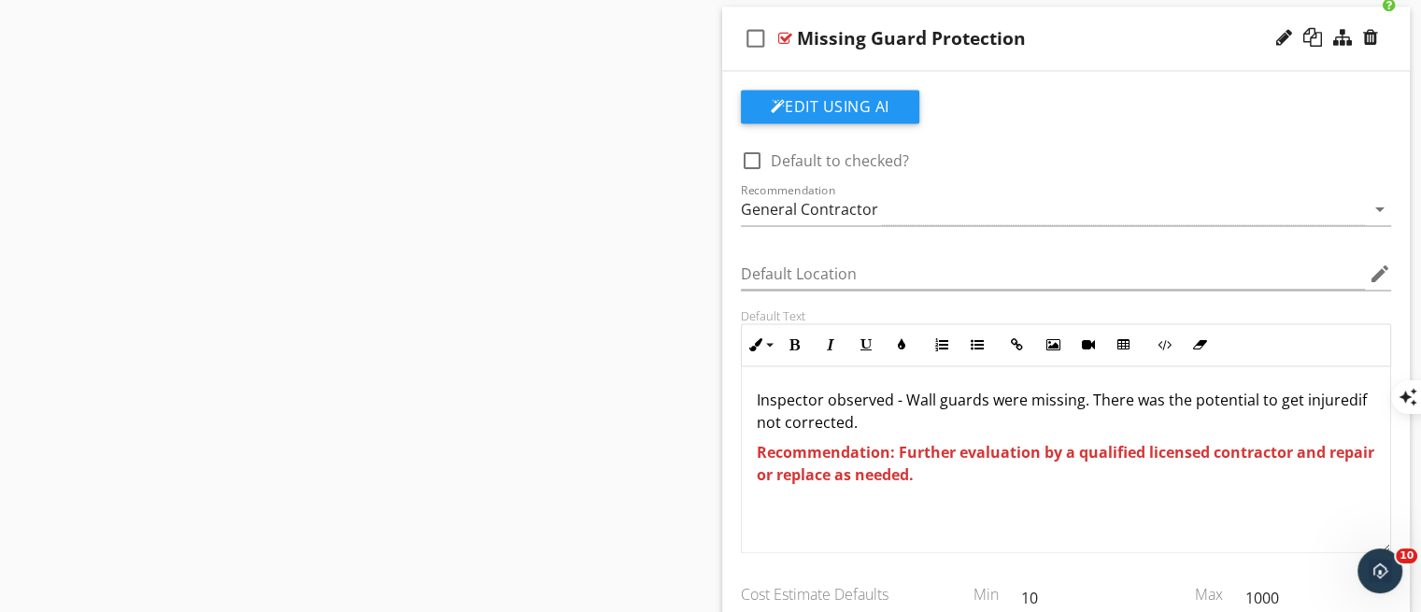
click at [1107, 45] on div "check_box_outline_blank Missing Guard Protection" at bounding box center [1066, 39] width 688 height 64
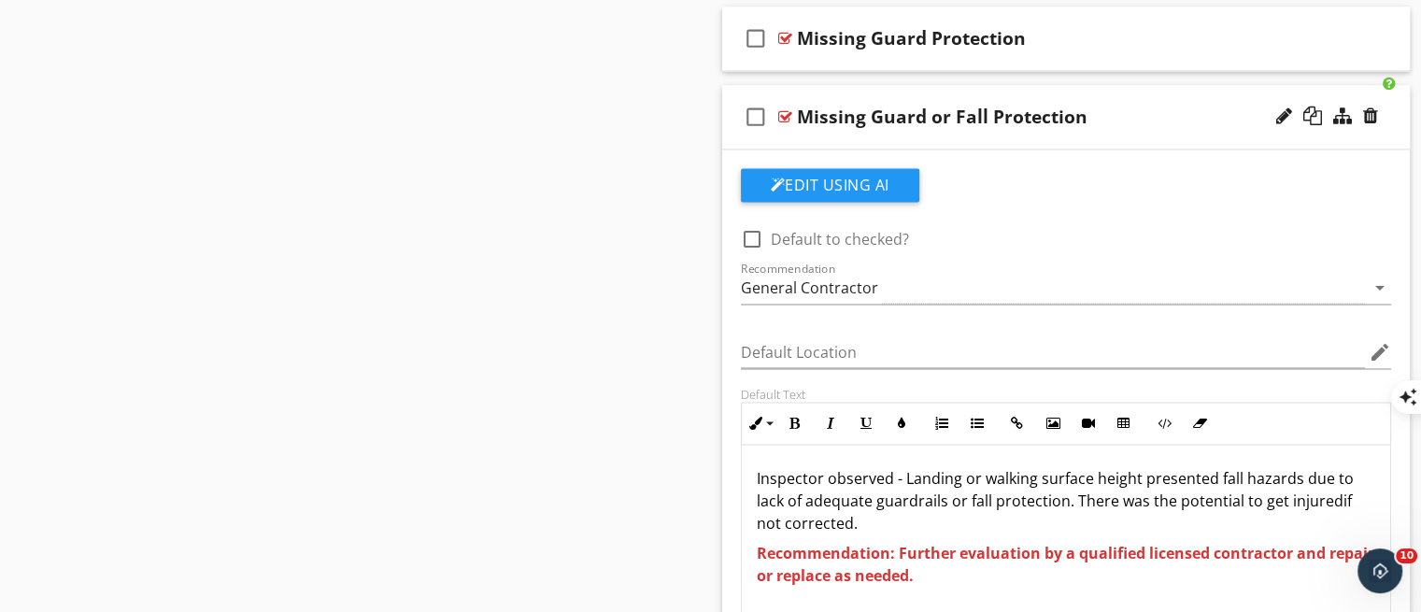
click at [1105, 137] on div "check_box_outline_blank Missing Guard or Fall Protection" at bounding box center [1066, 117] width 688 height 64
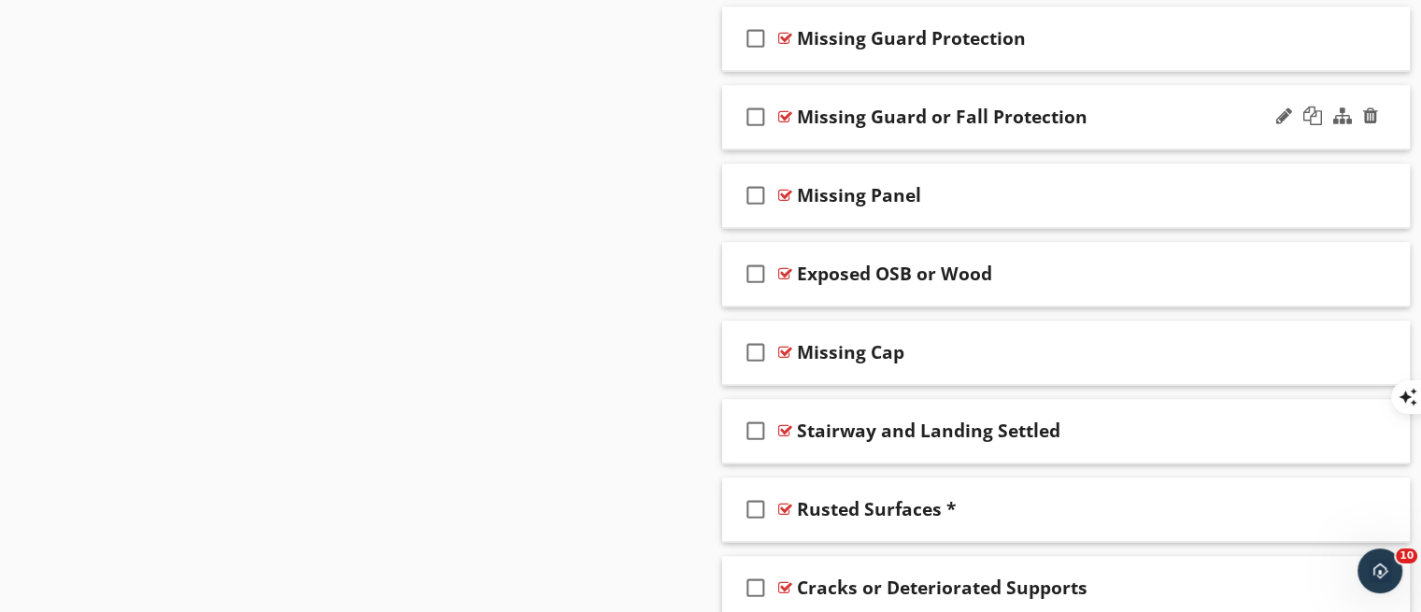
click at [1105, 133] on div "check_box_outline_blank Missing Guard or Fall Protection" at bounding box center [1066, 117] width 688 height 64
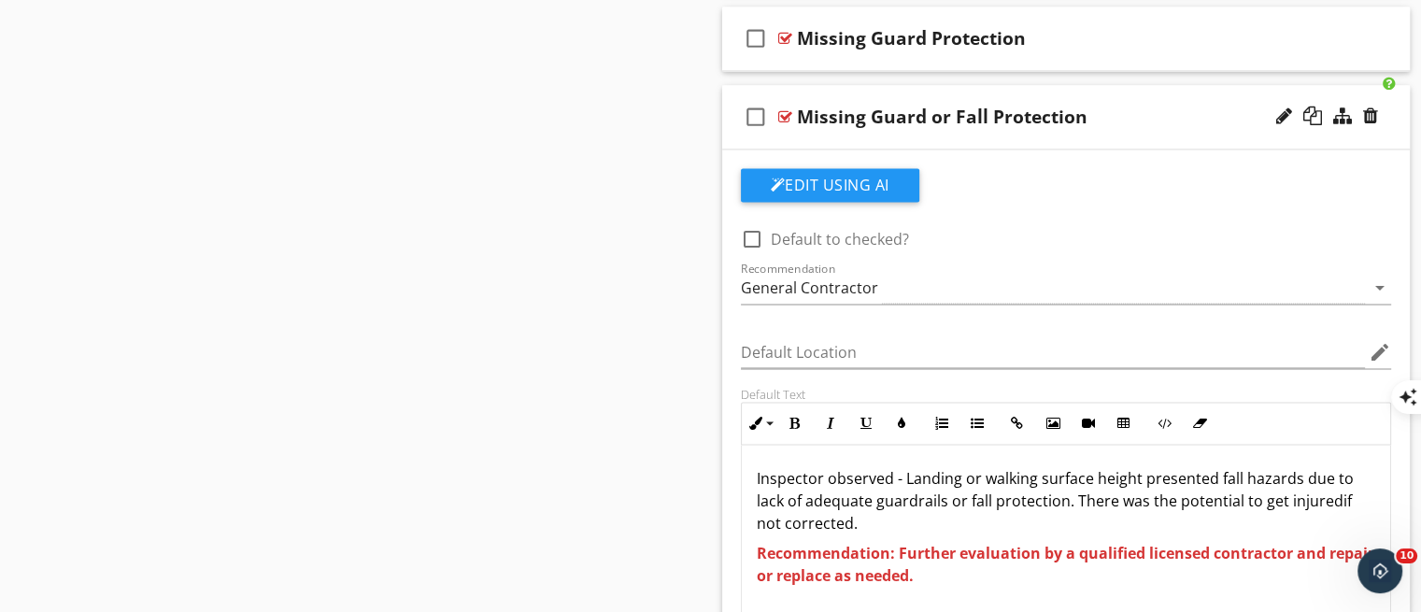
click at [983, 477] on p "Inspector observed - Landing or walking surface height presented fall hazards d…" at bounding box center [1066, 500] width 619 height 67
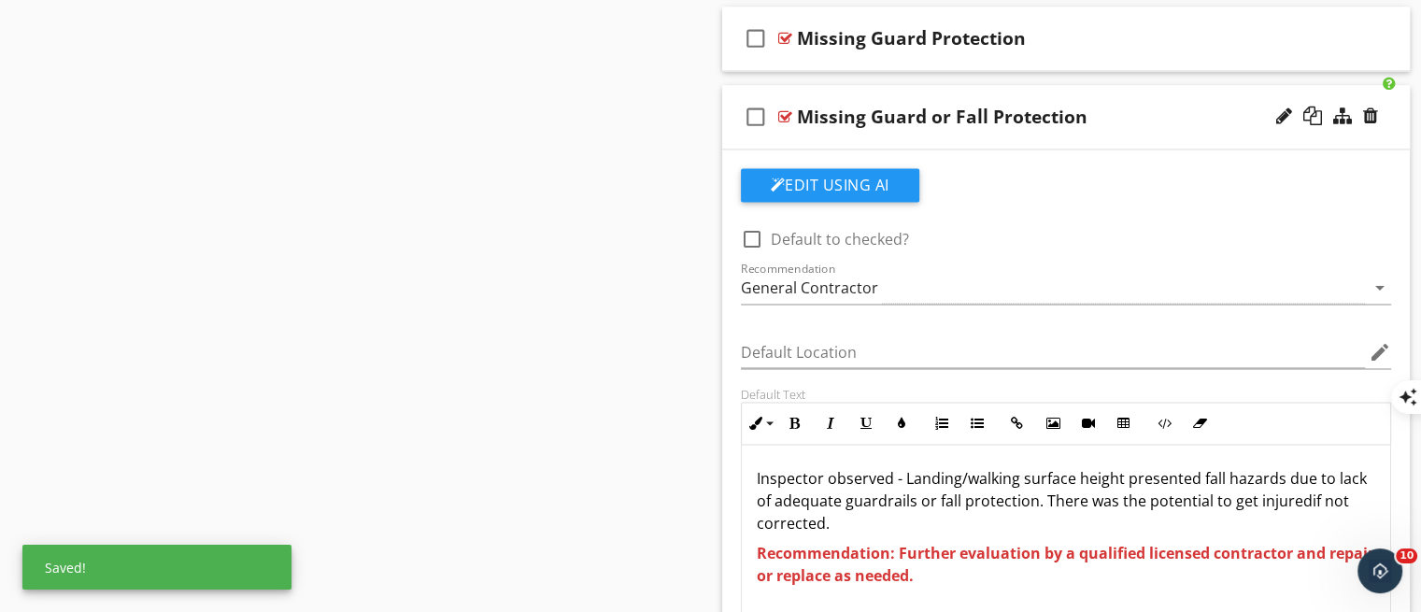
click at [1061, 520] on p "Inspector observed - Landing/walking surface height presented fall hazards due …" at bounding box center [1066, 500] width 619 height 67
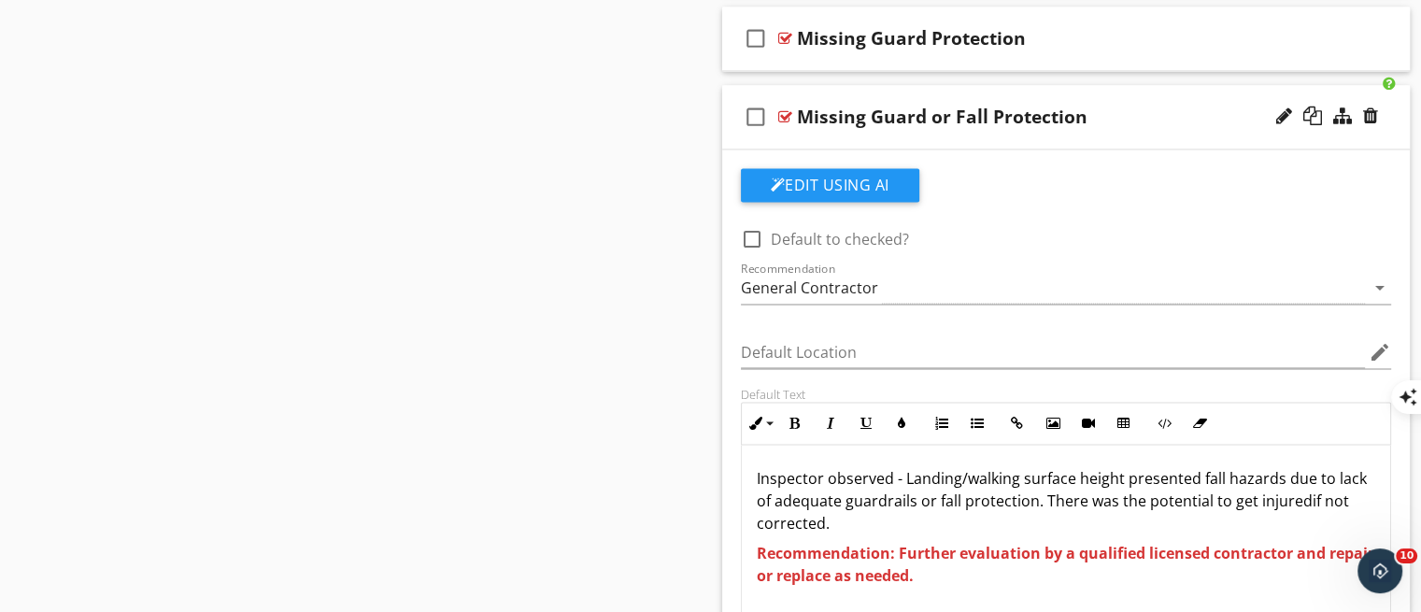
click at [1046, 134] on div "check_box_outline_blank Missing Guard or Fall Protection" at bounding box center [1066, 117] width 688 height 64
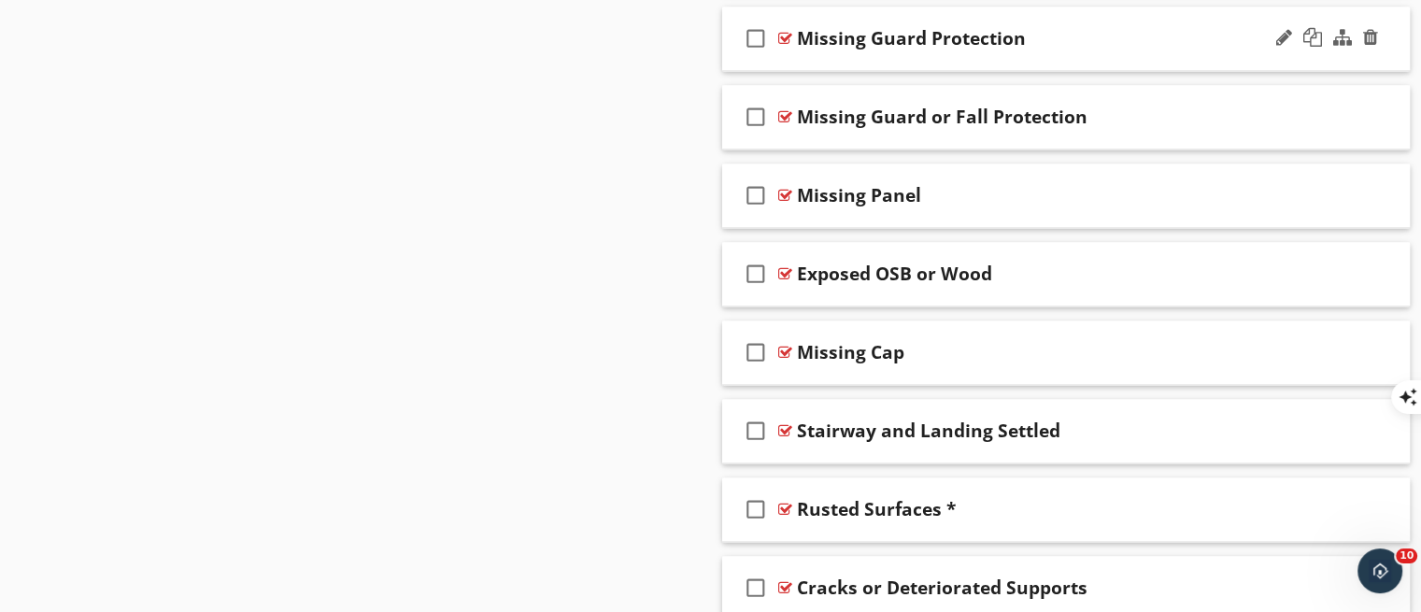
click at [1043, 55] on div "check_box_outline_blank Missing Guard Protection" at bounding box center [1066, 39] width 688 height 64
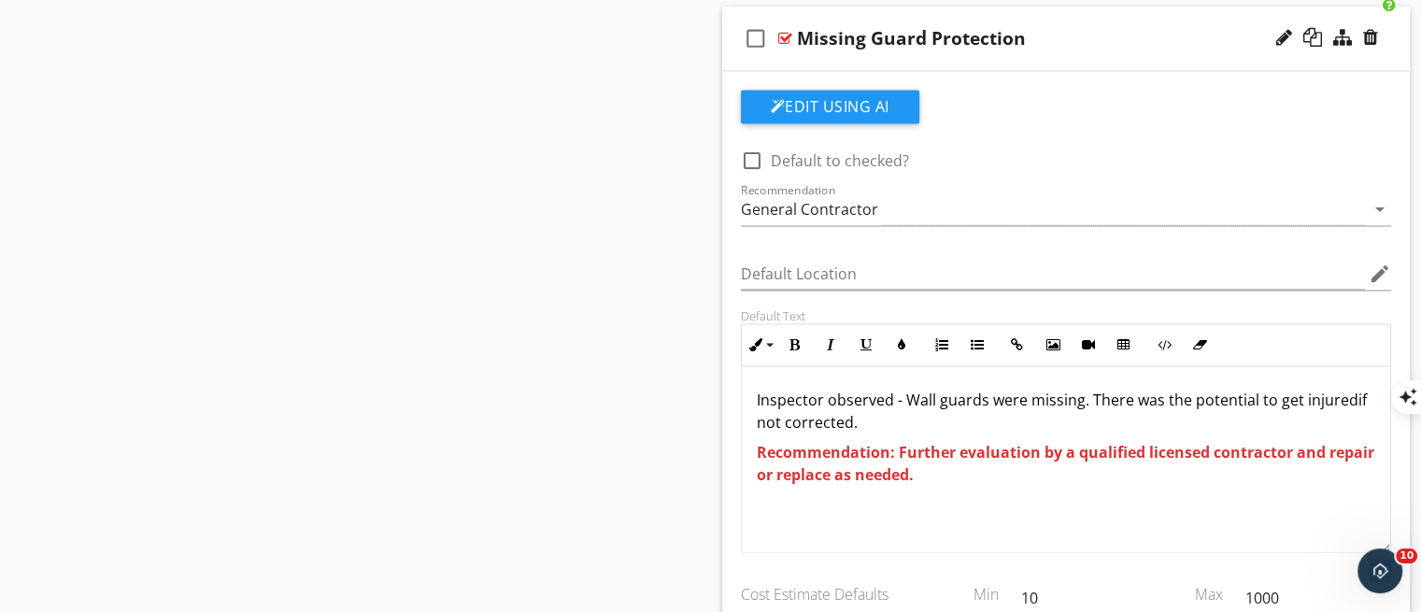
click at [1043, 55] on div "check_box_outline_blank Missing Guard Protection" at bounding box center [1066, 39] width 688 height 64
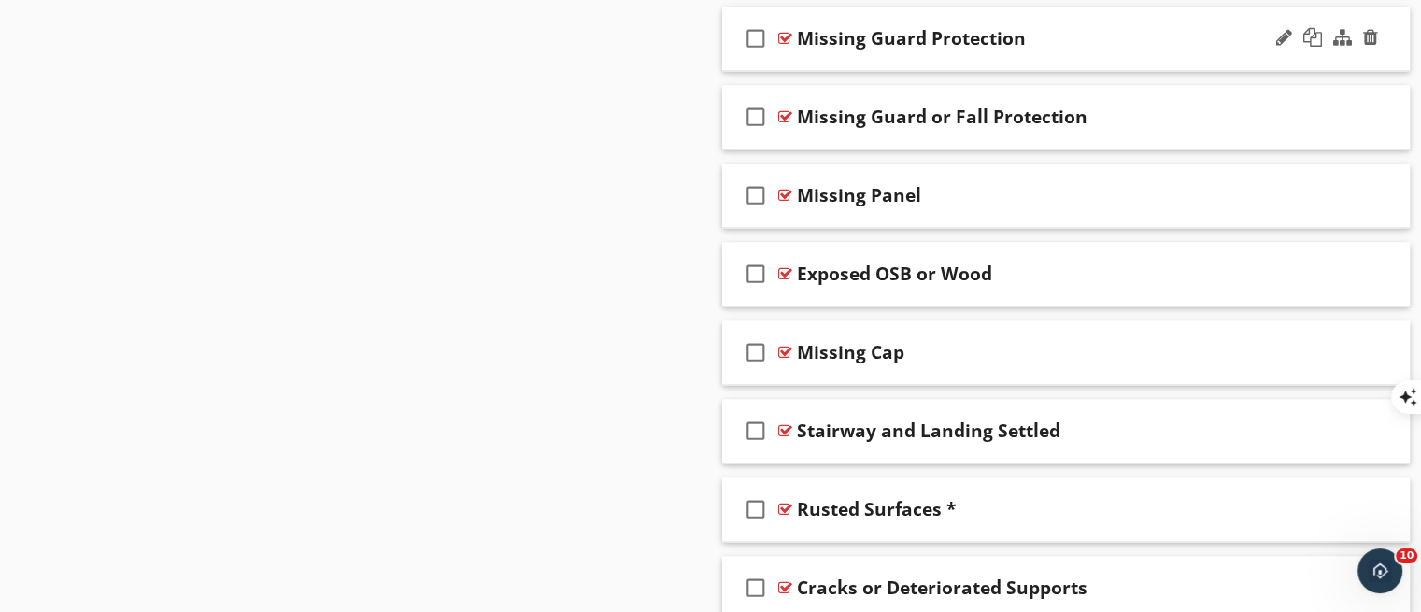
click at [1043, 55] on div "check_box_outline_blank Missing Guard Protection" at bounding box center [1066, 39] width 688 height 64
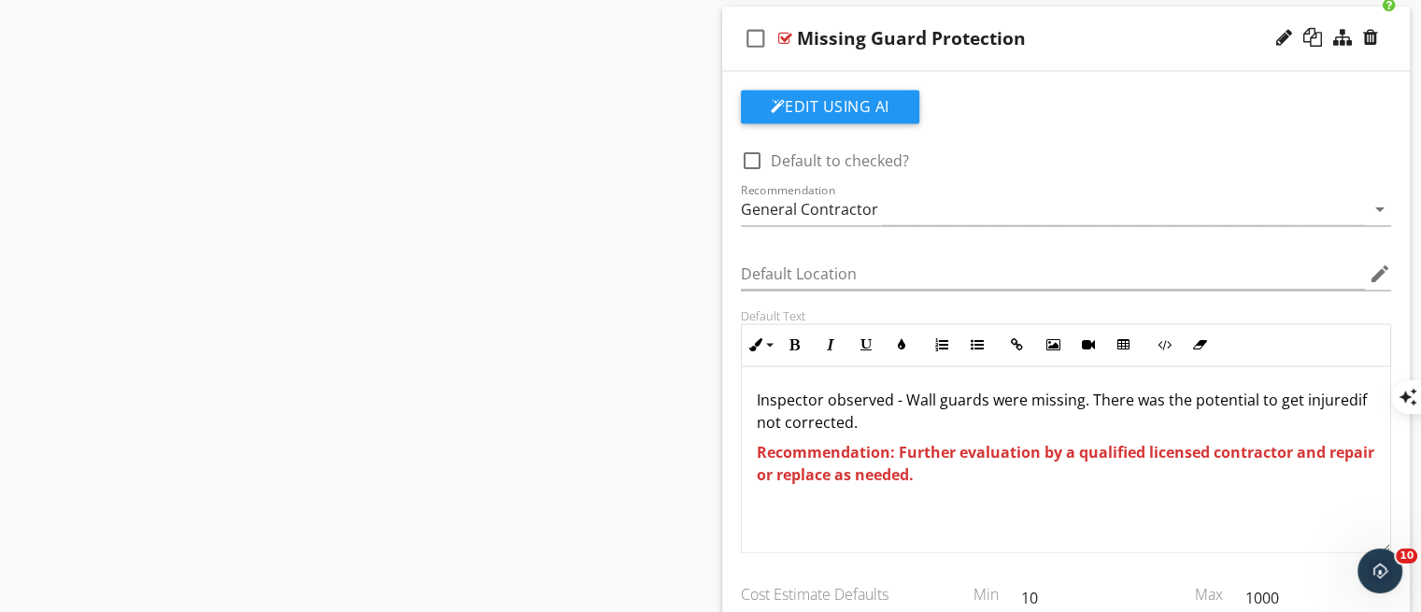
click at [983, 392] on p "Inspector observed - Wall guards were missing. There was the potential to get i…" at bounding box center [1066, 411] width 619 height 45
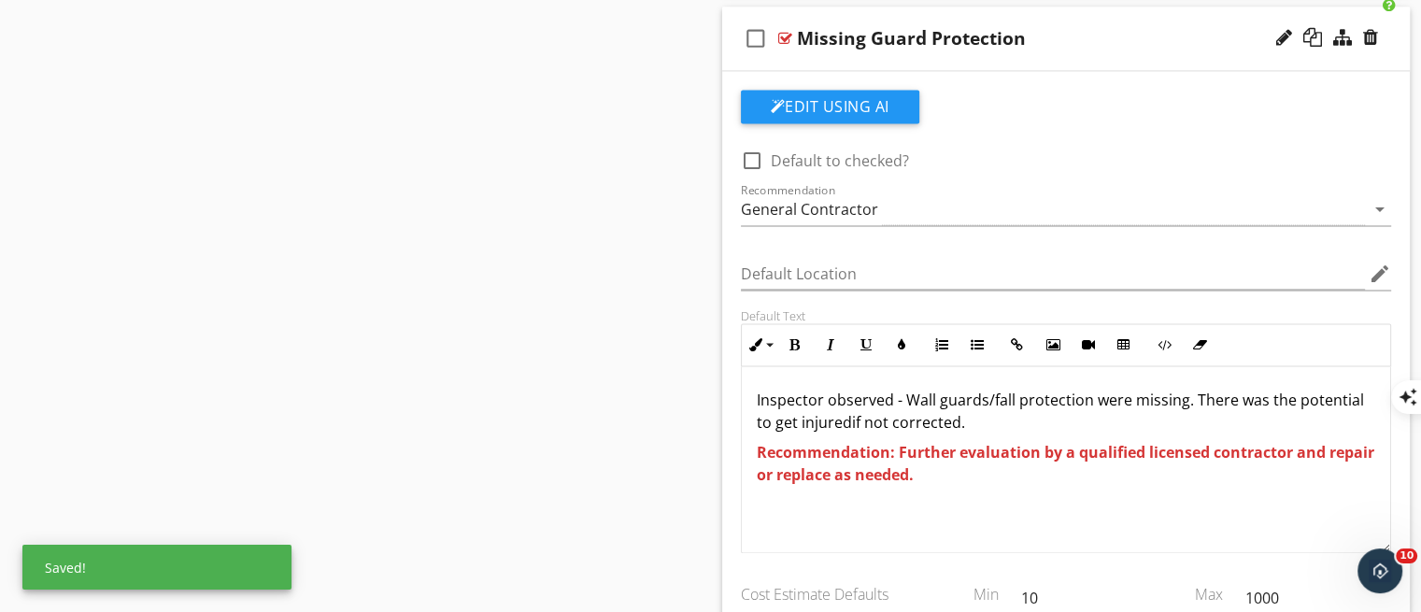
click at [1091, 418] on p "Inspector observed - Wall guards/fall protection were missing. There was the po…" at bounding box center [1066, 411] width 619 height 45
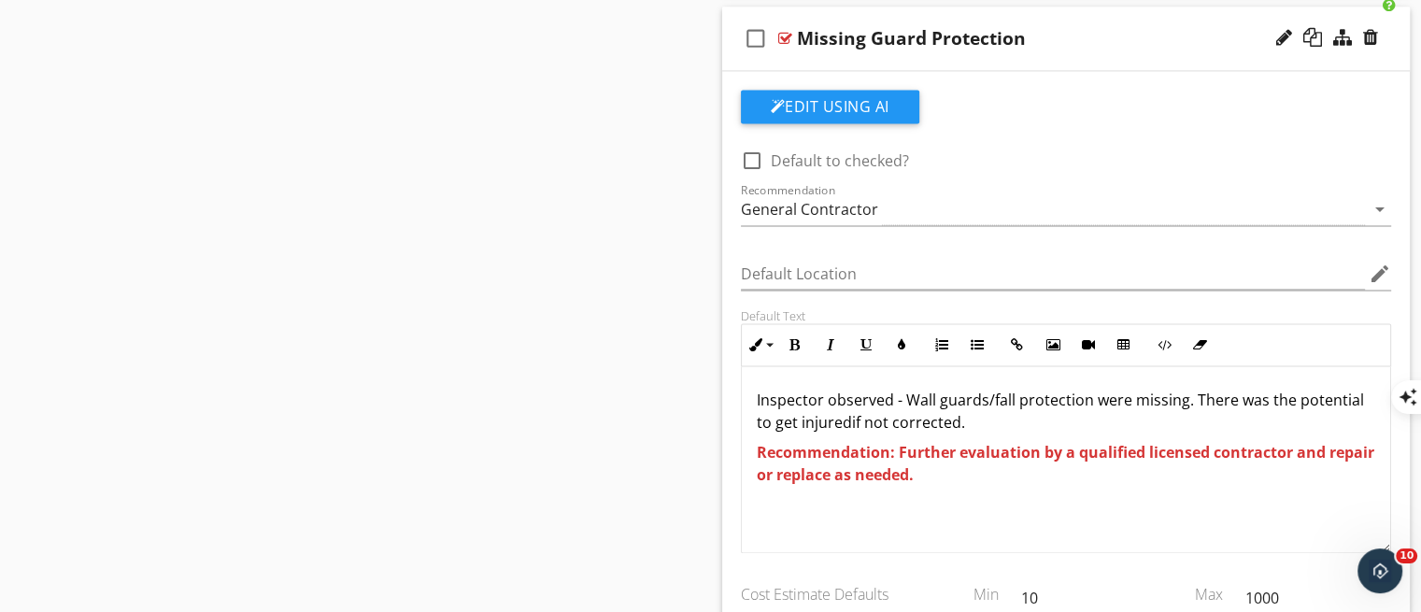
click at [852, 425] on span "if not corrected." at bounding box center [908, 422] width 113 height 21
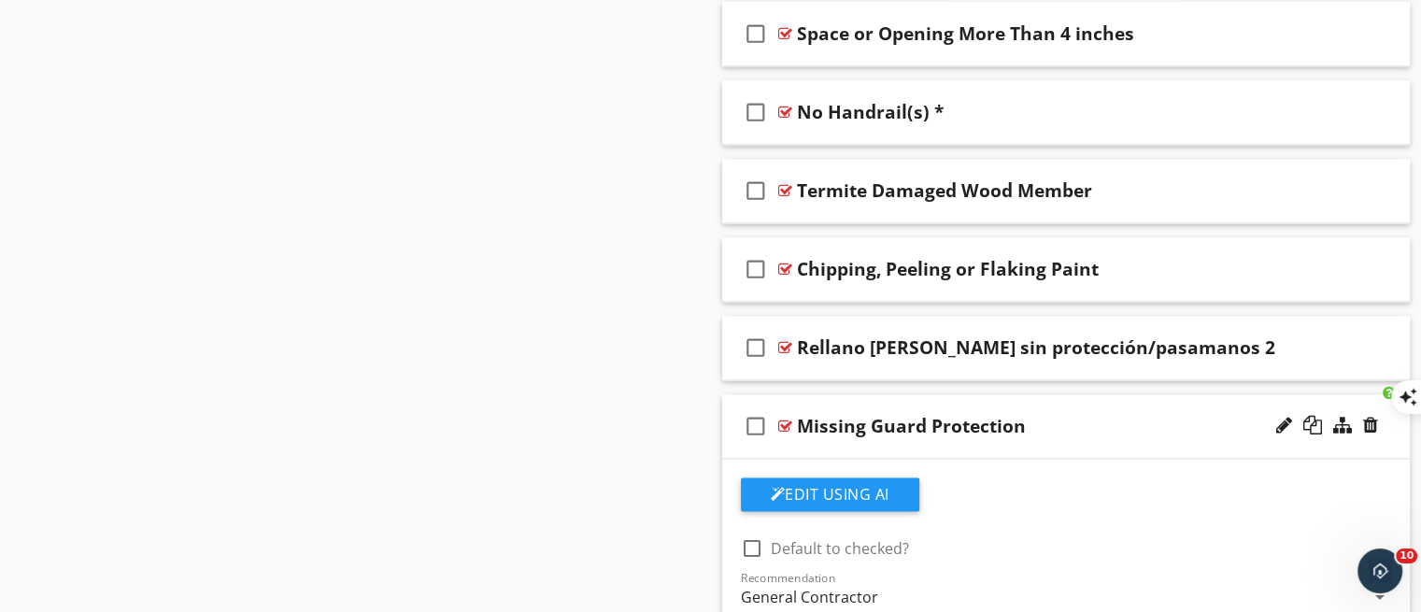
scroll to position [2515, 0]
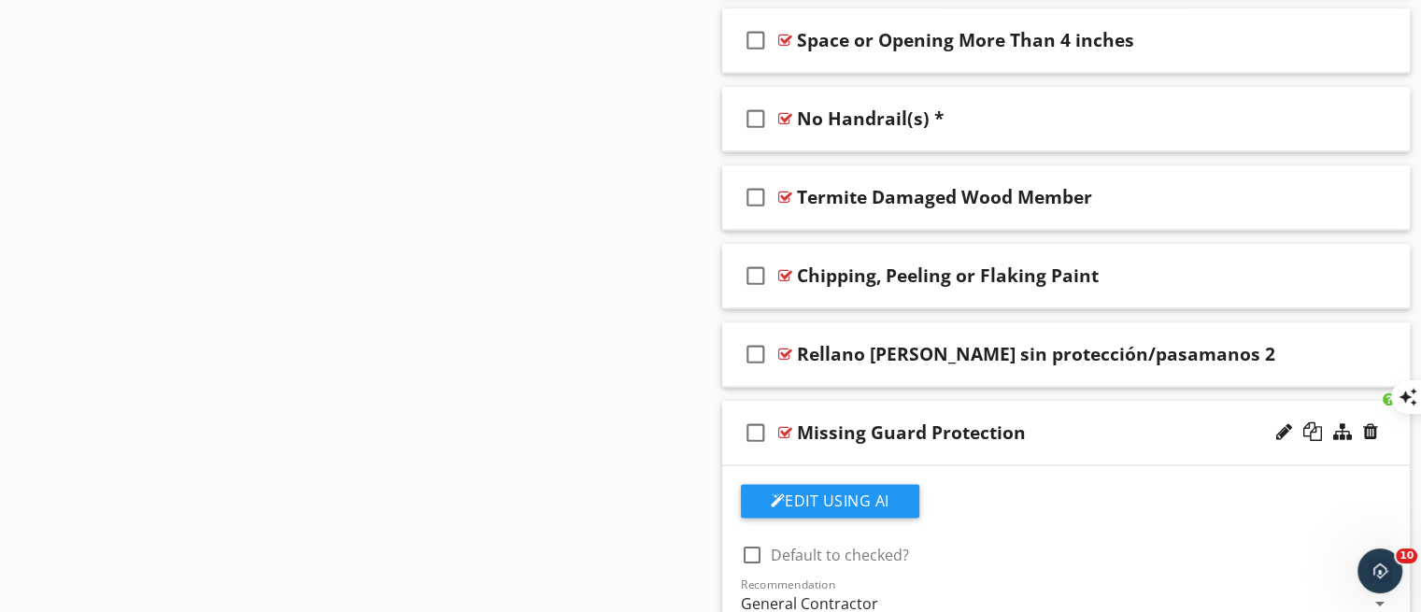
click at [1136, 436] on div "Missing Guard Protection" at bounding box center [1041, 432] width 488 height 22
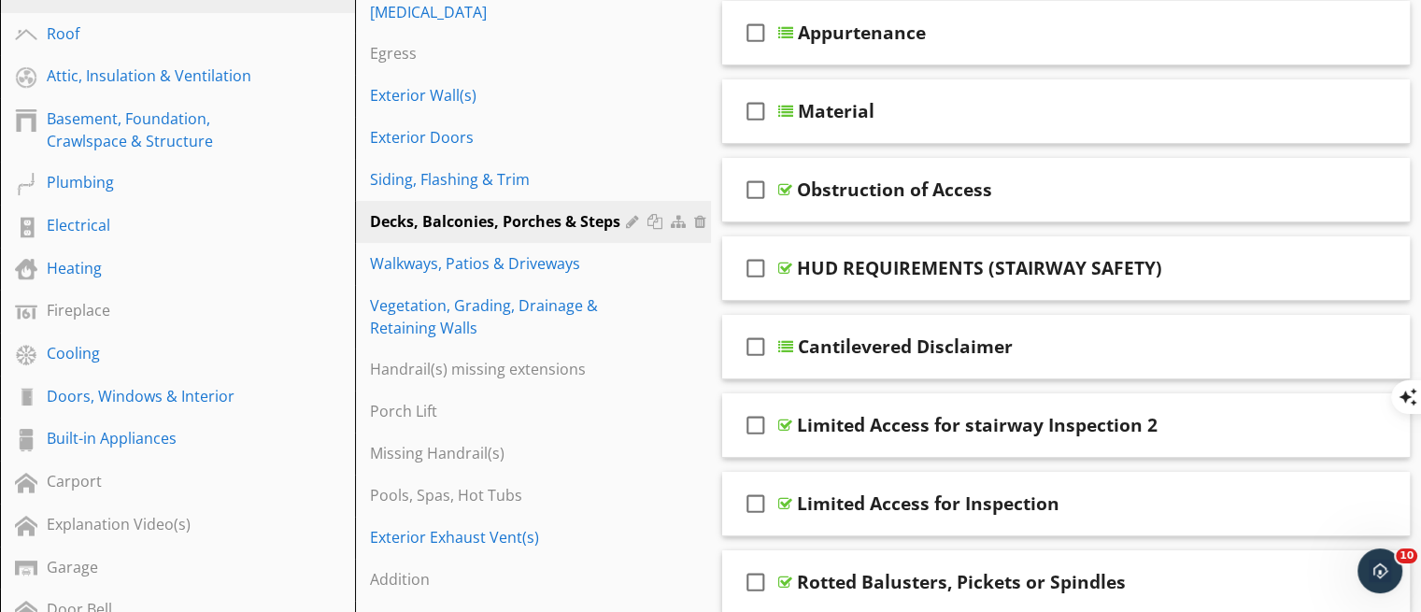
scroll to position [293, 0]
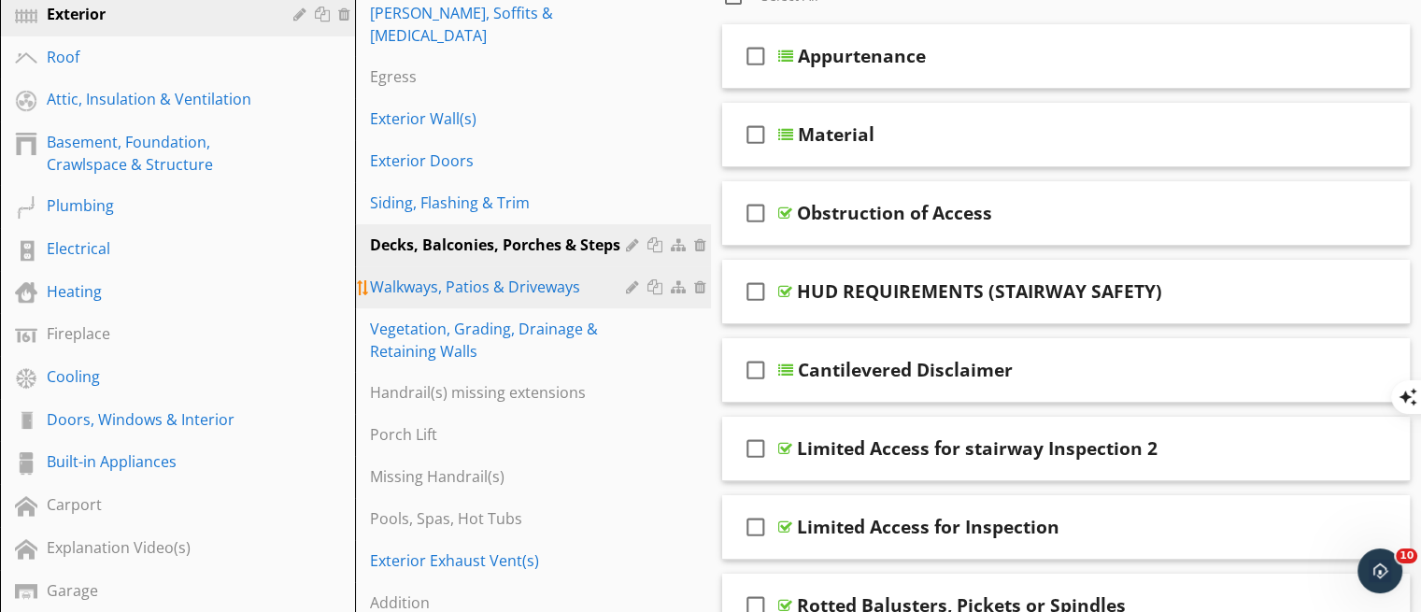
click at [488, 276] on div "Walkways, Patios & Driveways" at bounding box center [500, 287] width 261 height 22
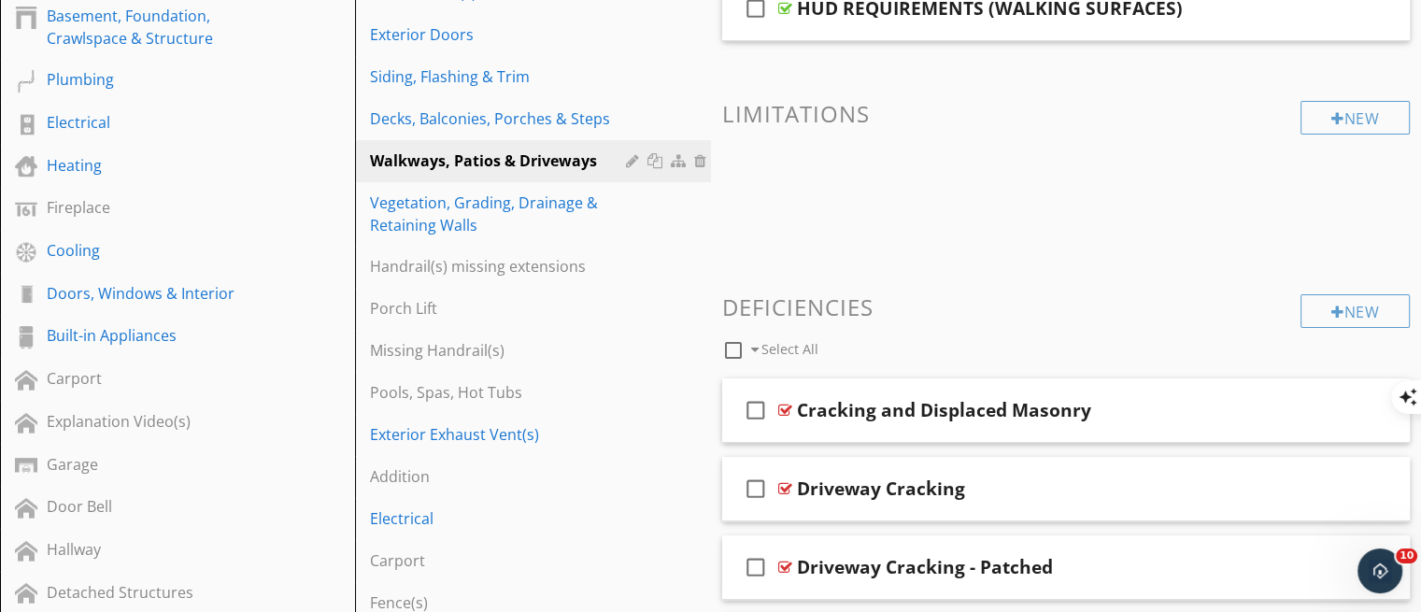
scroll to position [389, 0]
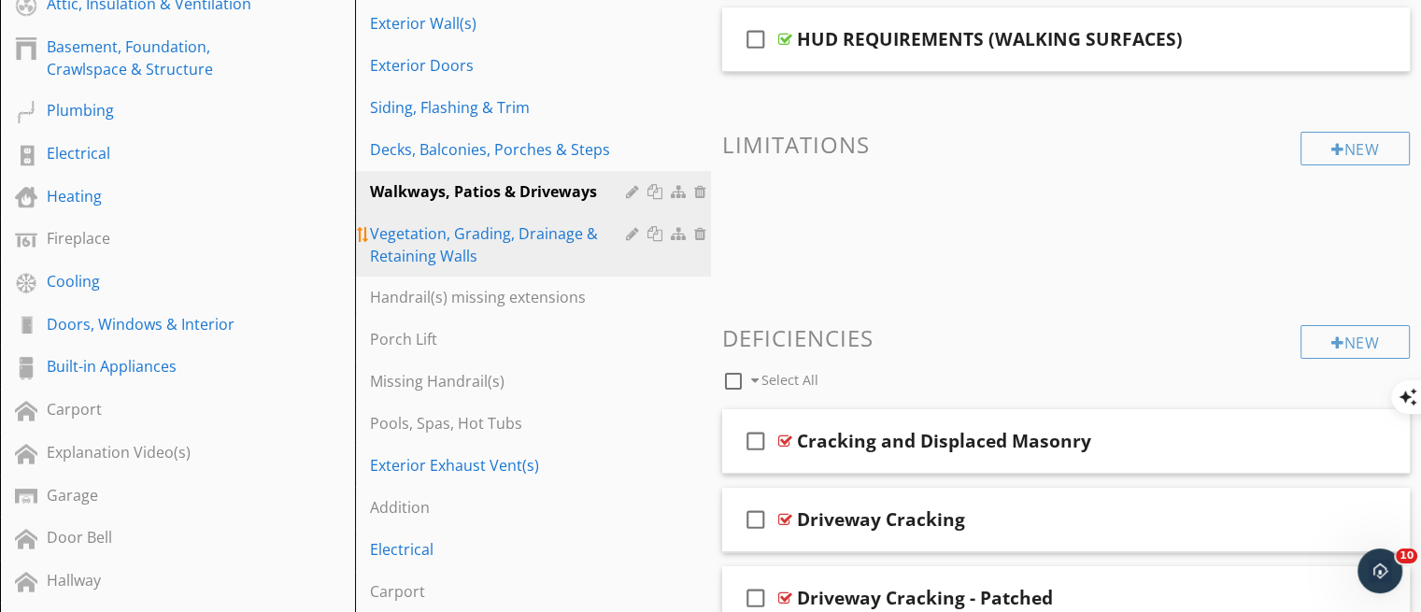
click at [501, 222] on div "Vegetation, Grading, Drainage & Retaining Walls" at bounding box center [500, 244] width 261 height 45
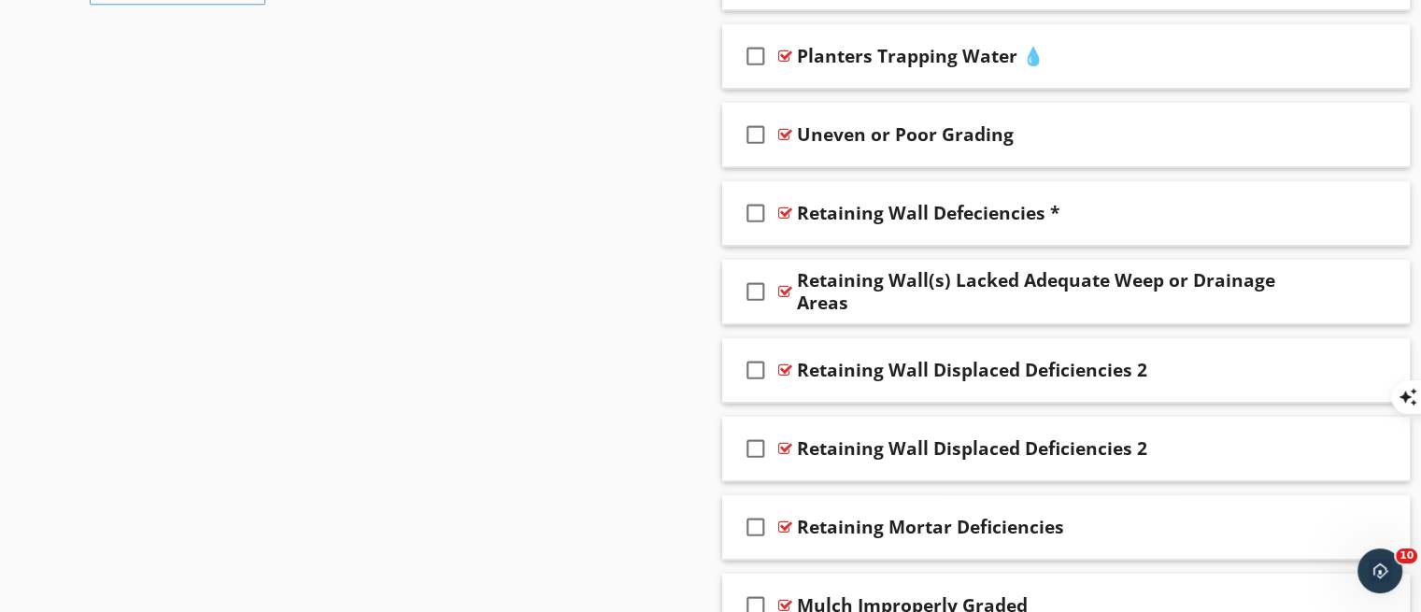
scroll to position [1304, 0]
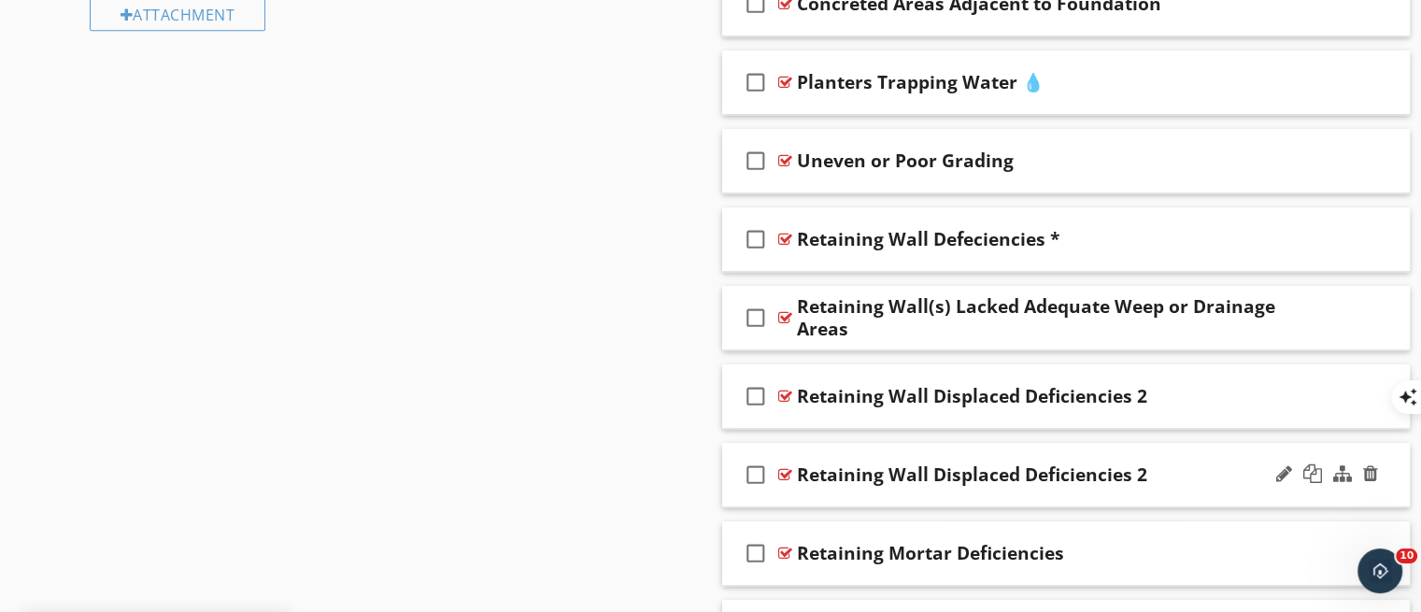
click at [1117, 488] on div "check_box_outline_blank Retaining Wall Displaced Deficiencies 2" at bounding box center [1066, 475] width 688 height 64
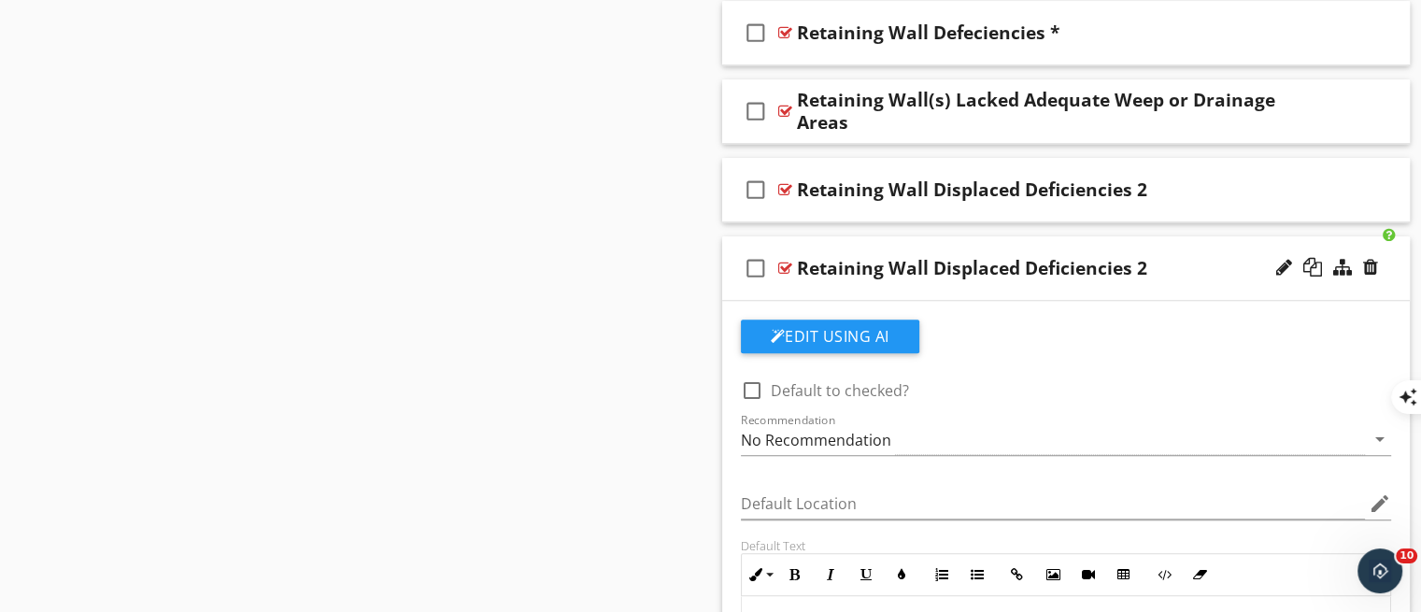
scroll to position [1506, 0]
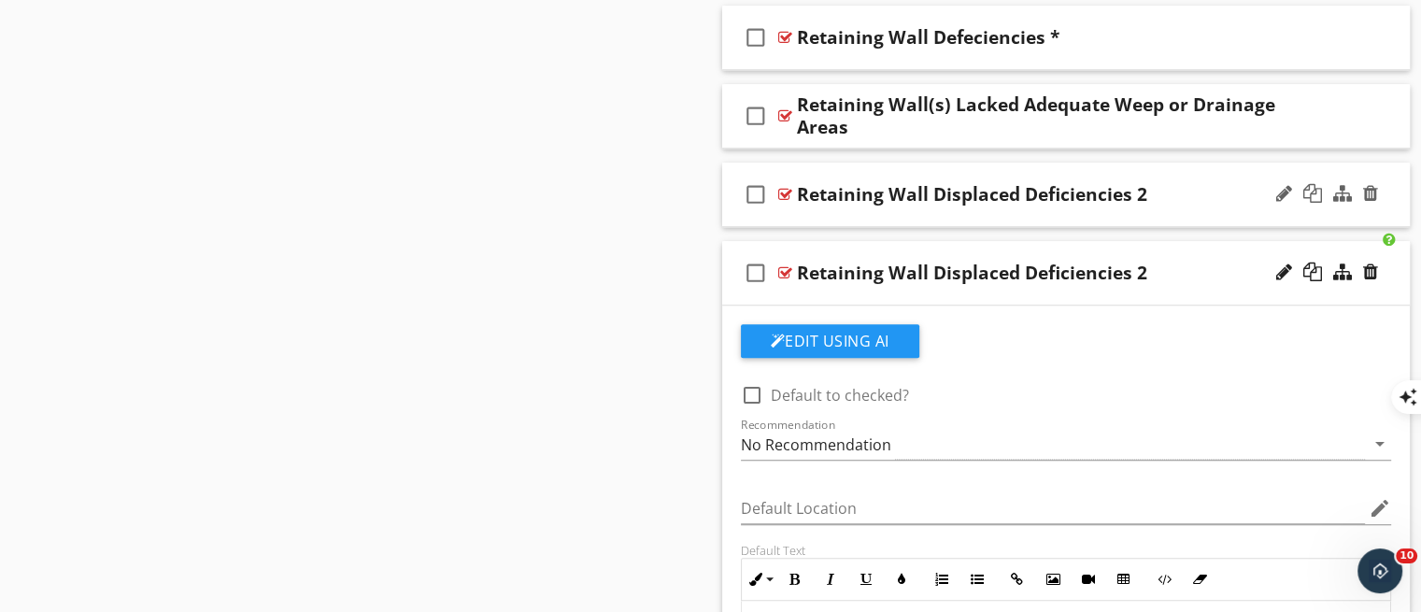
click at [1046, 211] on div "check_box_outline_blank Retaining Wall Displaced Deficiencies 2" at bounding box center [1066, 195] width 688 height 64
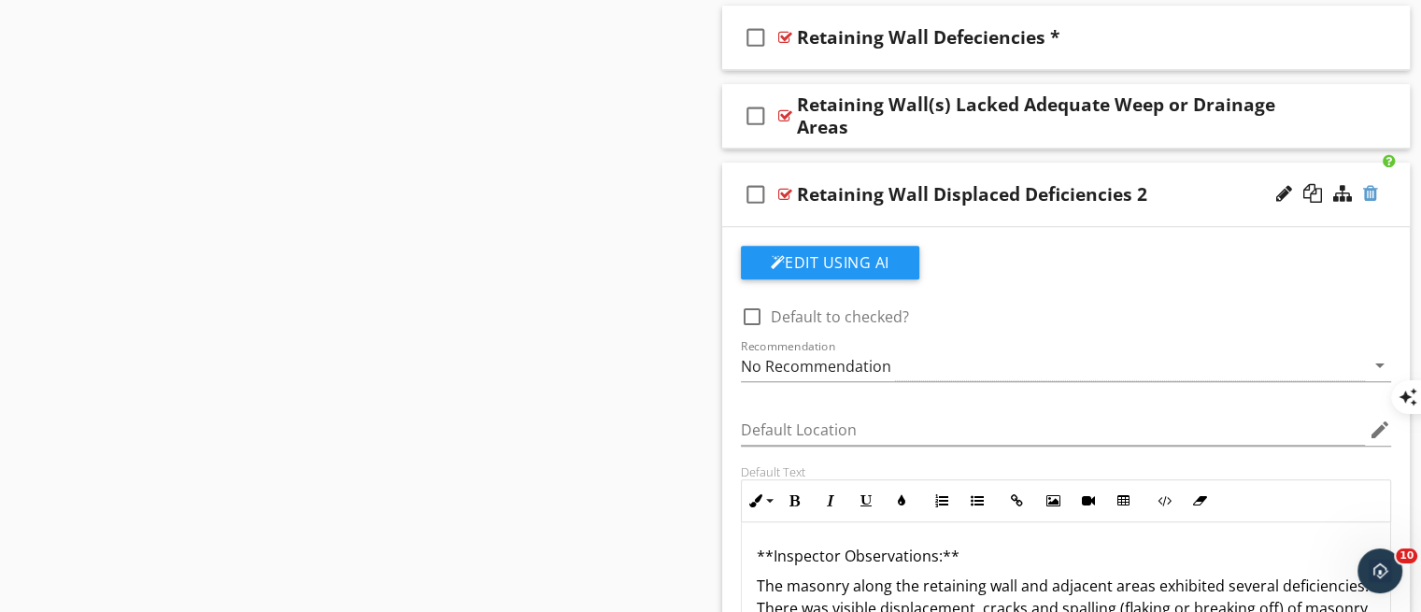
click at [1367, 196] on div at bounding box center [1370, 193] width 15 height 19
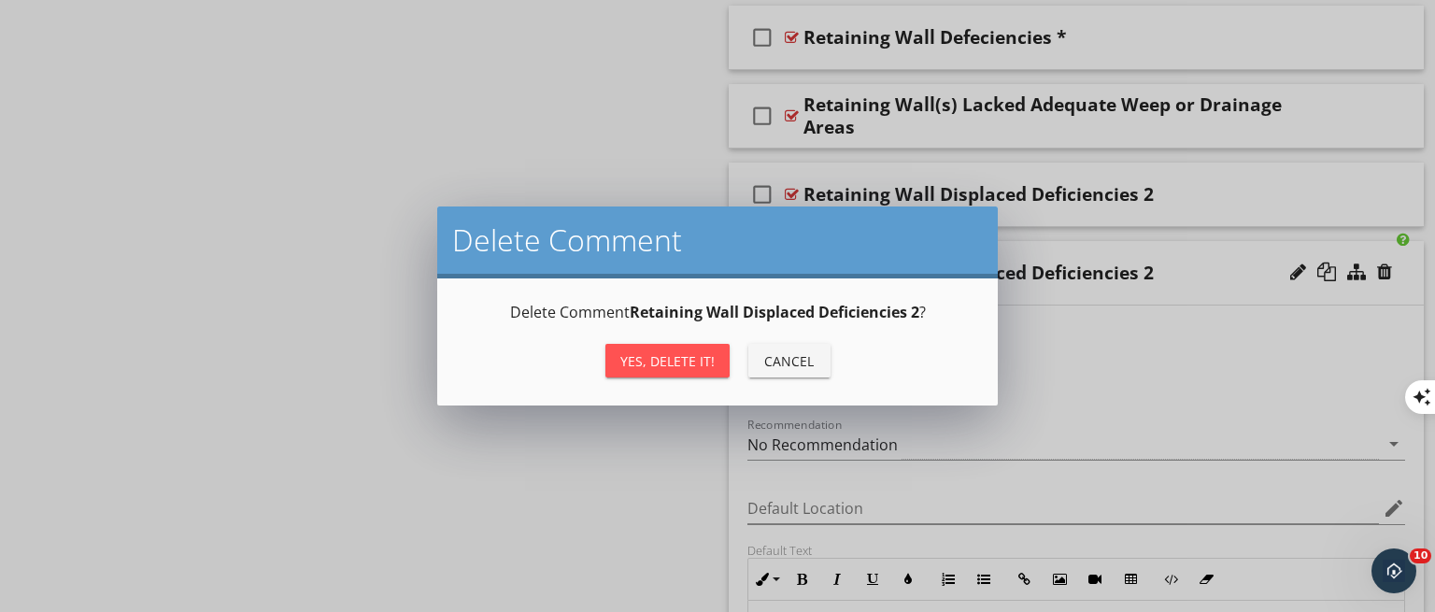
click at [706, 380] on div "Yes, Delete it! Cancel" at bounding box center [718, 360] width 516 height 45
click at [691, 370] on button "Yes, Delete it!" at bounding box center [667, 361] width 124 height 34
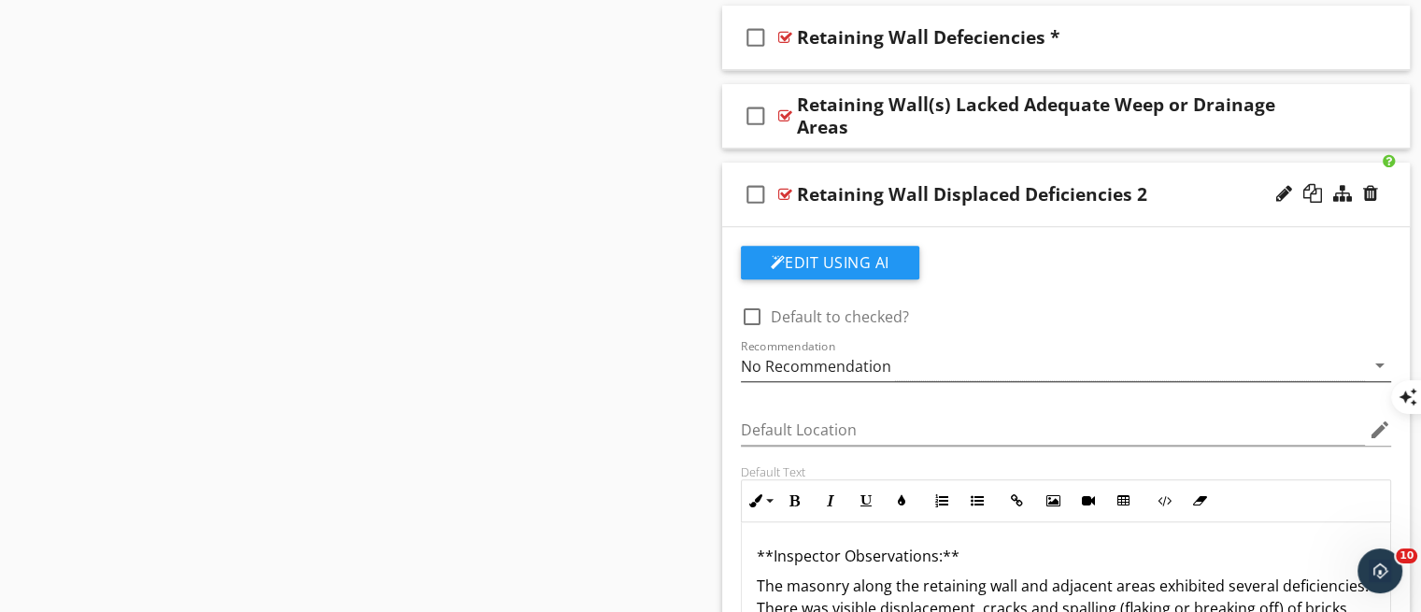
click at [838, 361] on div "No Recommendation" at bounding box center [816, 366] width 150 height 17
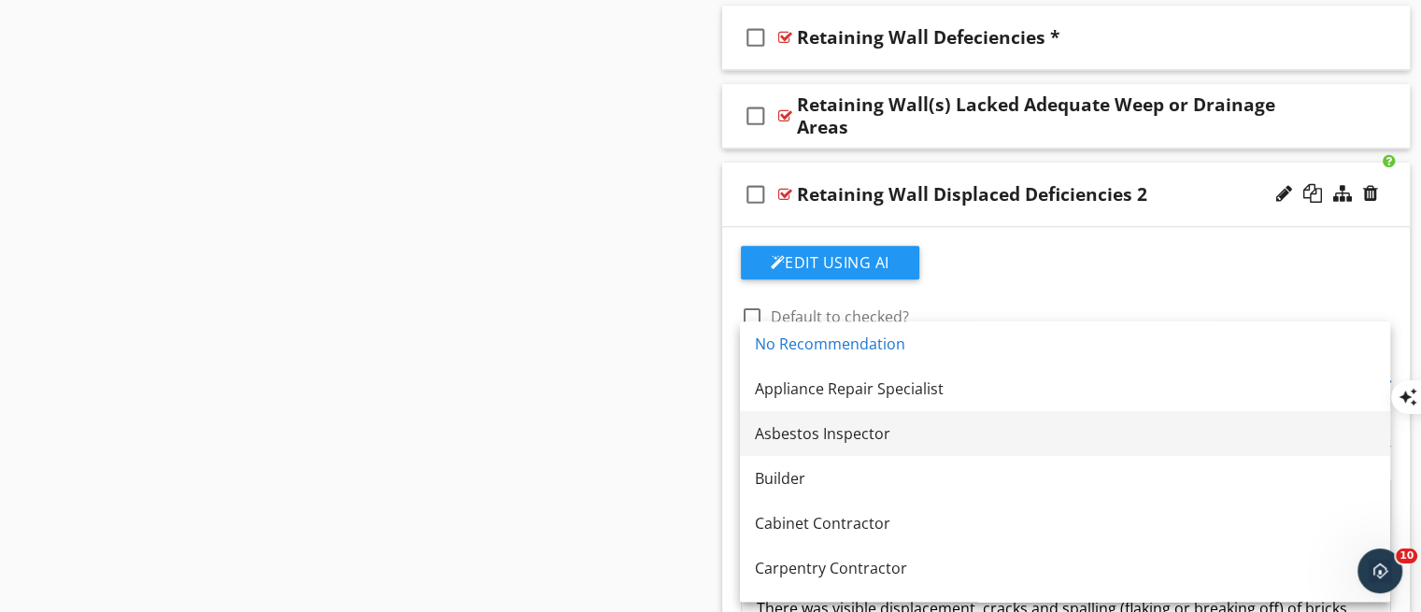
drag, startPoint x: 1384, startPoint y: 369, endPoint x: 1310, endPoint y: 447, distance: 107.7
click at [1310, 447] on body "SPECTORA [PERSON_NAME] Fanatic Inspection Services Role: Inspector Change Role …" at bounding box center [710, 450] width 1421 height 3913
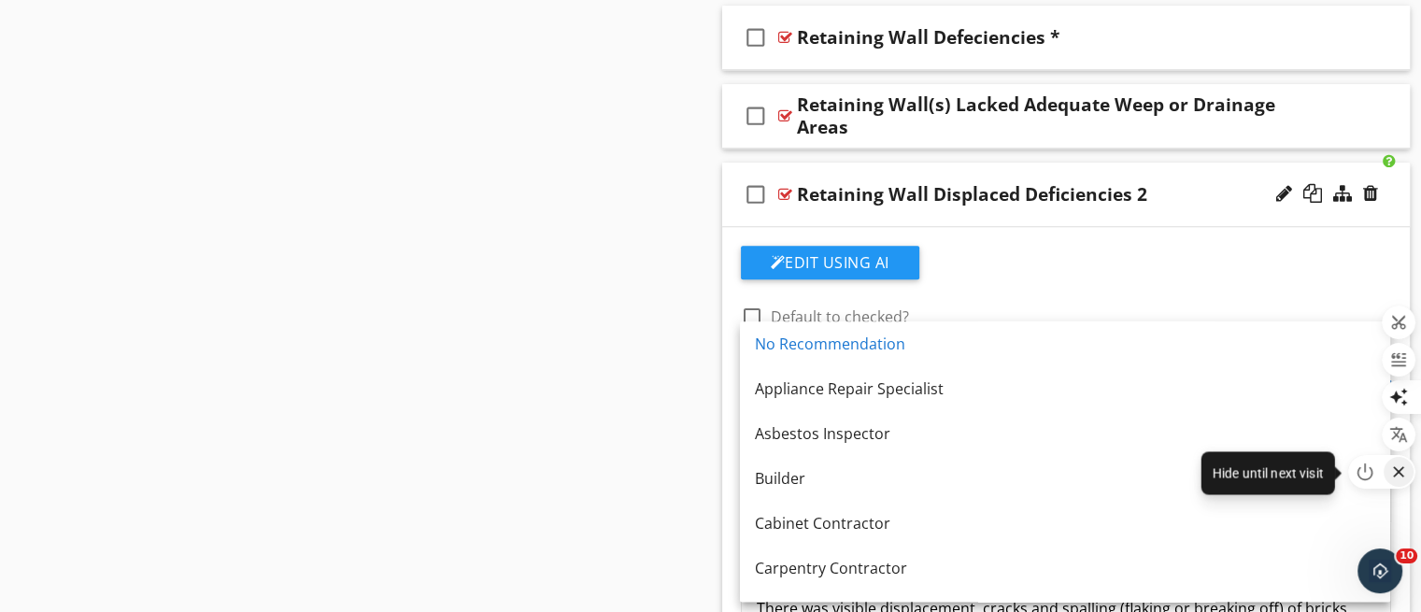
click at [1402, 477] on icon "button" at bounding box center [1398, 471] width 19 height 19
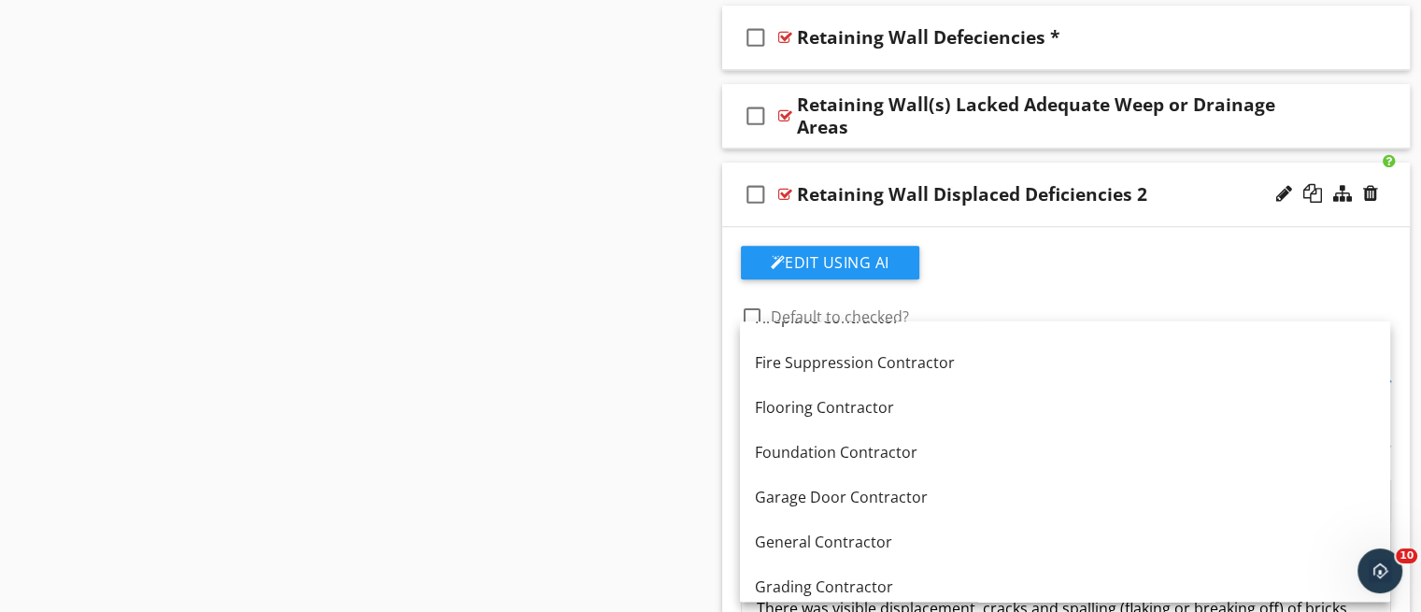
scroll to position [883, 0]
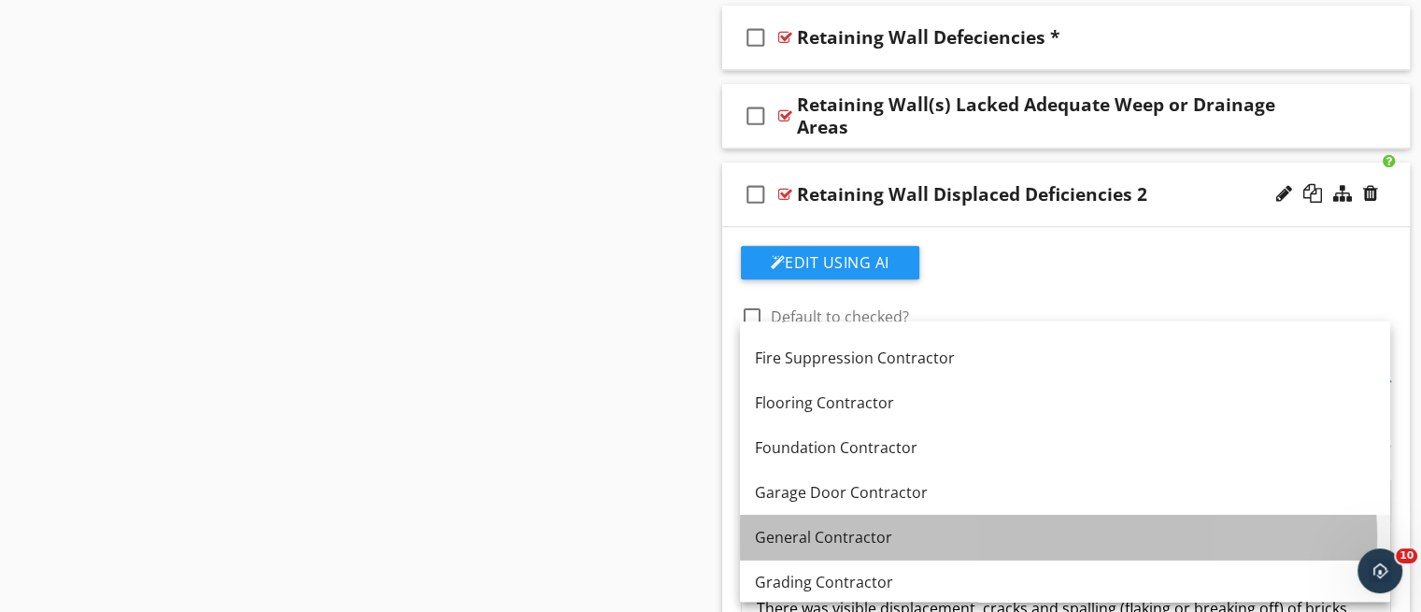
click at [1242, 547] on link "General Contractor" at bounding box center [1065, 537] width 650 height 45
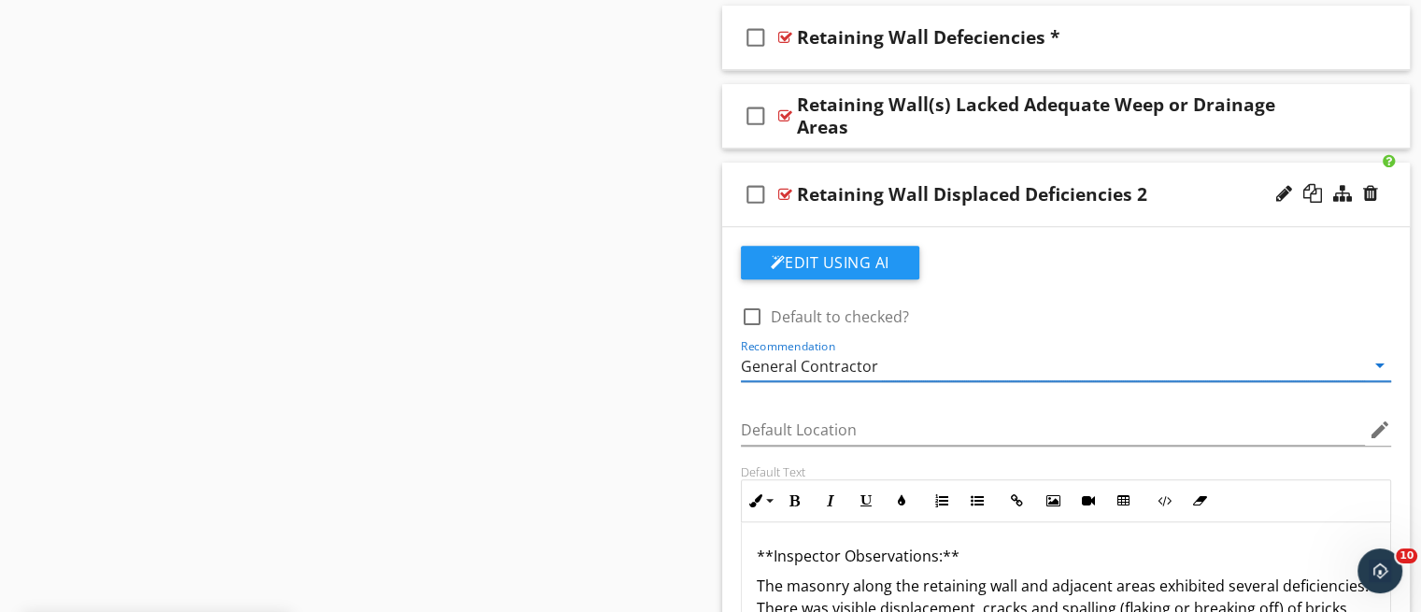
click at [1095, 219] on div "check_box_outline_blank Retaining Wall Displaced Deficiencies 2" at bounding box center [1066, 195] width 688 height 64
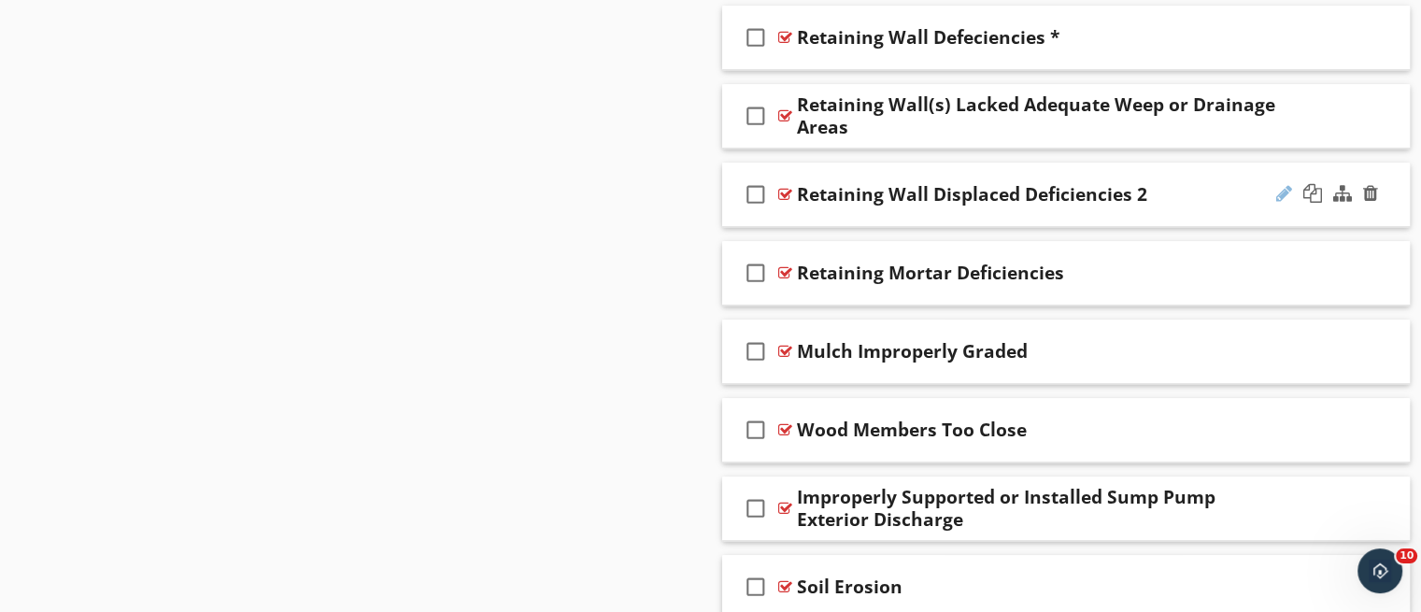
click at [1281, 194] on div at bounding box center [1284, 193] width 16 height 19
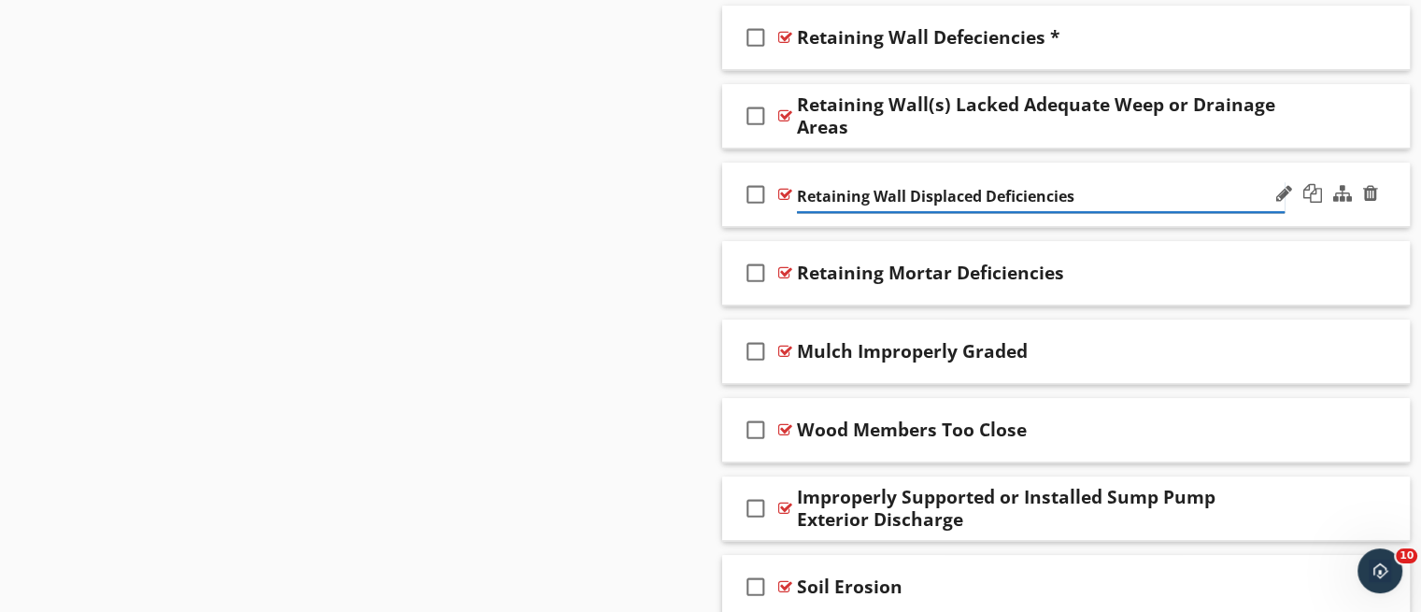
type input "Retaining Wall Displaced Deficiencies"
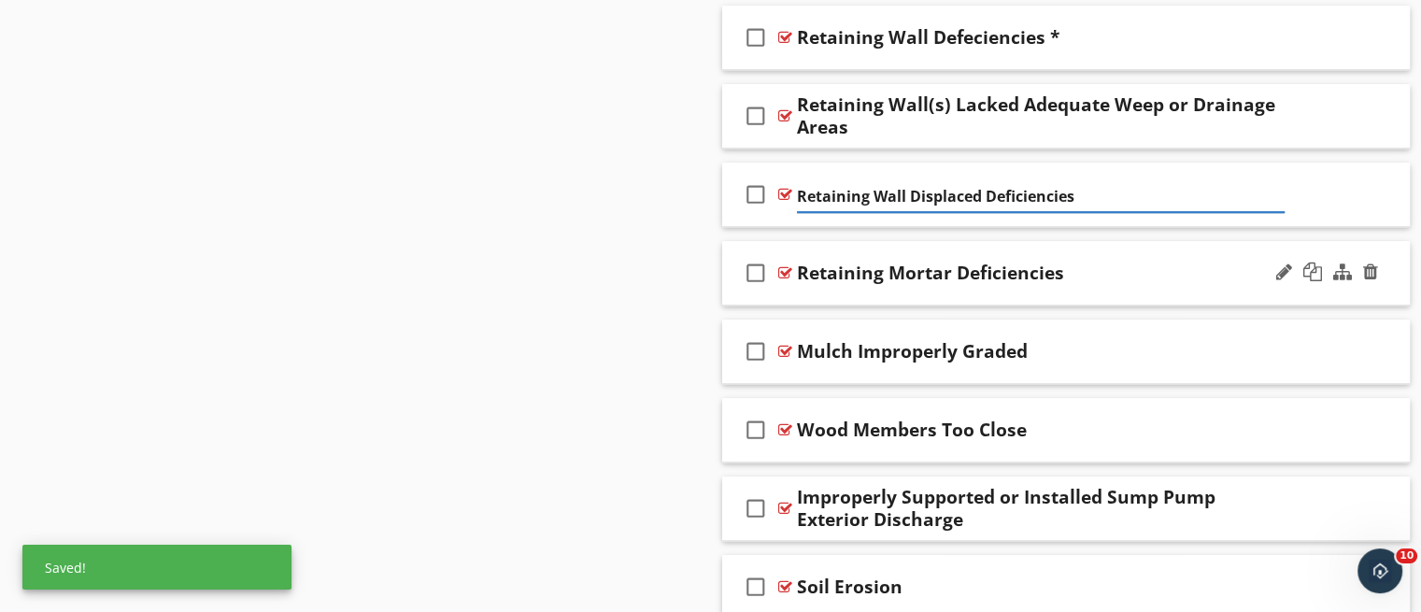
click at [1050, 242] on div "check_box_outline_blank Retaining Mortar Deficiencies" at bounding box center [1066, 273] width 688 height 64
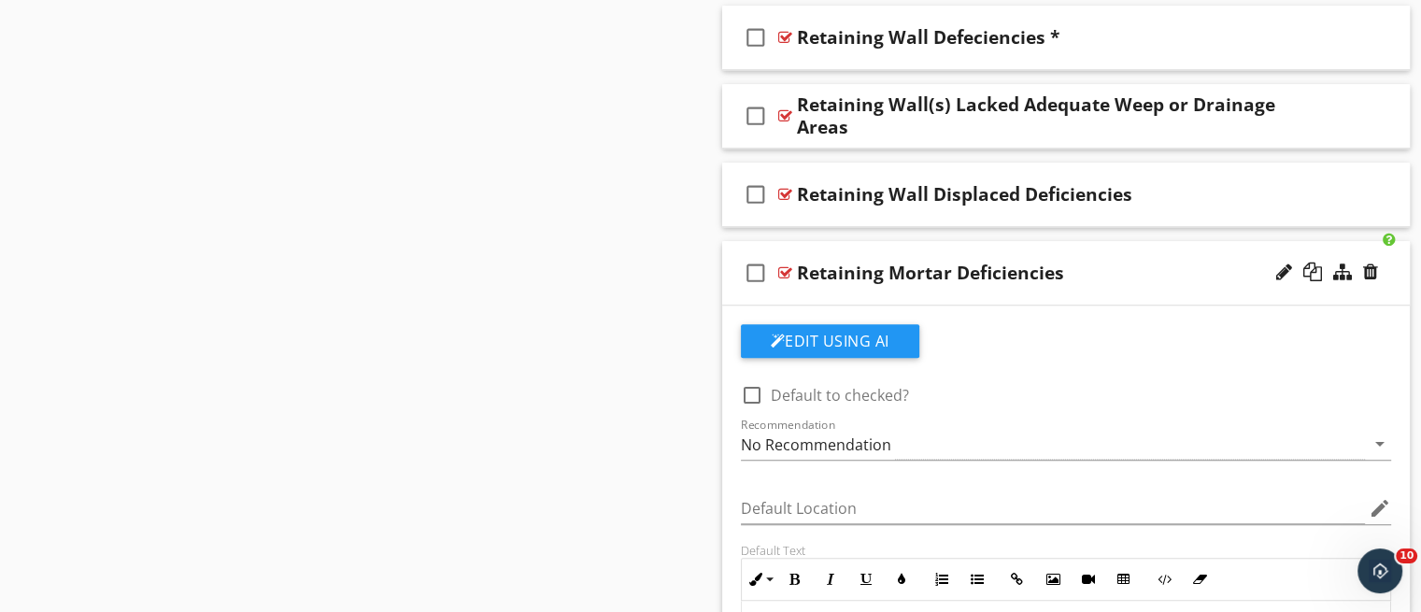
click at [1063, 294] on div "check_box_outline_blank Retaining Mortar Deficiencies" at bounding box center [1066, 273] width 688 height 64
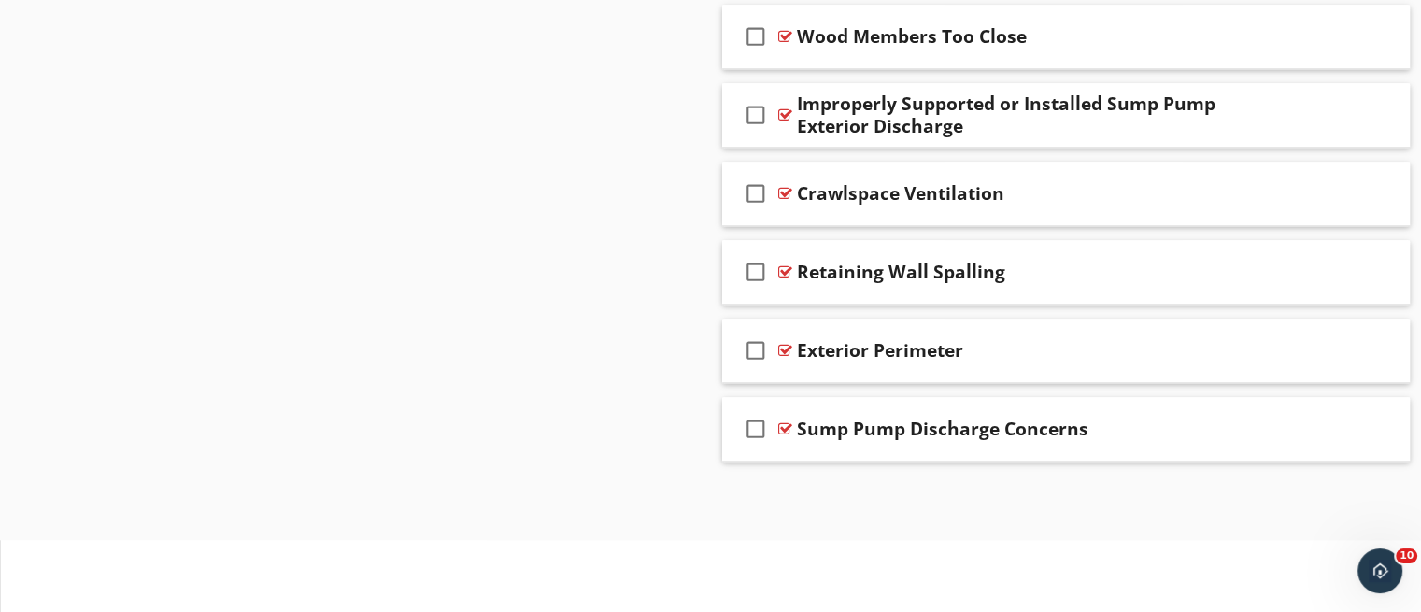
scroll to position [2052, 0]
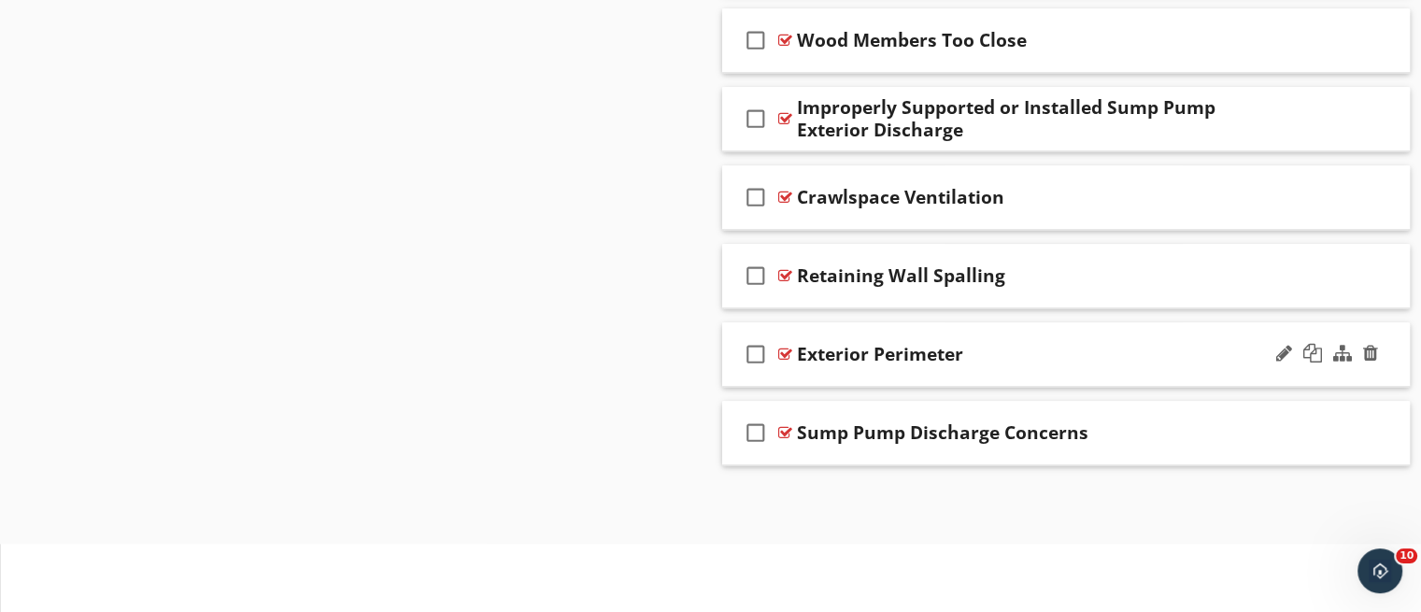
click at [1079, 371] on div "check_box_outline_blank Exterior Perimeter" at bounding box center [1066, 354] width 688 height 64
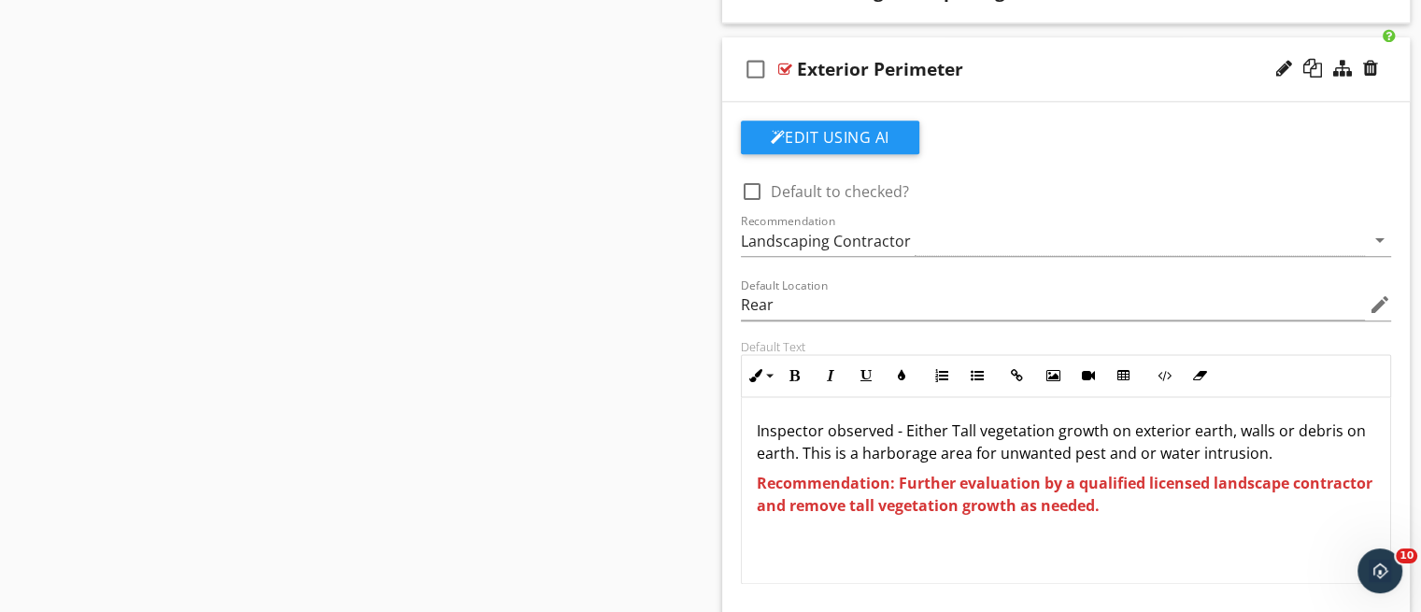
scroll to position [2342, 0]
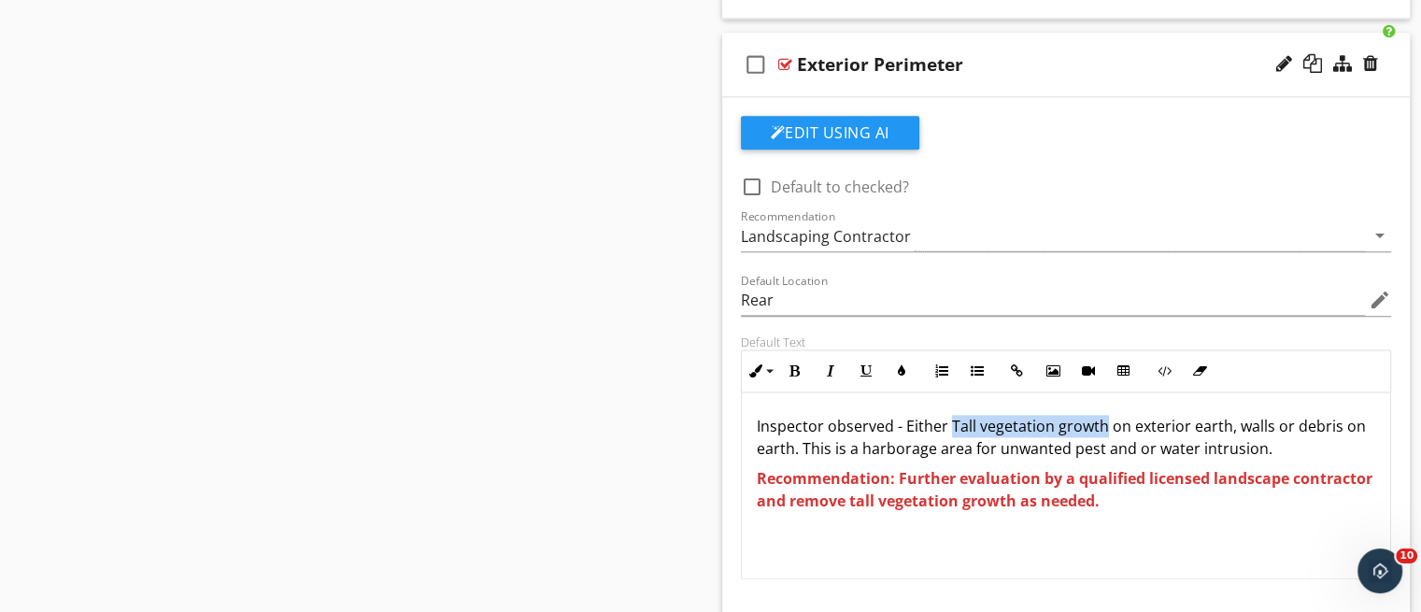
drag, startPoint x: 950, startPoint y: 420, endPoint x: 1101, endPoint y: 430, distance: 151.6
click at [1101, 430] on p "Inspector observed - Either Tall vegetation growth on exterior earth, walls or …" at bounding box center [1066, 437] width 619 height 45
copy p "Tall vegetation growth"
click at [1278, 65] on div at bounding box center [1284, 63] width 16 height 19
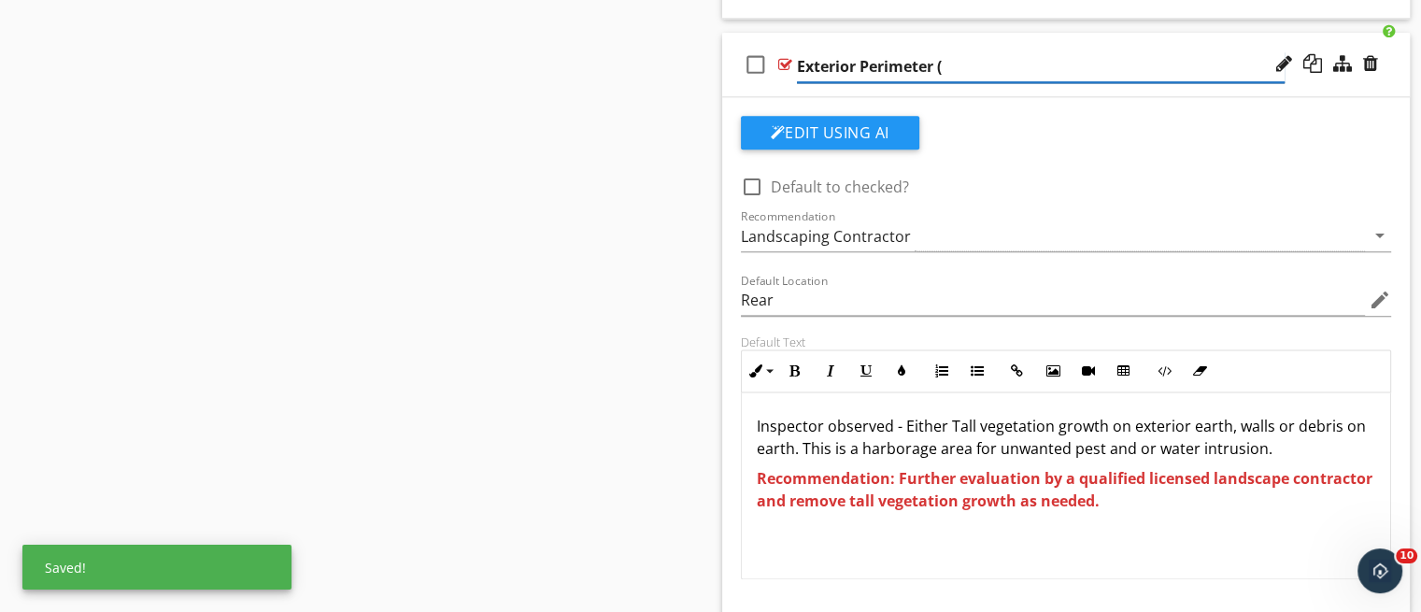
paste input "Tall vegetation growth"
click at [1110, 61] on input "Exterior Perimeter (Tall vegetation growth)" at bounding box center [1041, 66] width 488 height 31
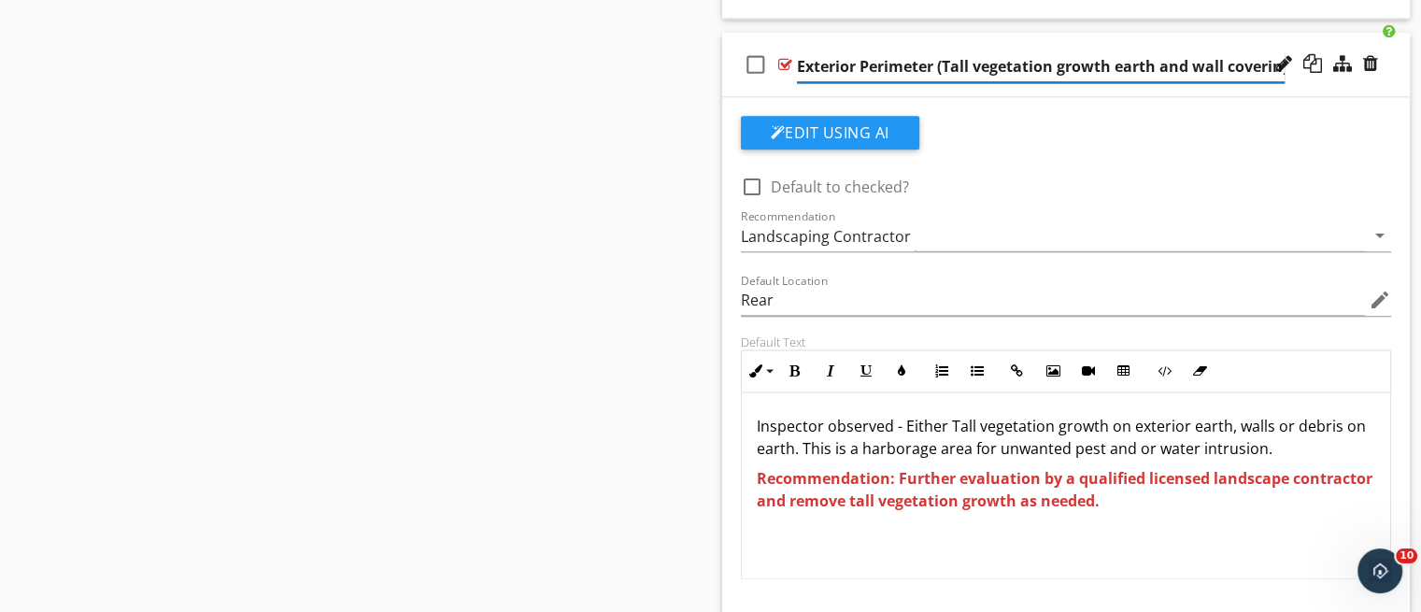
type input "Exterior Perimeter (Tall vegetation growth earth and wall covering)"
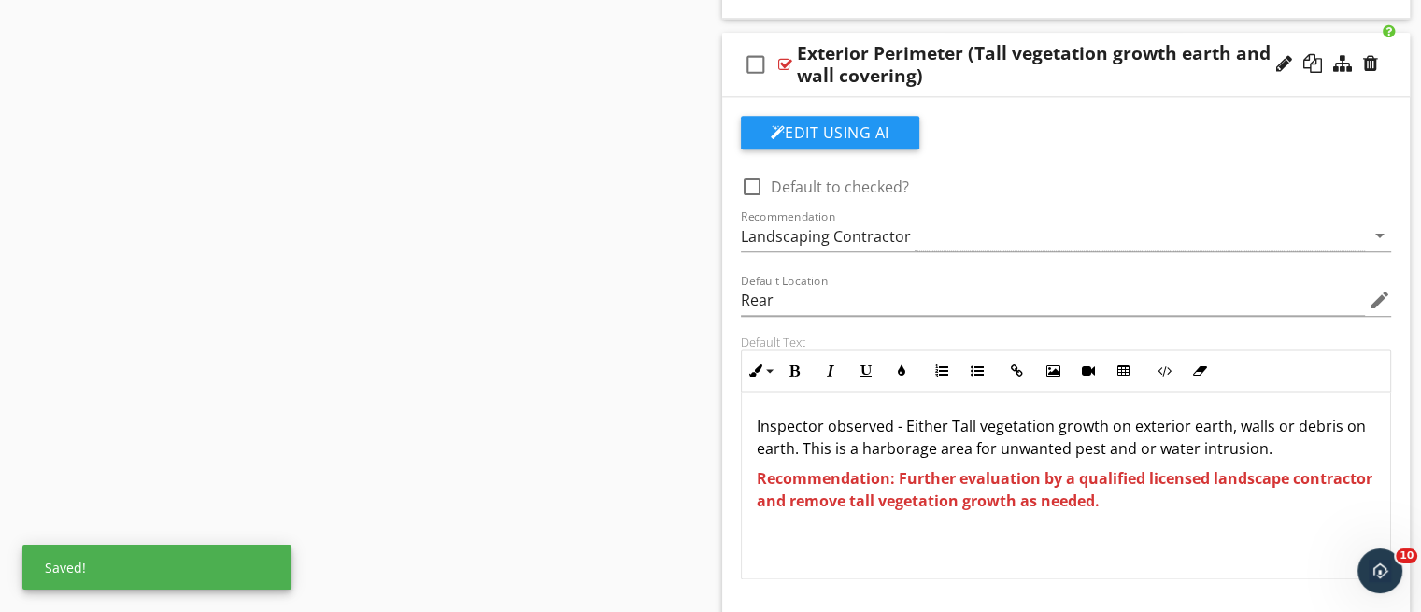
click at [1143, 116] on div "Edit Using AI" at bounding box center [1066, 140] width 651 height 49
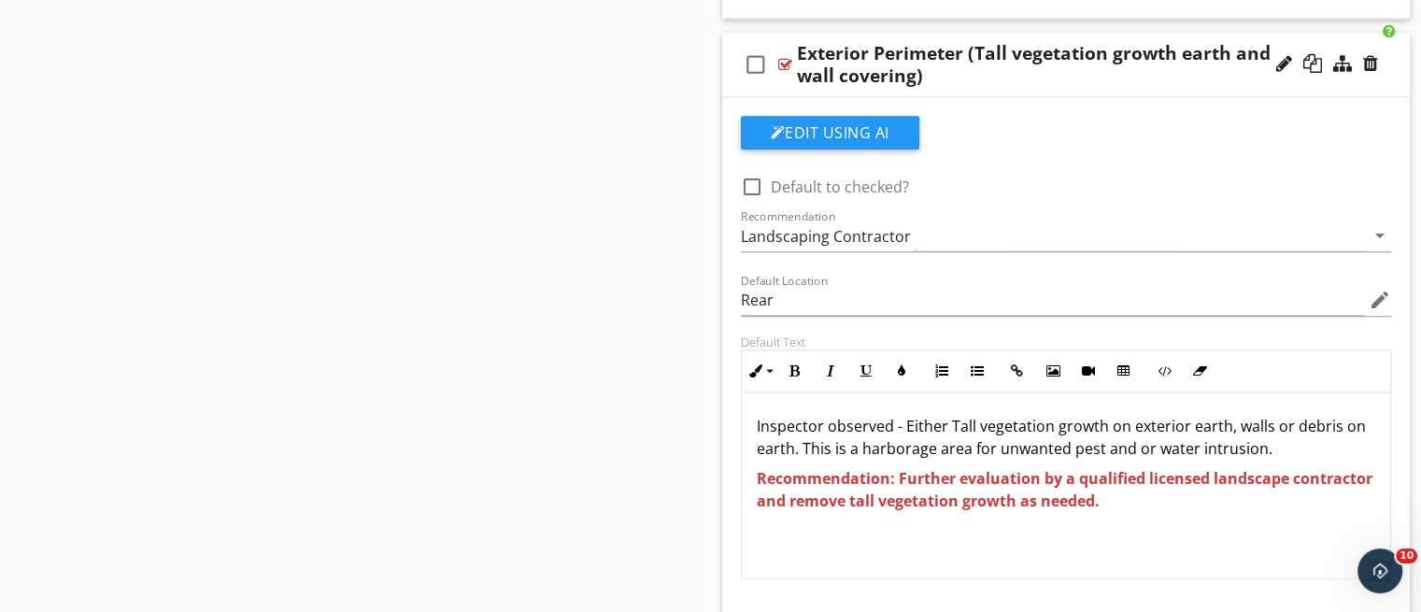
click at [1137, 90] on div "check_box_outline_blank Exterior Perimeter (Tall vegetation growth earth and wa…" at bounding box center [1066, 65] width 688 height 64
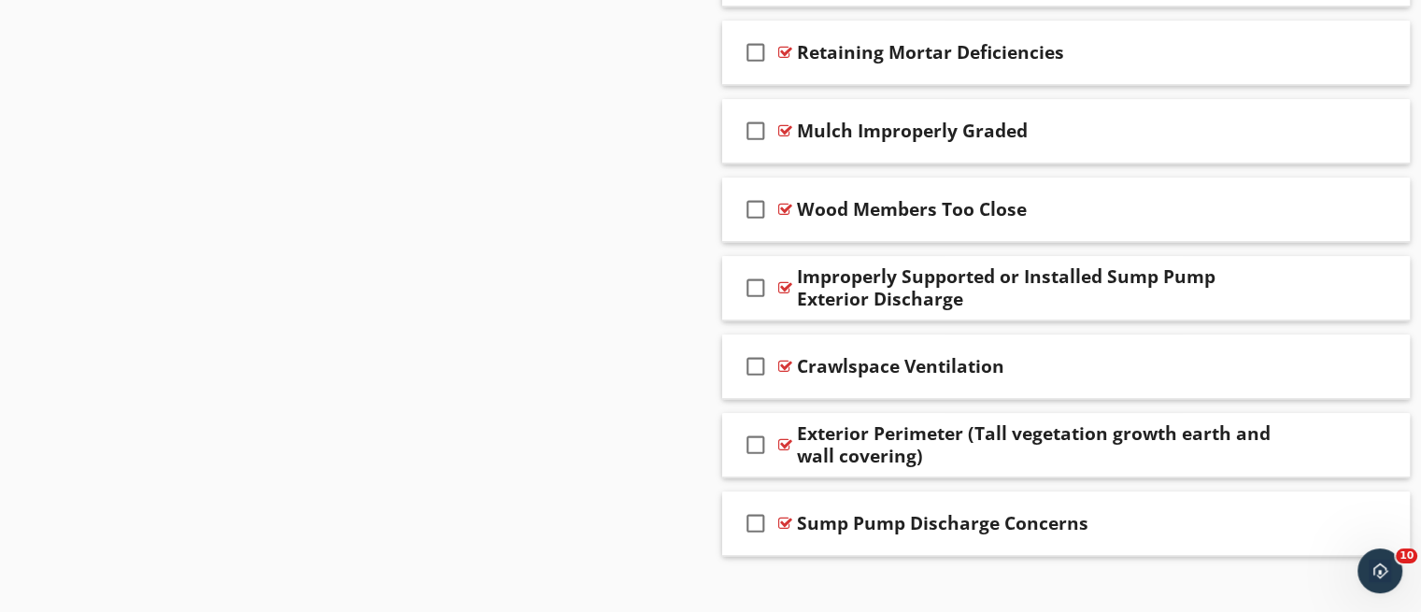
scroll to position [1973, 0]
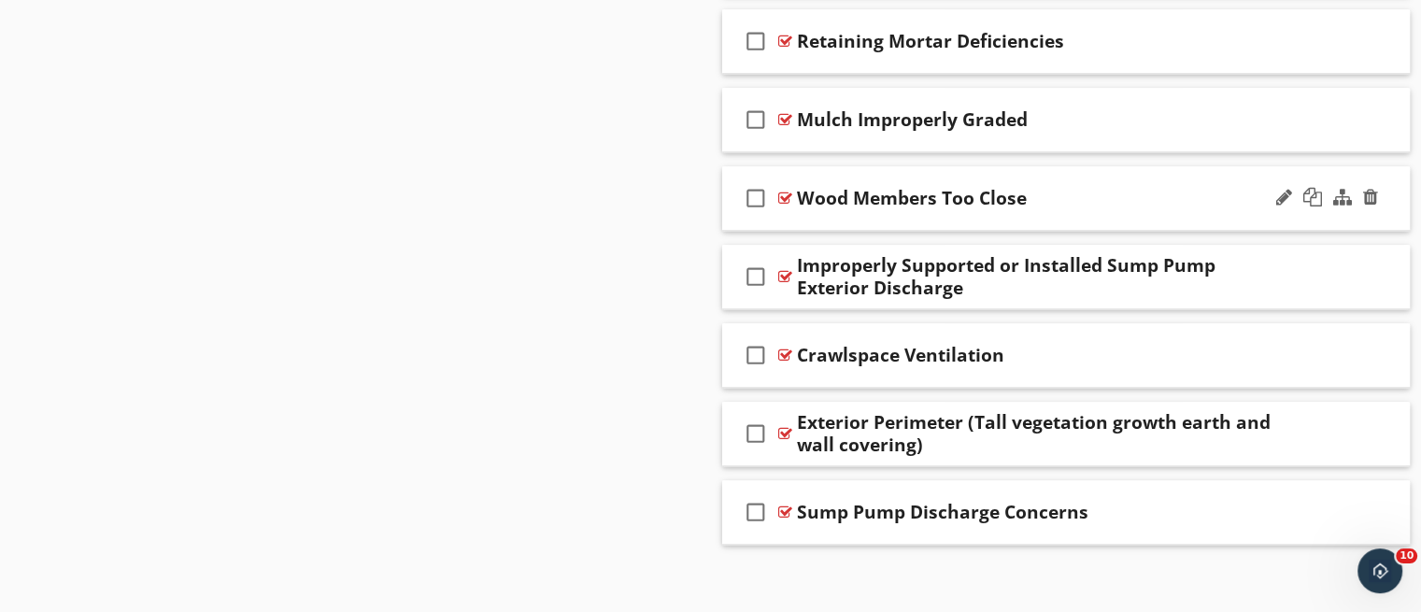
click at [1132, 180] on div "check_box_outline_blank Wood Members Too Close" at bounding box center [1066, 198] width 688 height 64
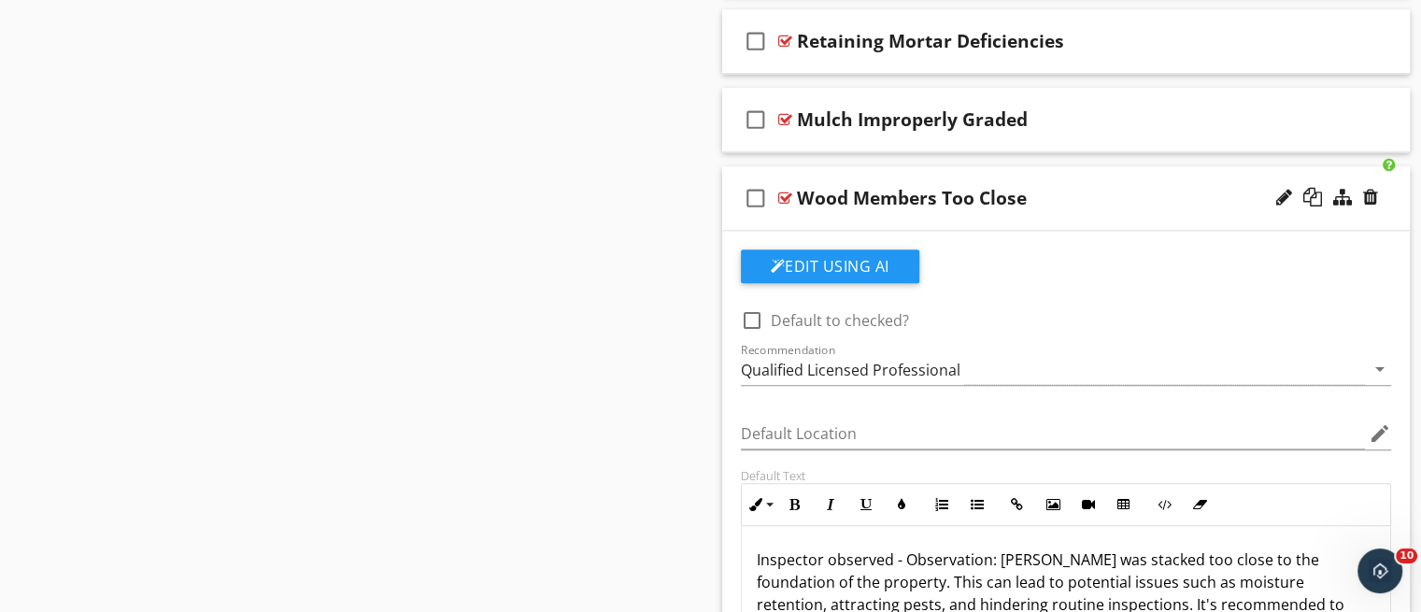
click at [1132, 180] on div "check_box_outline_blank Wood Members Too Close" at bounding box center [1066, 198] width 688 height 64
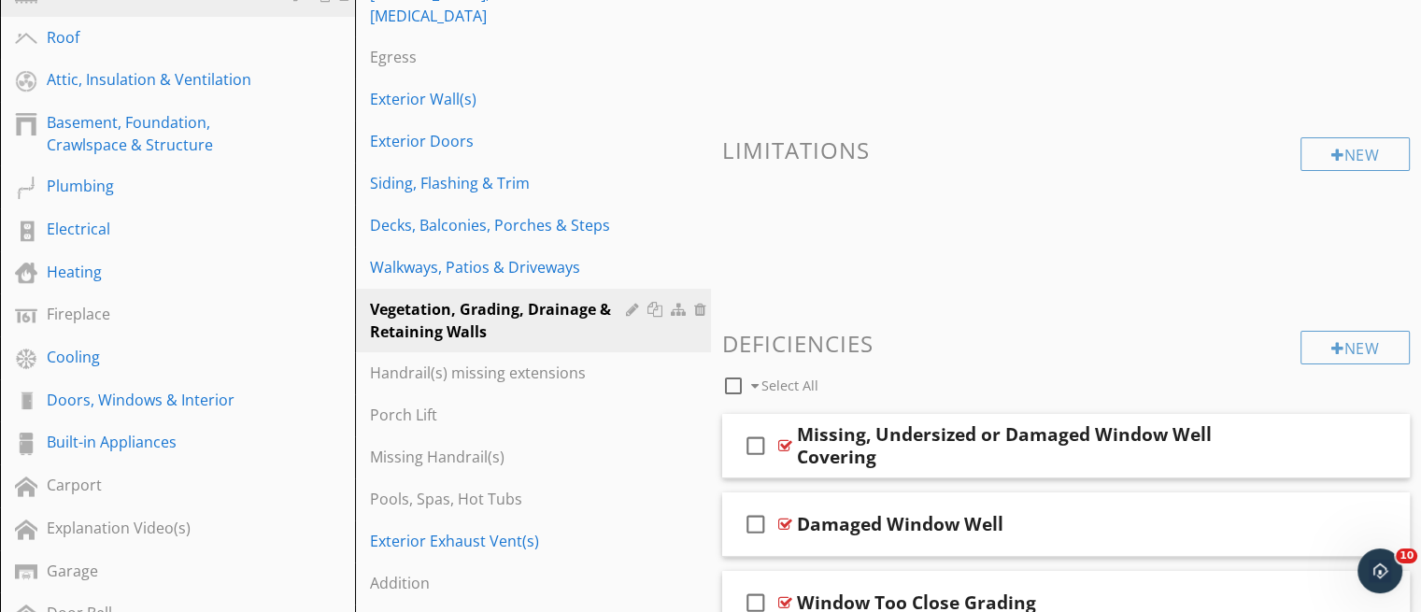
scroll to position [309, 0]
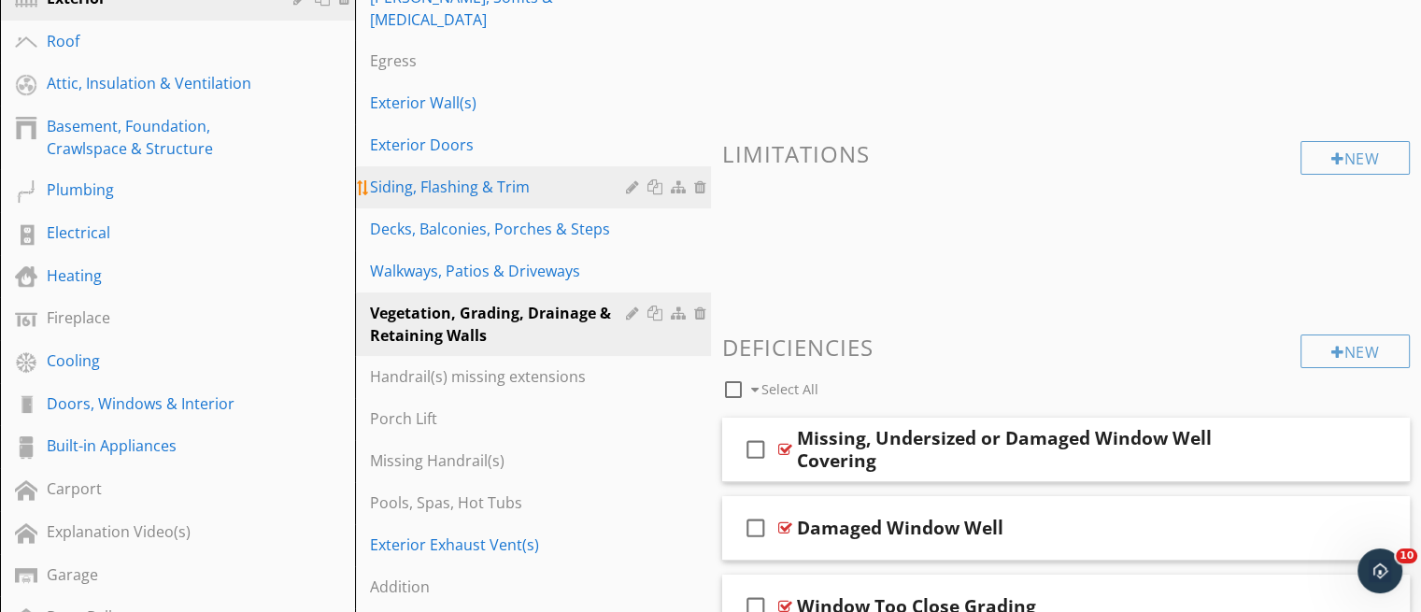
click at [483, 179] on link "Siding, Flashing & Trim" at bounding box center [535, 186] width 349 height 41
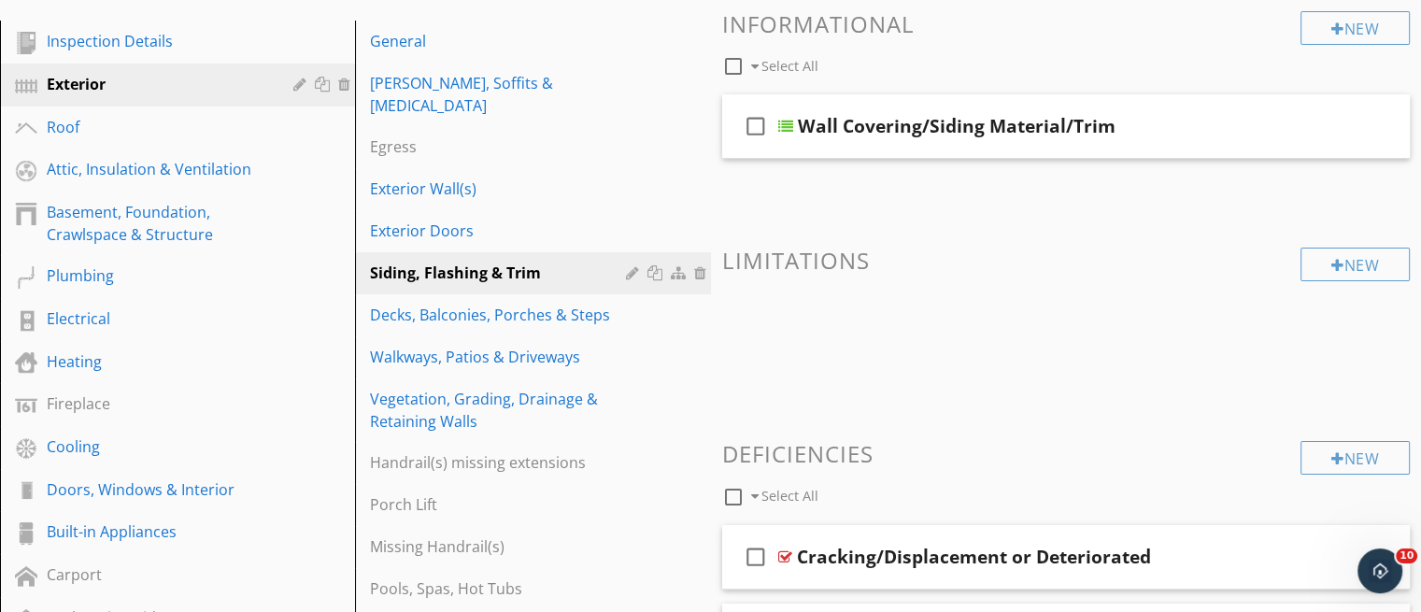
scroll to position [217, 0]
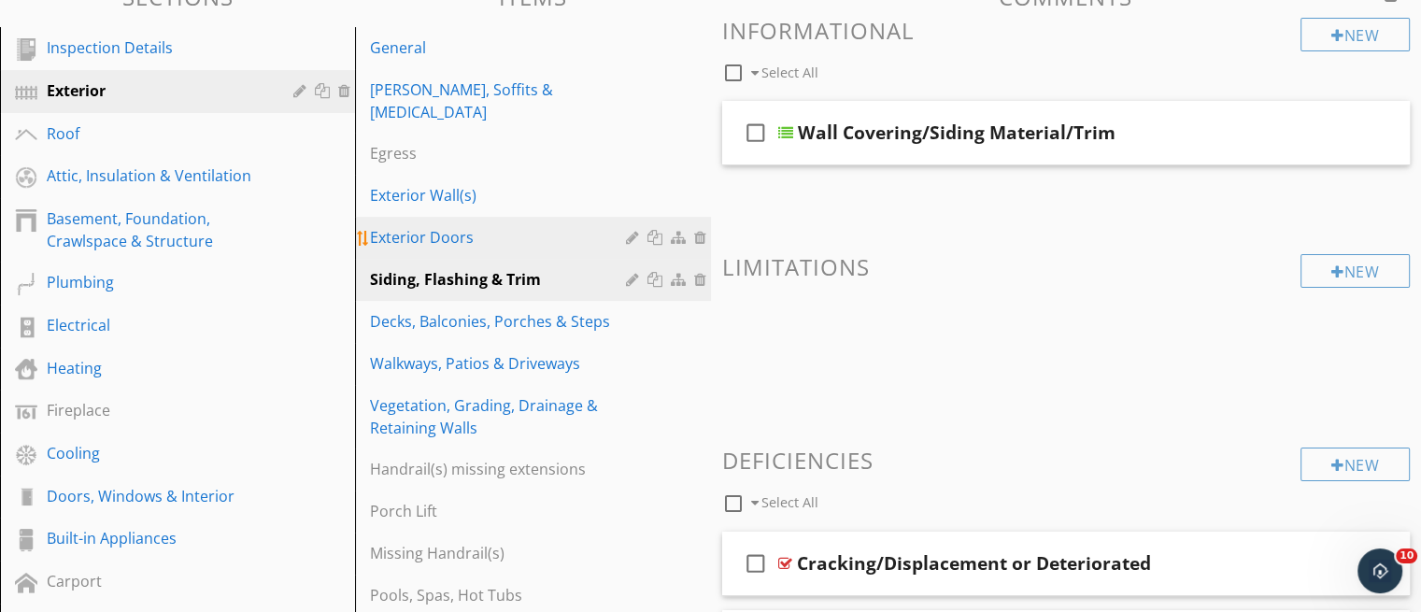
click at [422, 226] on div "Exterior Doors" at bounding box center [500, 237] width 261 height 22
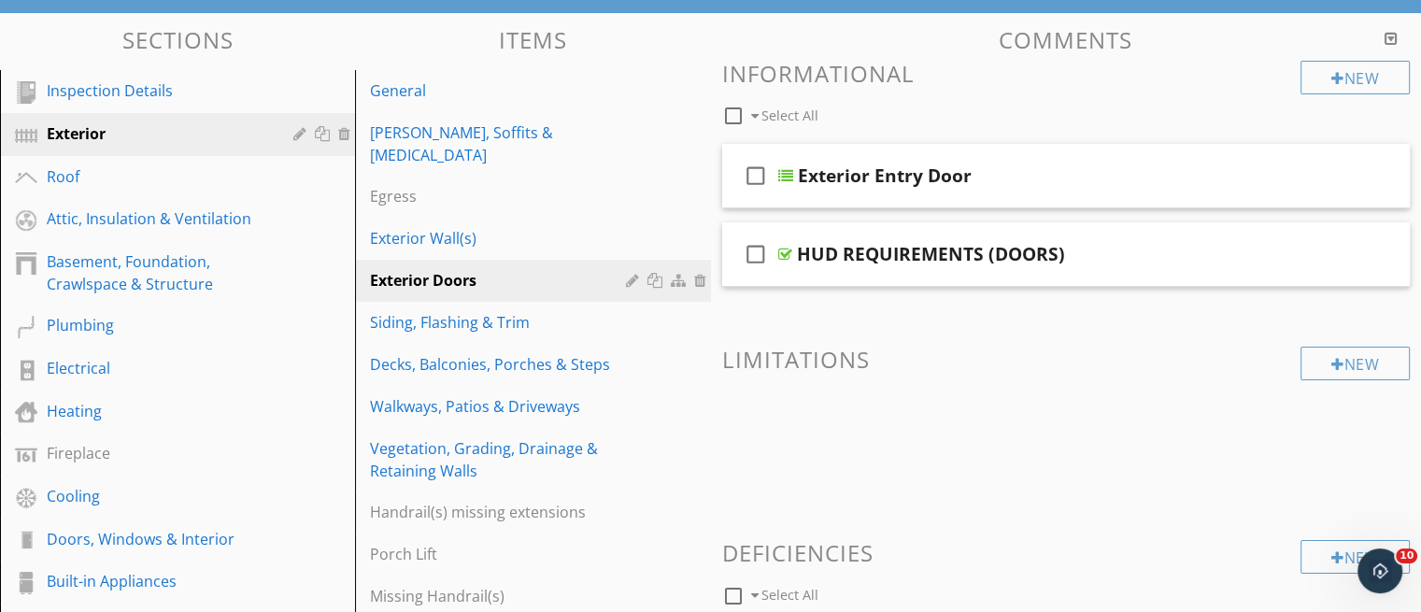
scroll to position [163, 0]
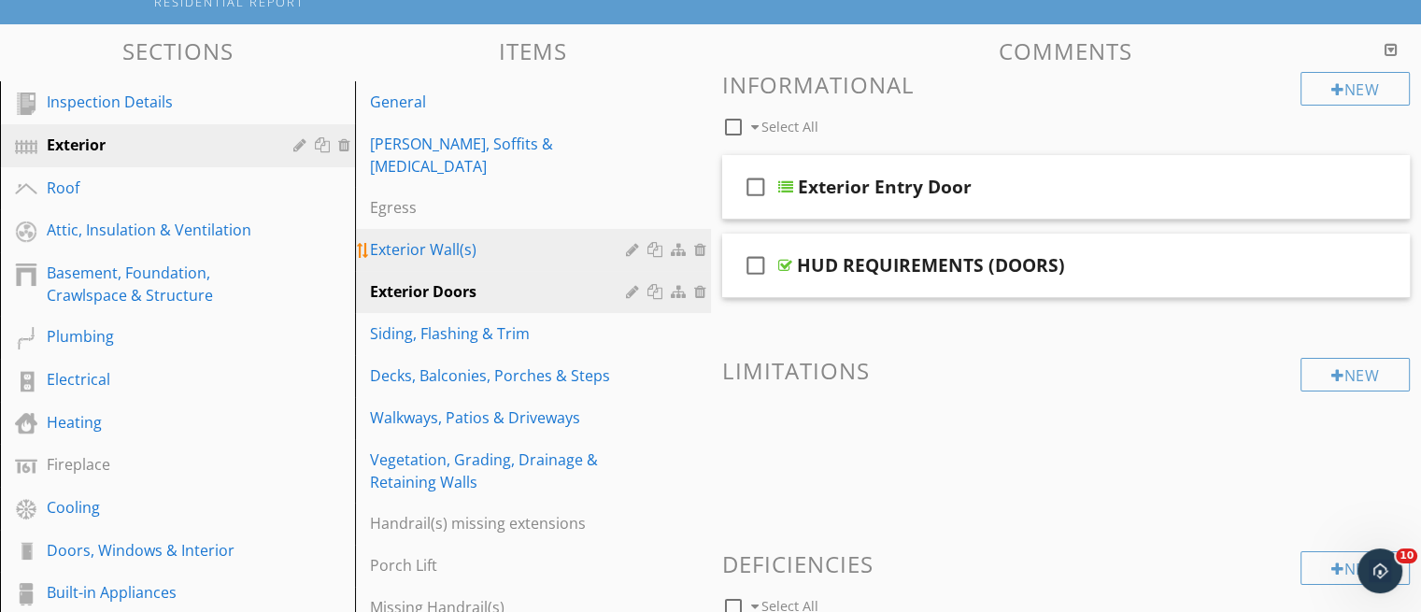
click at [464, 238] on div "Exterior Wall(s)" at bounding box center [500, 249] width 261 height 22
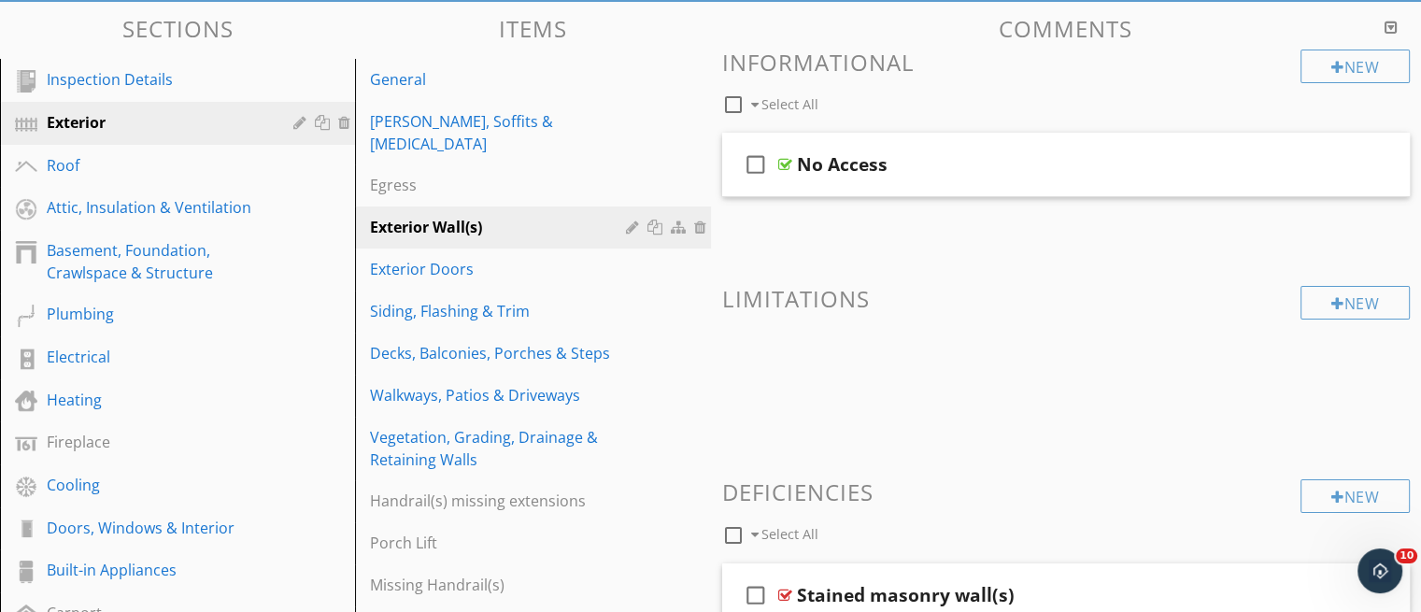
scroll to position [146, 0]
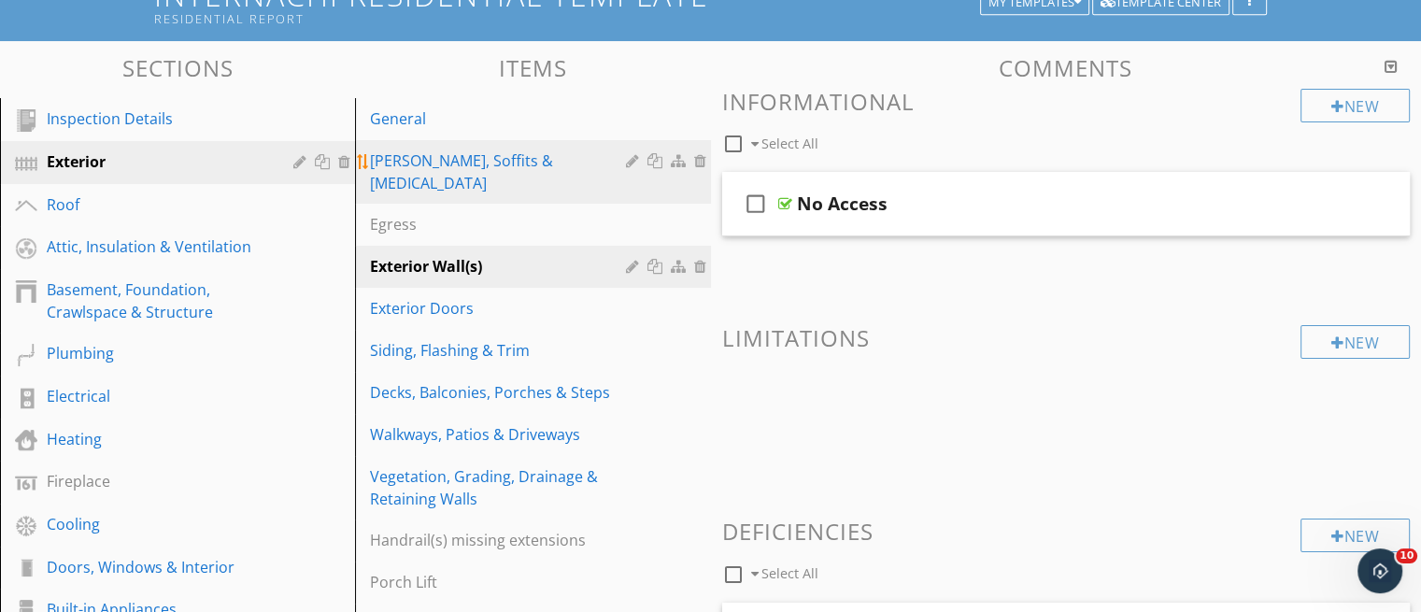
click at [515, 167] on div "[PERSON_NAME], Soffits & [MEDICAL_DATA]" at bounding box center [500, 171] width 261 height 45
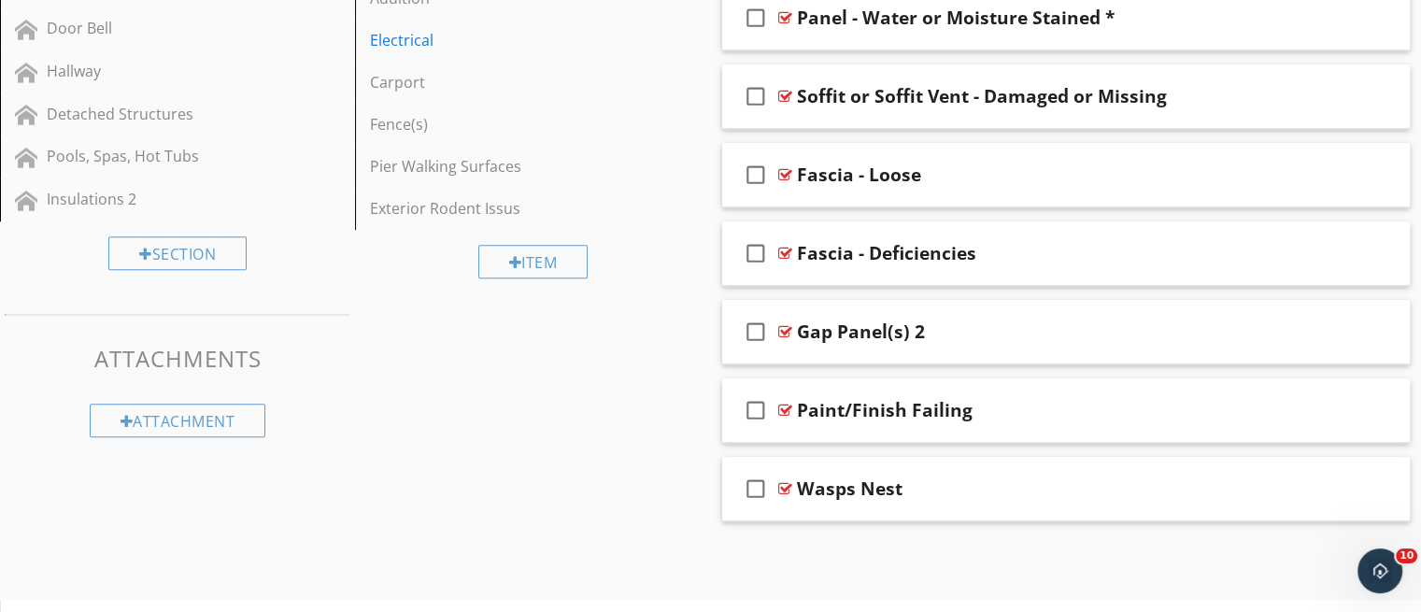
scroll to position [894, 0]
